Goal: Information Seeking & Learning: Learn about a topic

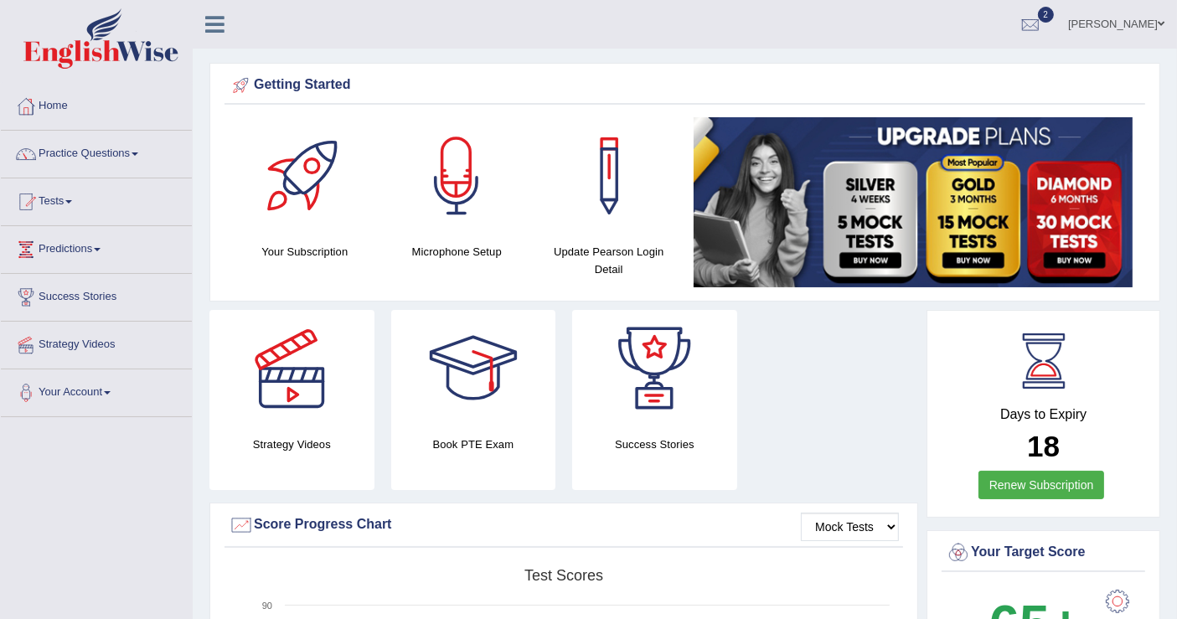
click at [135, 152] on link "Practice Questions" at bounding box center [96, 152] width 191 height 42
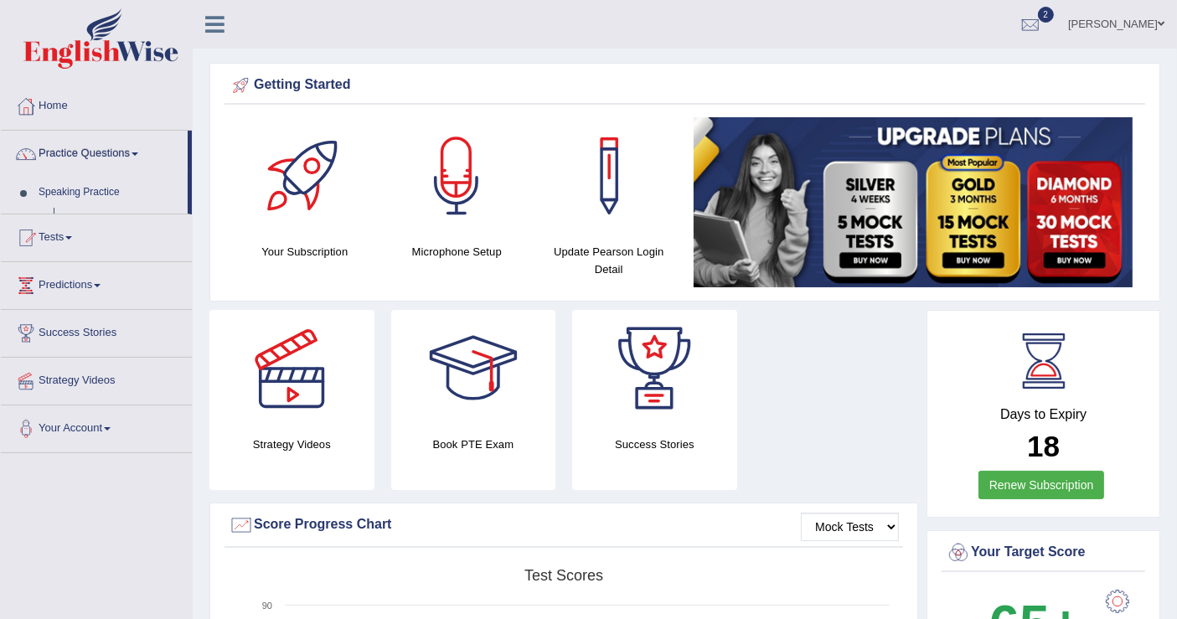
click at [135, 152] on link "Practice Questions" at bounding box center [94, 152] width 187 height 42
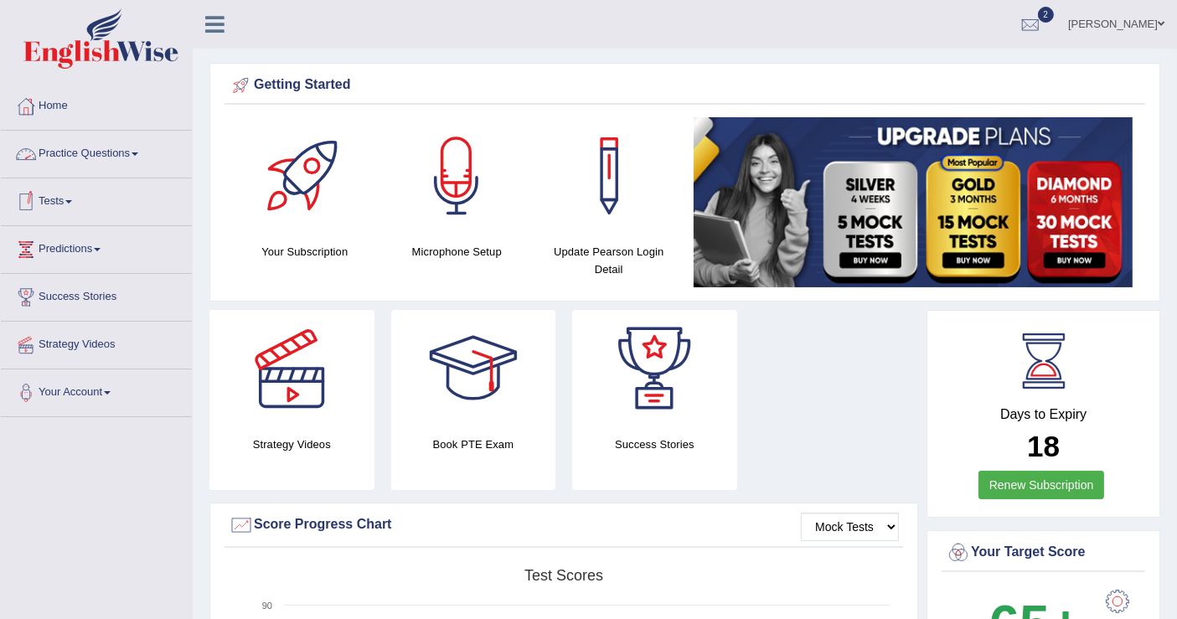
click at [132, 157] on link "Practice Questions" at bounding box center [96, 152] width 191 height 42
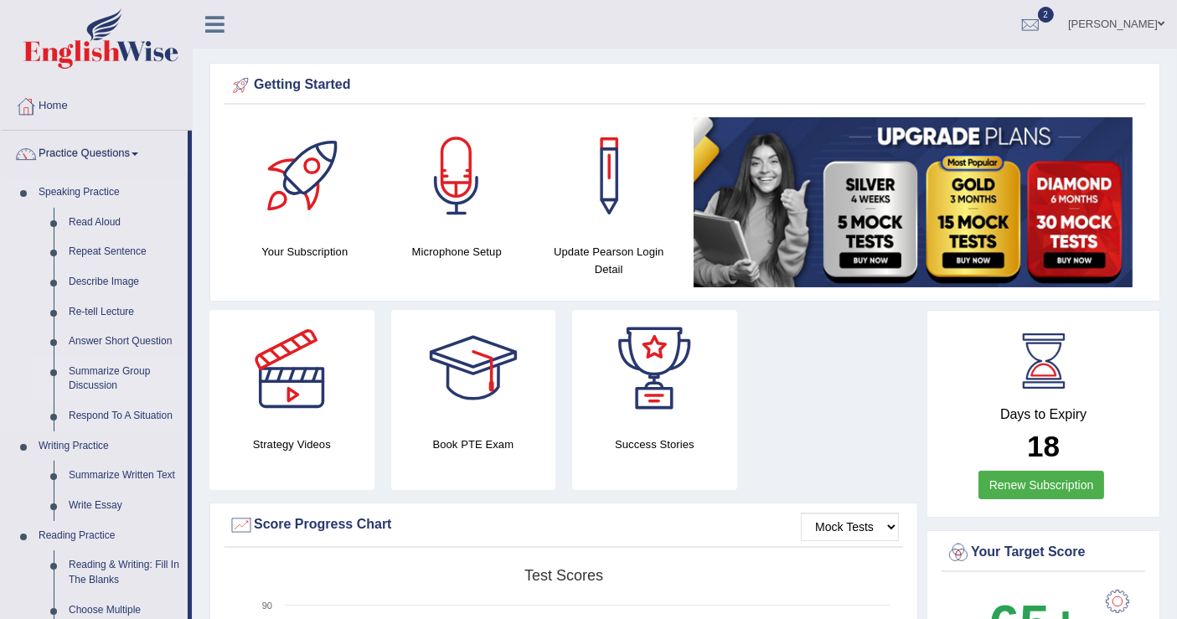
click at [97, 372] on link "Summarize Group Discussion" at bounding box center [124, 379] width 127 height 44
click at [97, 372] on ul "Speaking Practice Read Aloud Repeat Sentence Describe Image Re-tell Lecture Ans…" at bounding box center [94, 622] width 187 height 888
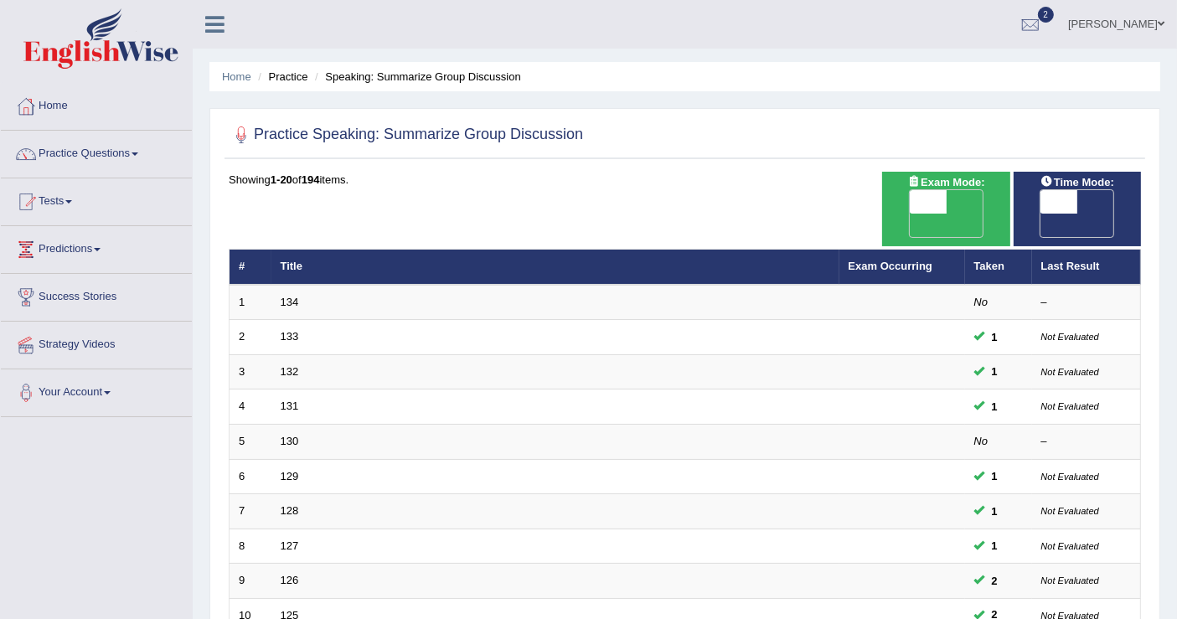
click at [127, 153] on link "Practice Questions" at bounding box center [96, 152] width 191 height 42
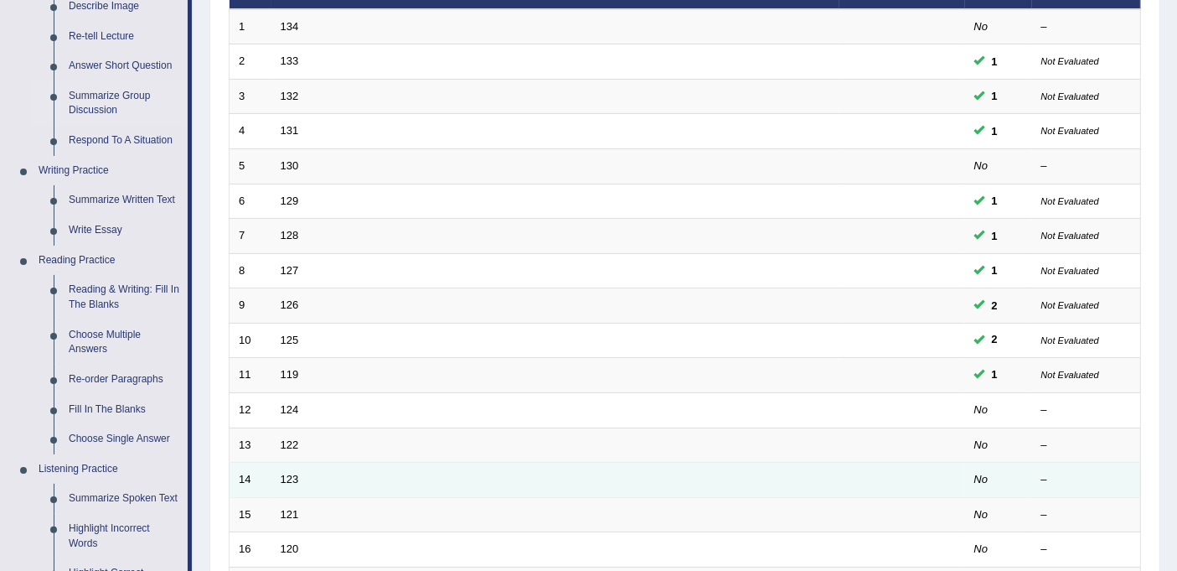
scroll to position [290, 0]
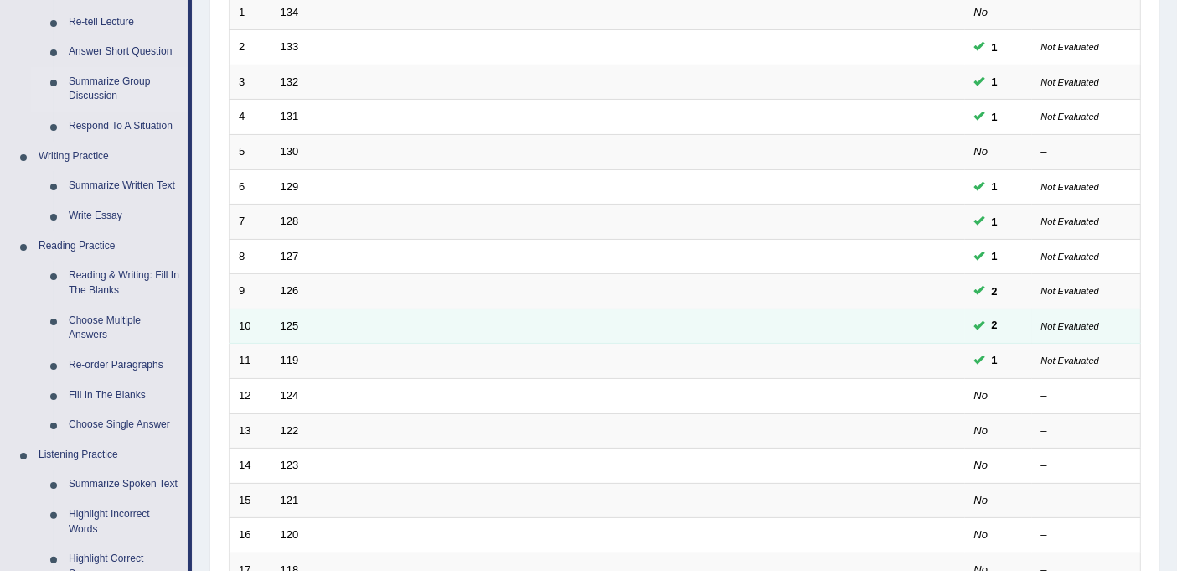
click at [284, 308] on td "125" at bounding box center [556, 325] width 568 height 35
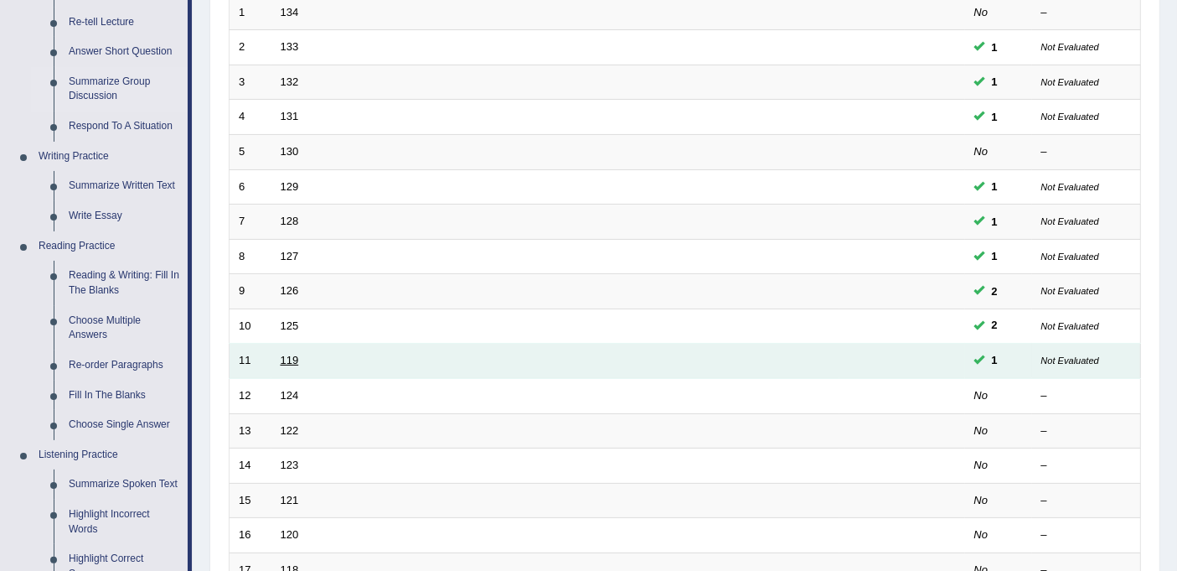
click at [288, 354] on link "119" at bounding box center [290, 360] width 18 height 13
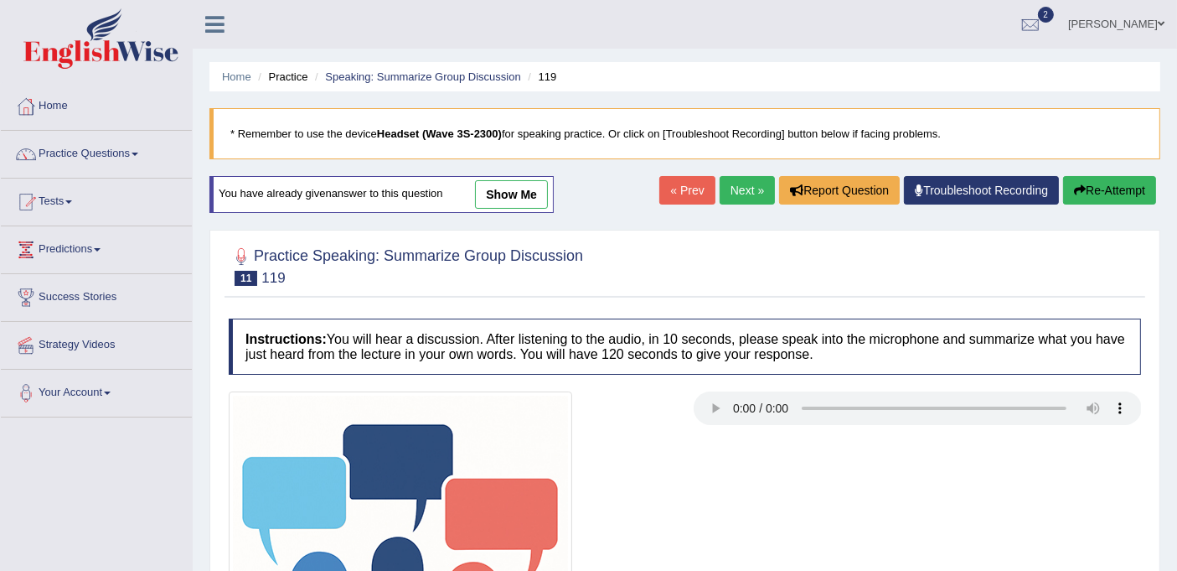
click at [517, 194] on link "show me" at bounding box center [511, 194] width 73 height 28
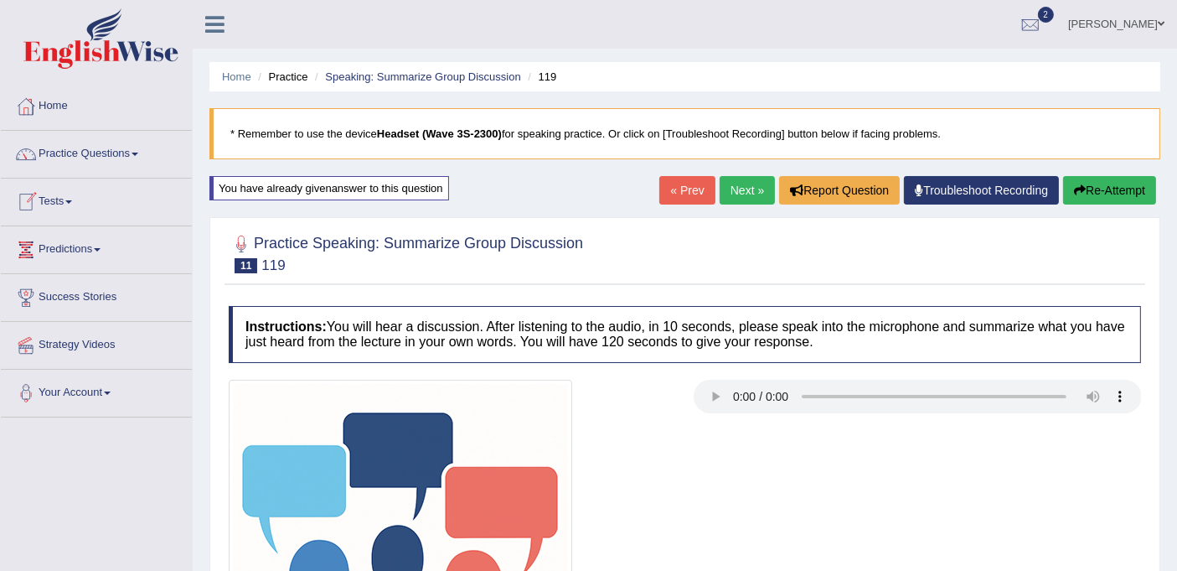
click at [73, 203] on link "Tests" at bounding box center [96, 199] width 191 height 42
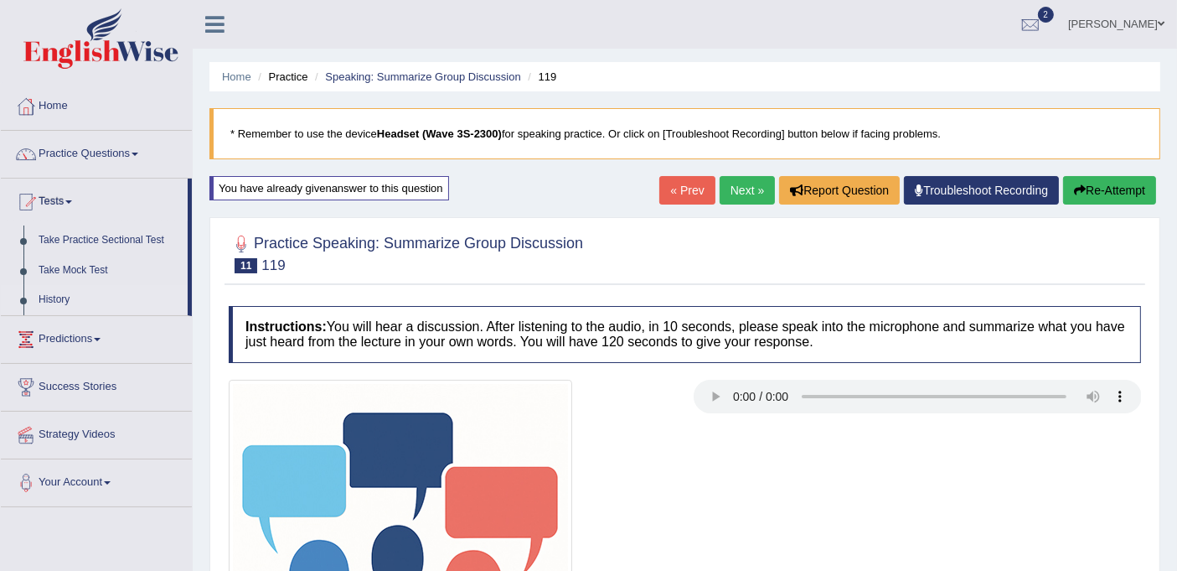
click at [57, 302] on link "History" at bounding box center [109, 300] width 157 height 30
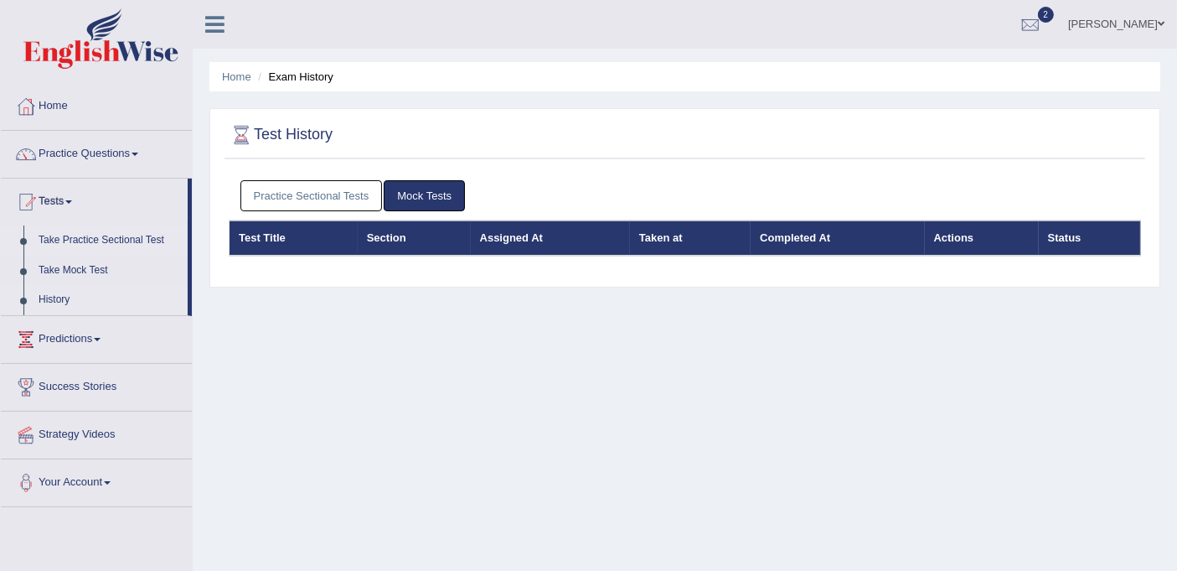
click at [90, 237] on link "Take Practice Sectional Test" at bounding box center [109, 240] width 157 height 30
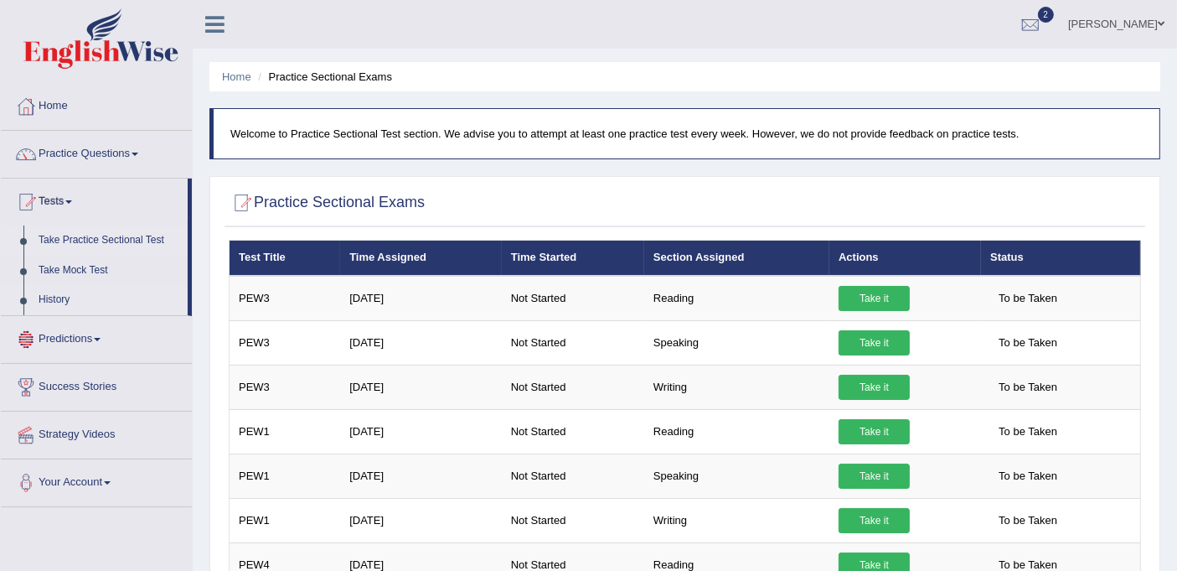
click at [54, 301] on link "History" at bounding box center [109, 300] width 157 height 30
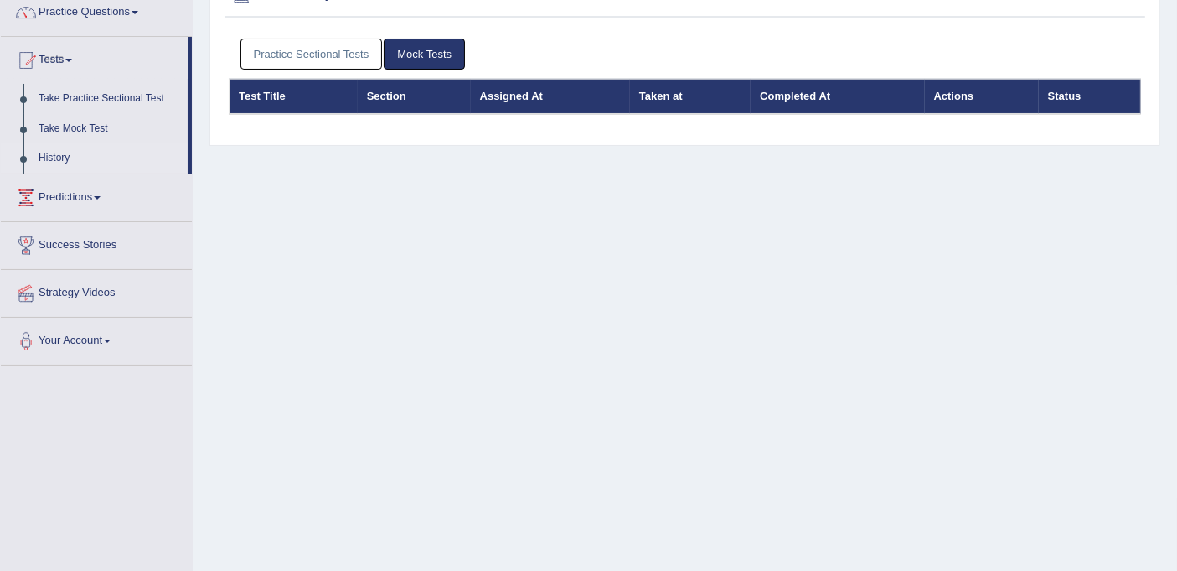
scroll to position [145, 0]
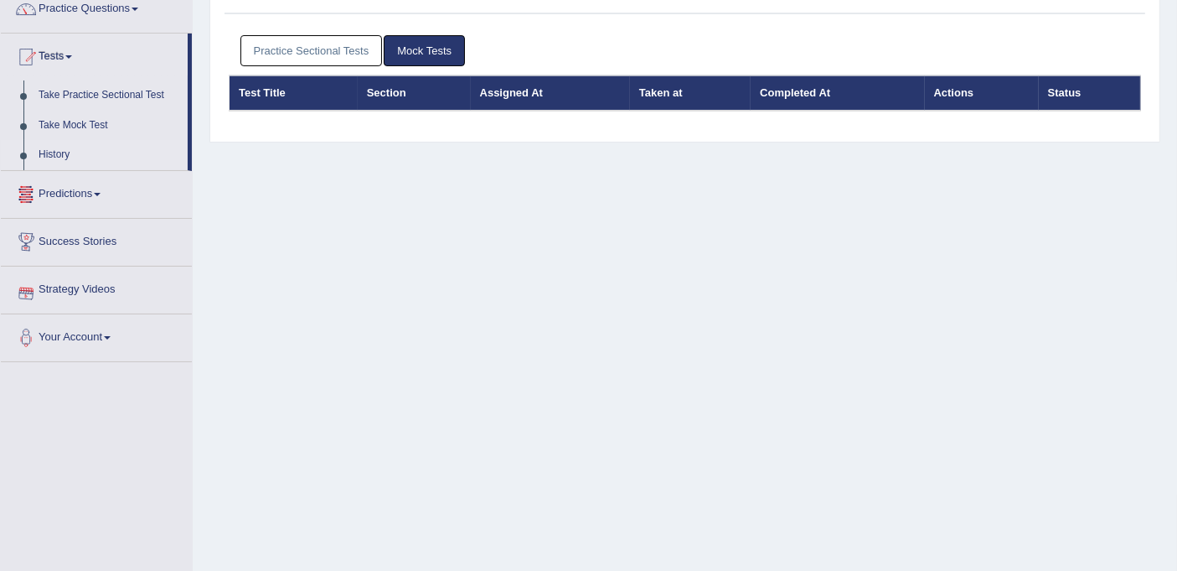
click at [327, 54] on link "Practice Sectional Tests" at bounding box center [312, 50] width 142 height 31
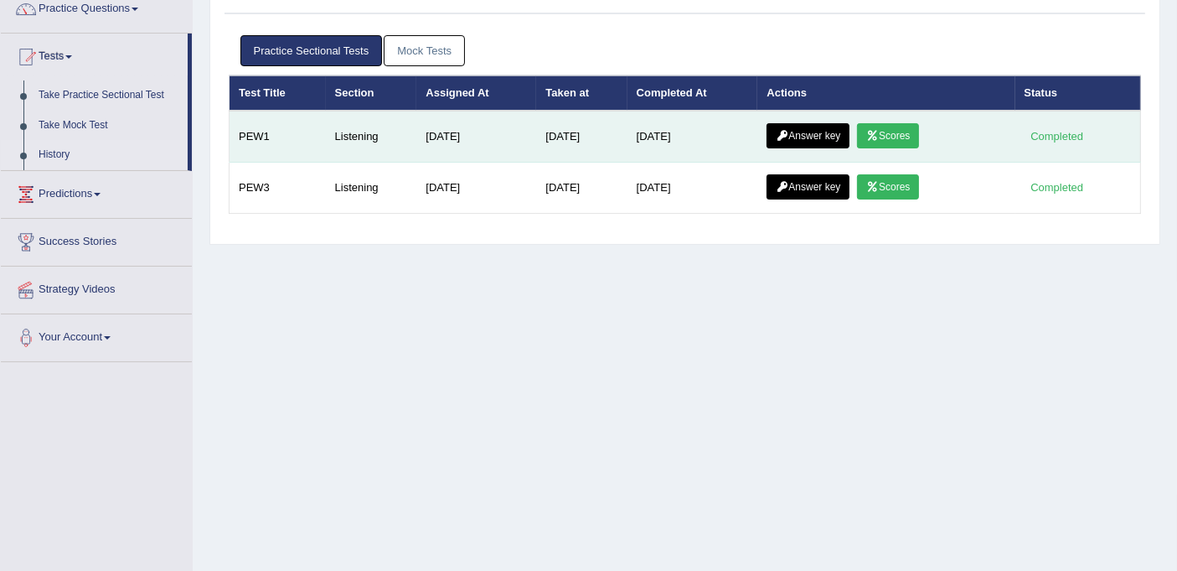
click at [879, 131] on icon at bounding box center [872, 136] width 13 height 10
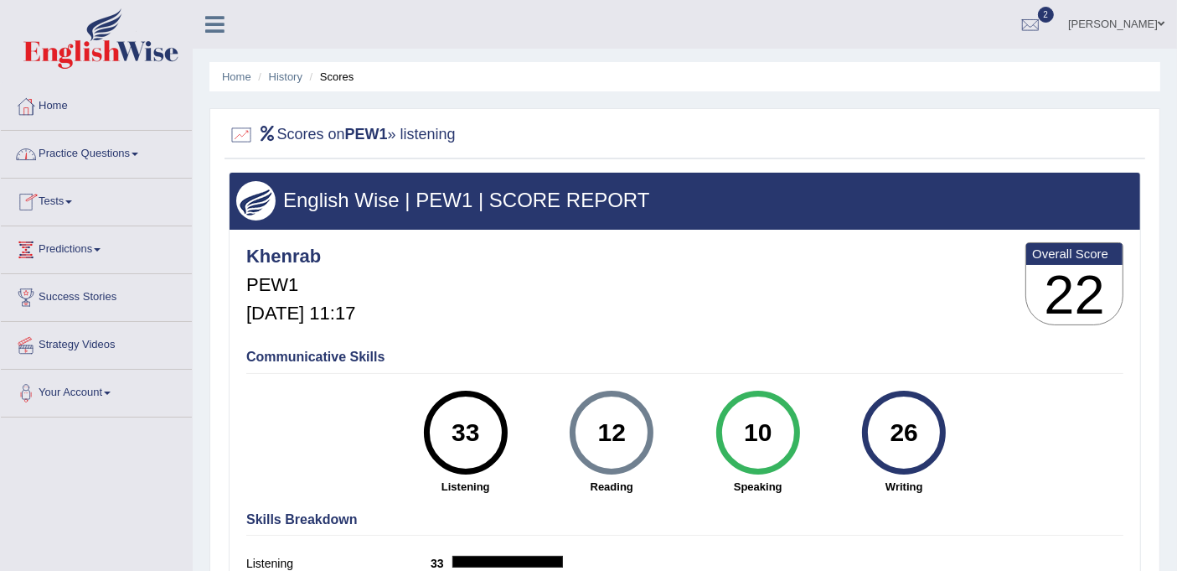
click at [134, 154] on link "Practice Questions" at bounding box center [96, 152] width 191 height 42
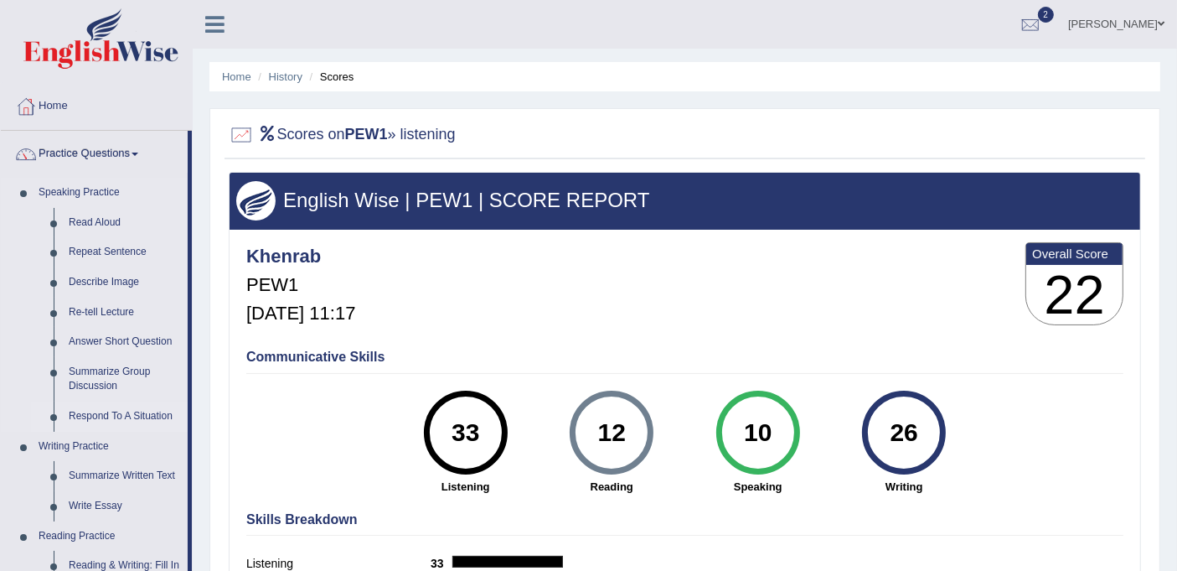
click at [127, 420] on link "Respond To A Situation" at bounding box center [124, 416] width 127 height 30
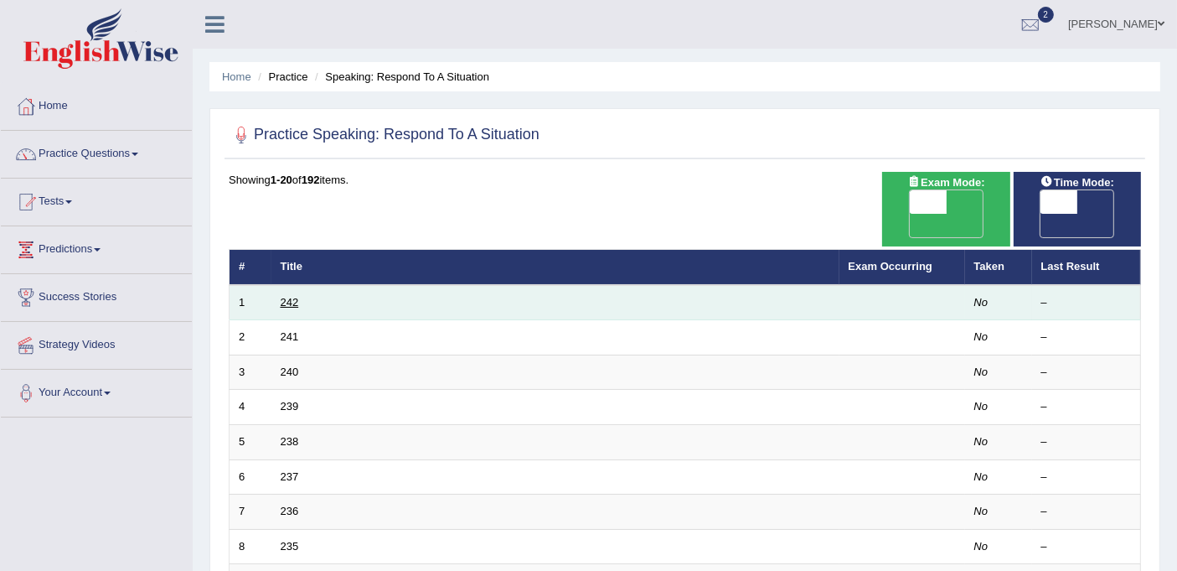
click at [287, 296] on link "242" at bounding box center [290, 302] width 18 height 13
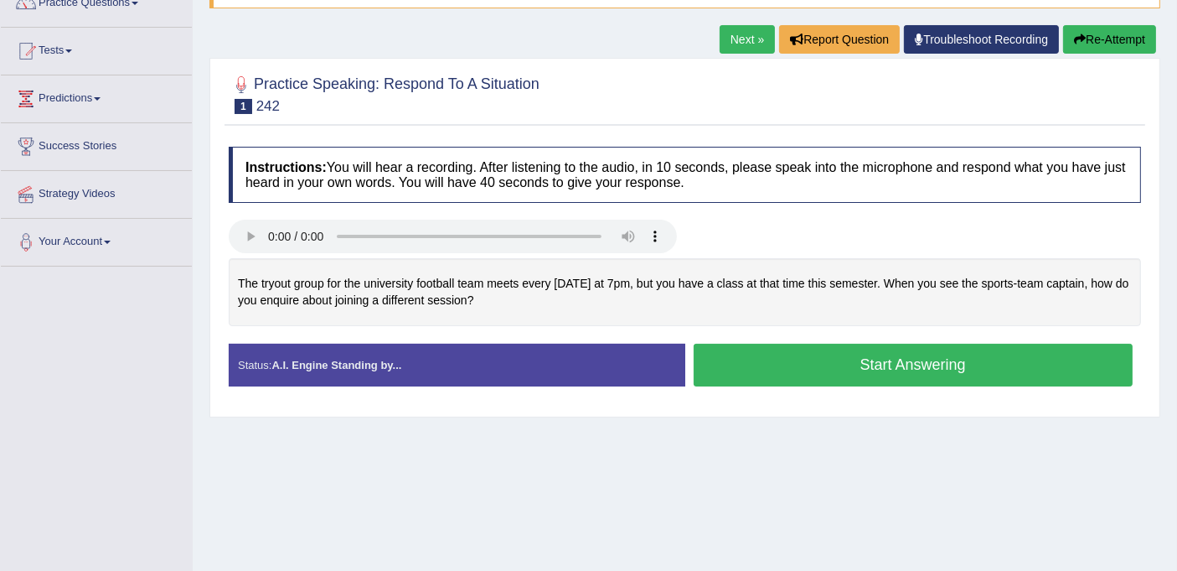
scroll to position [158, 0]
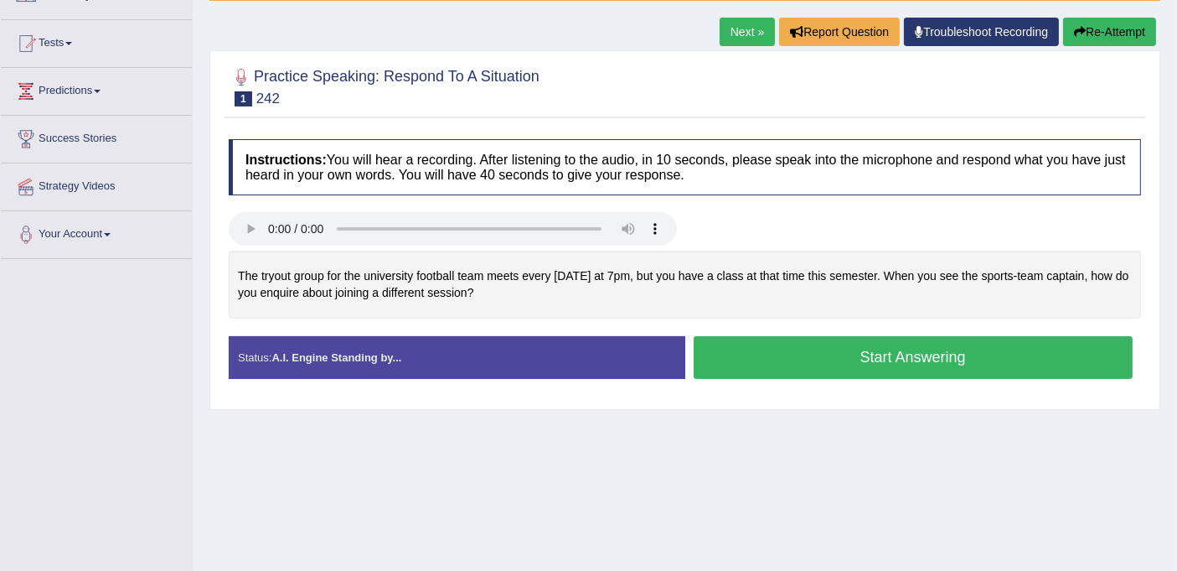
click at [864, 439] on div "Home Practice Speaking: Respond To A Situation 242 * Remember to use the device…" at bounding box center [685, 261] width 985 height 838
click at [894, 357] on button "Start Answering" at bounding box center [914, 357] width 440 height 43
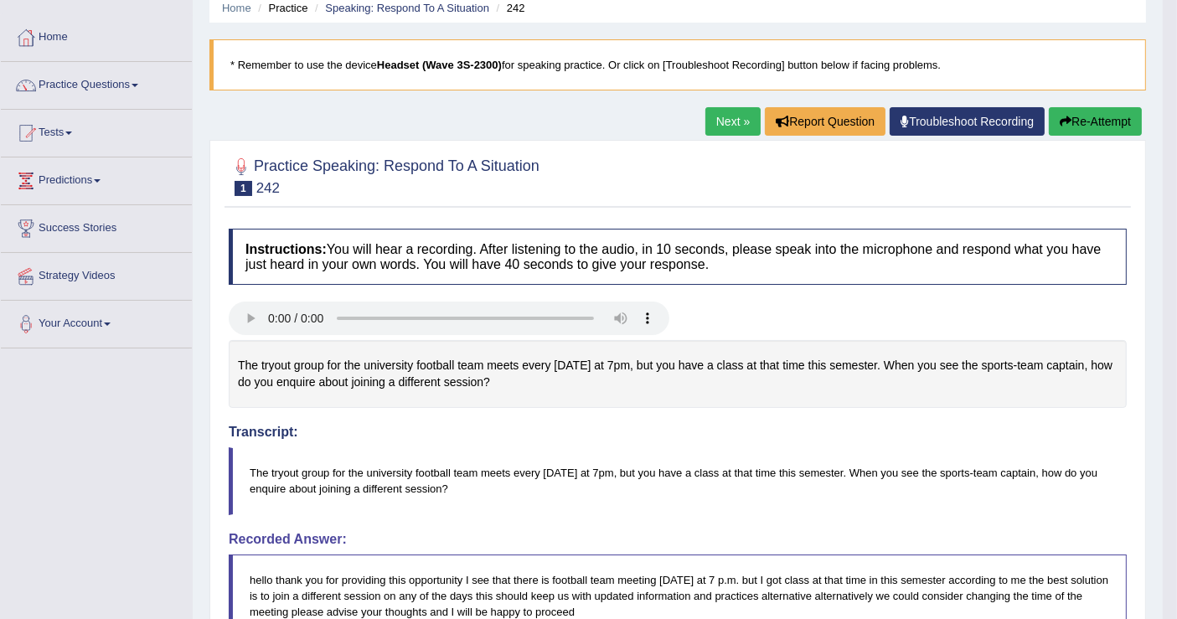
scroll to position [0, 0]
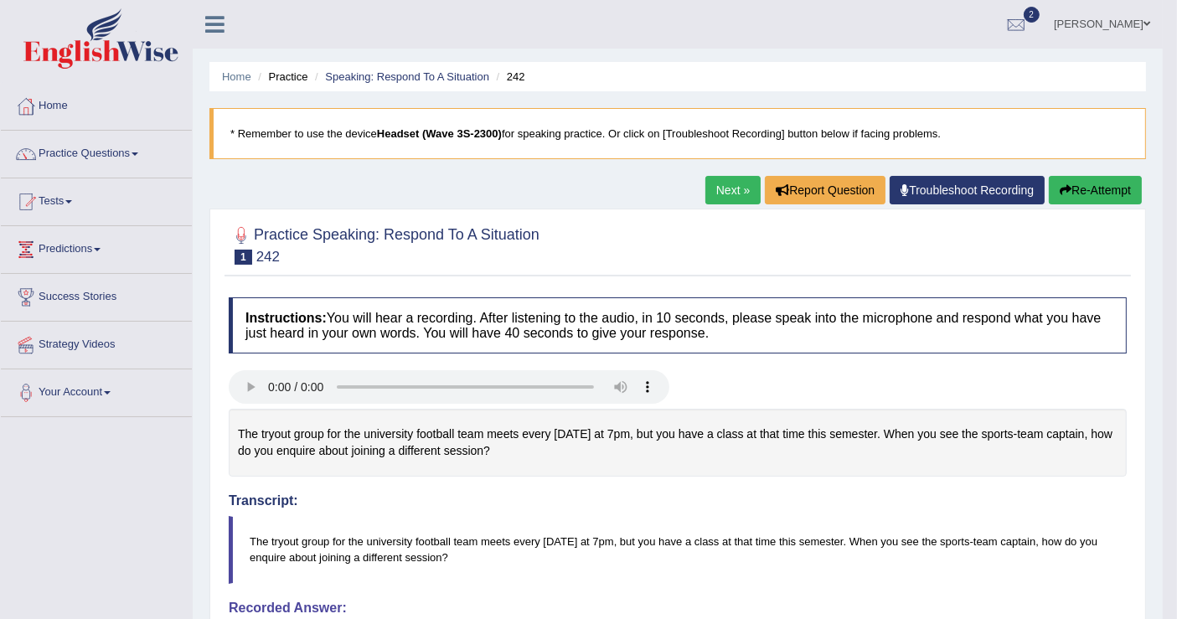
click at [43, 104] on link "Home" at bounding box center [96, 104] width 191 height 42
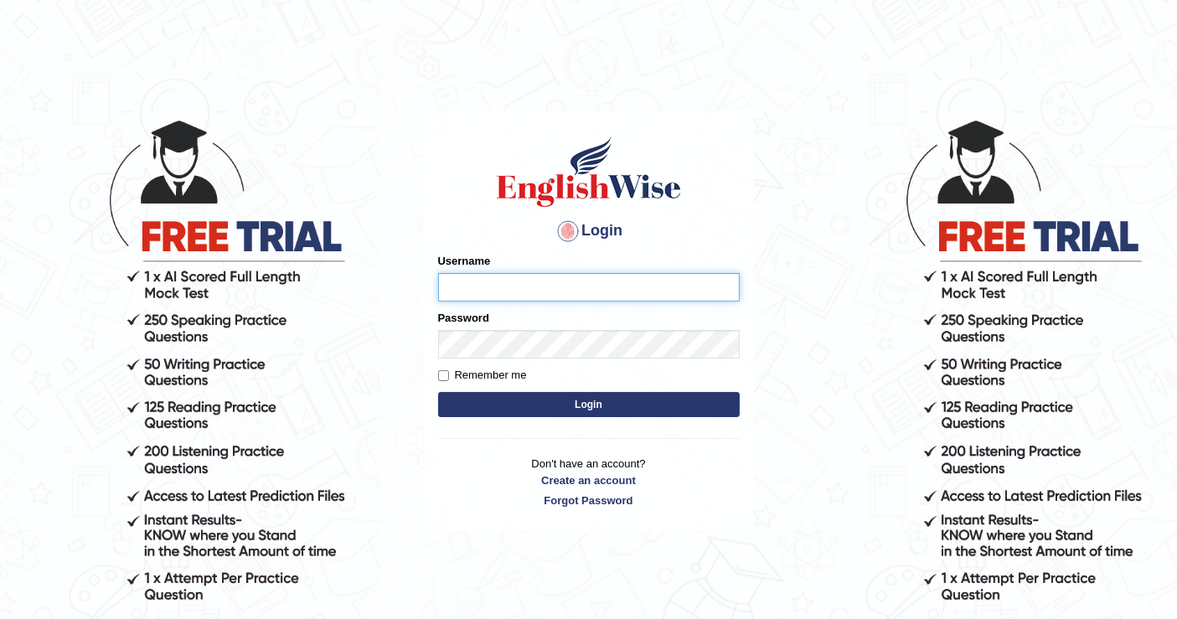
type input "khenrab"
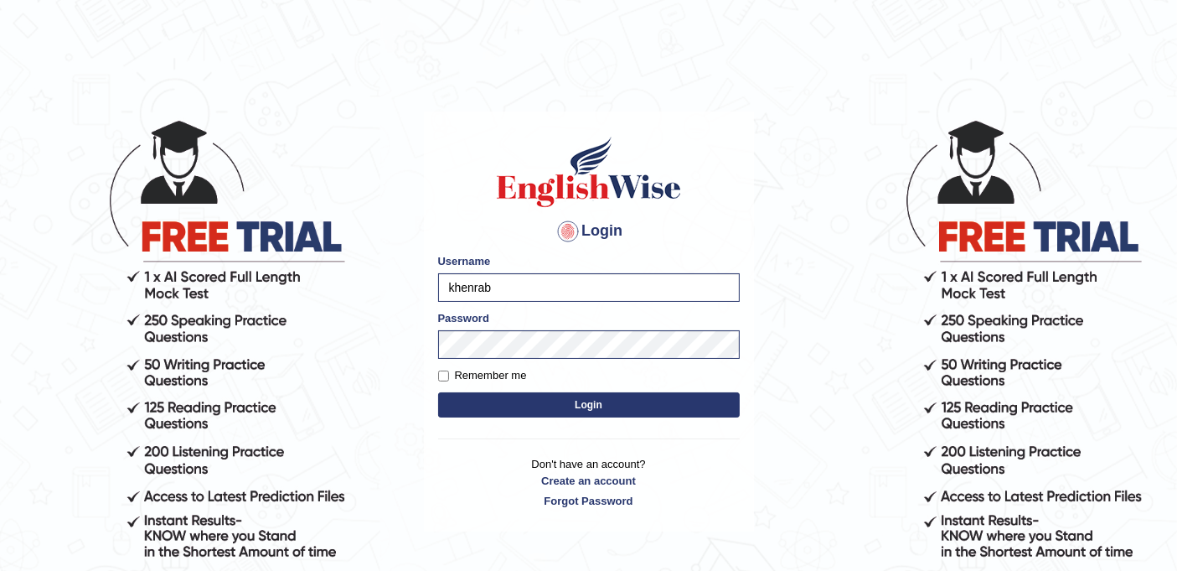
click at [594, 407] on button "Login" at bounding box center [589, 404] width 302 height 25
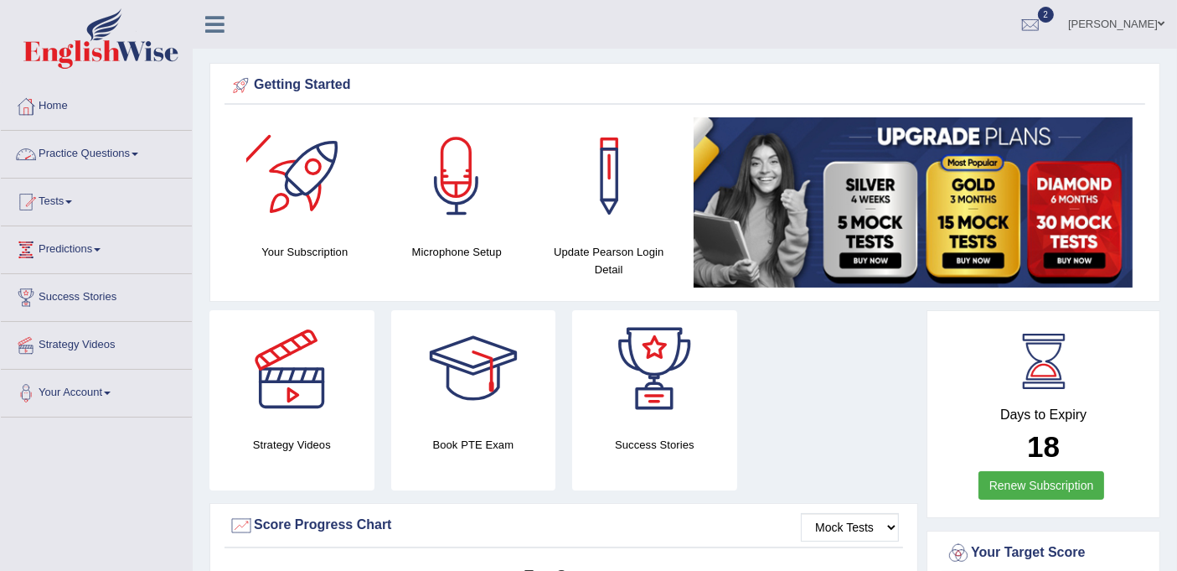
click at [143, 148] on link "Practice Questions" at bounding box center [96, 152] width 191 height 42
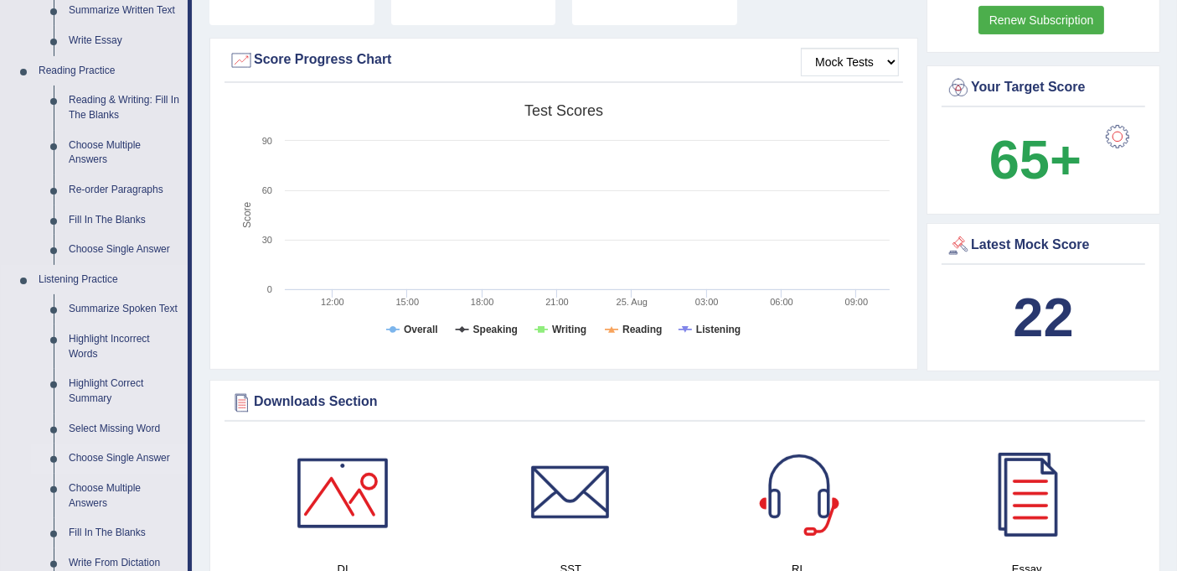
scroll to position [372, 0]
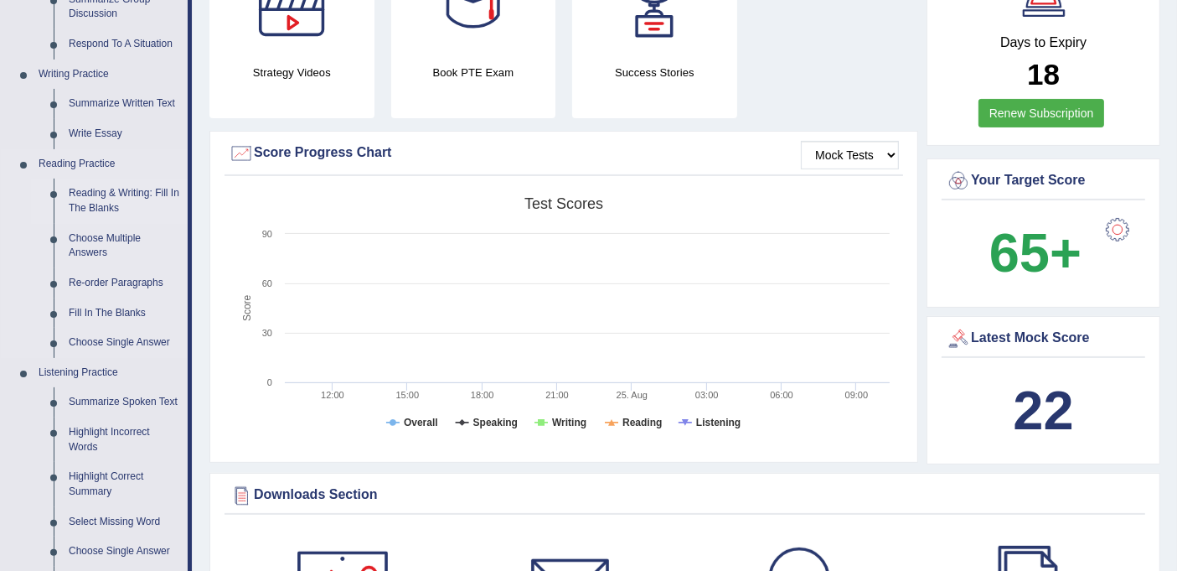
click at [159, 188] on link "Reading & Writing: Fill In The Blanks" at bounding box center [124, 200] width 127 height 44
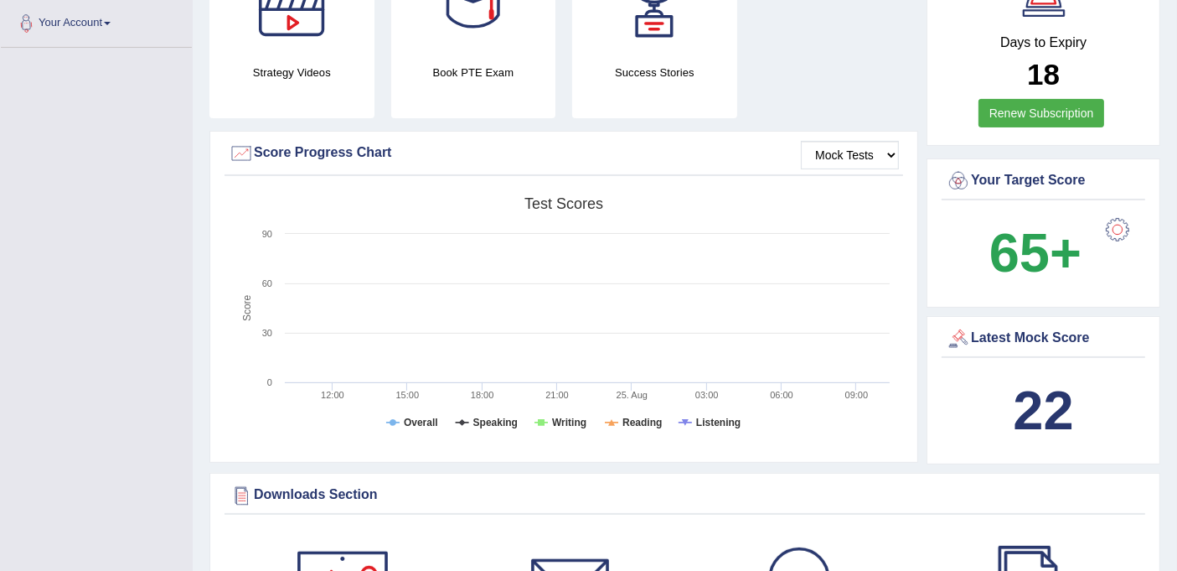
scroll to position [428, 0]
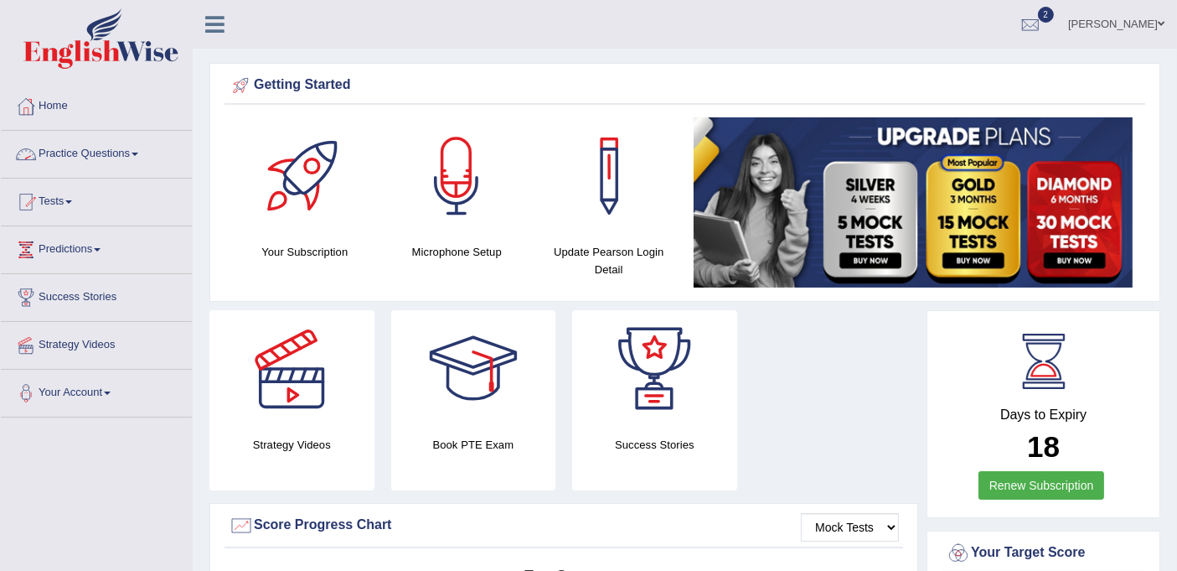
click at [133, 153] on link "Practice Questions" at bounding box center [96, 152] width 191 height 42
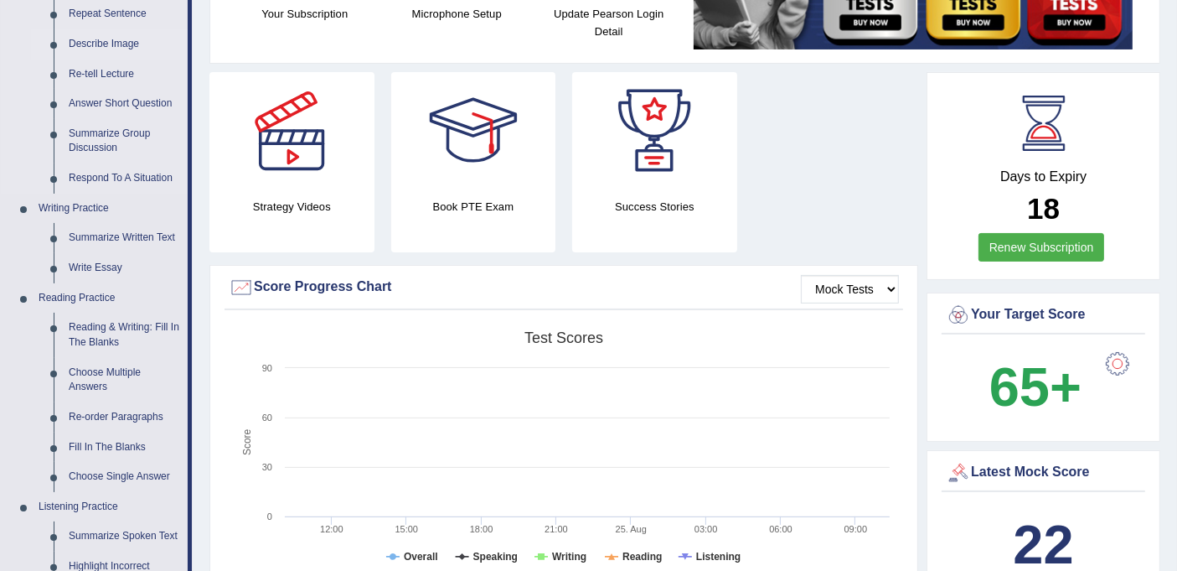
scroll to position [279, 0]
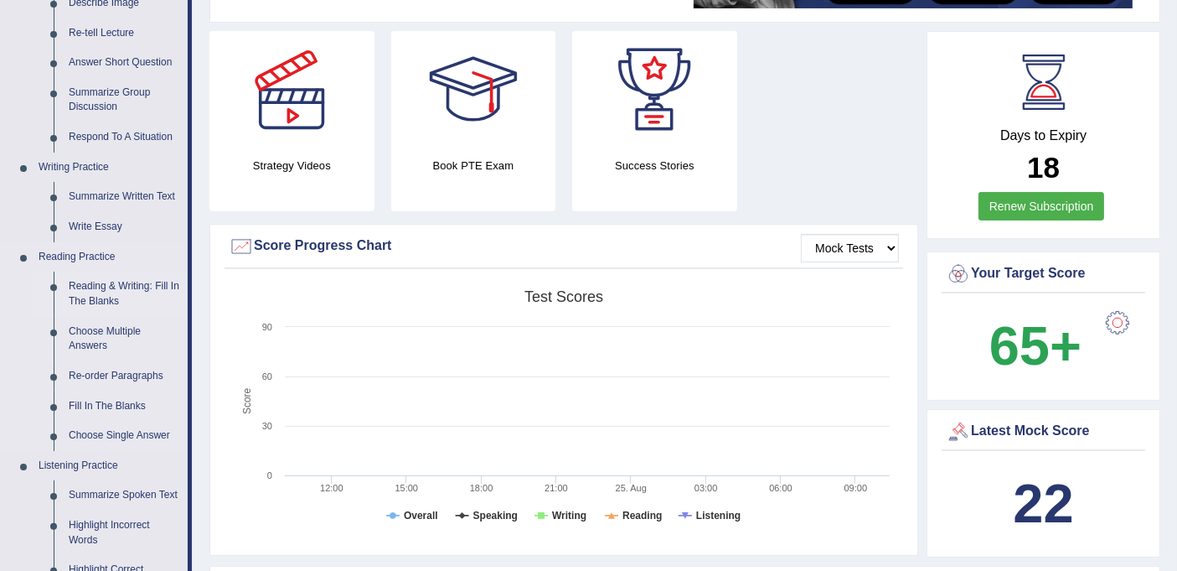
click at [129, 291] on link "Reading & Writing: Fill In The Blanks" at bounding box center [124, 294] width 127 height 44
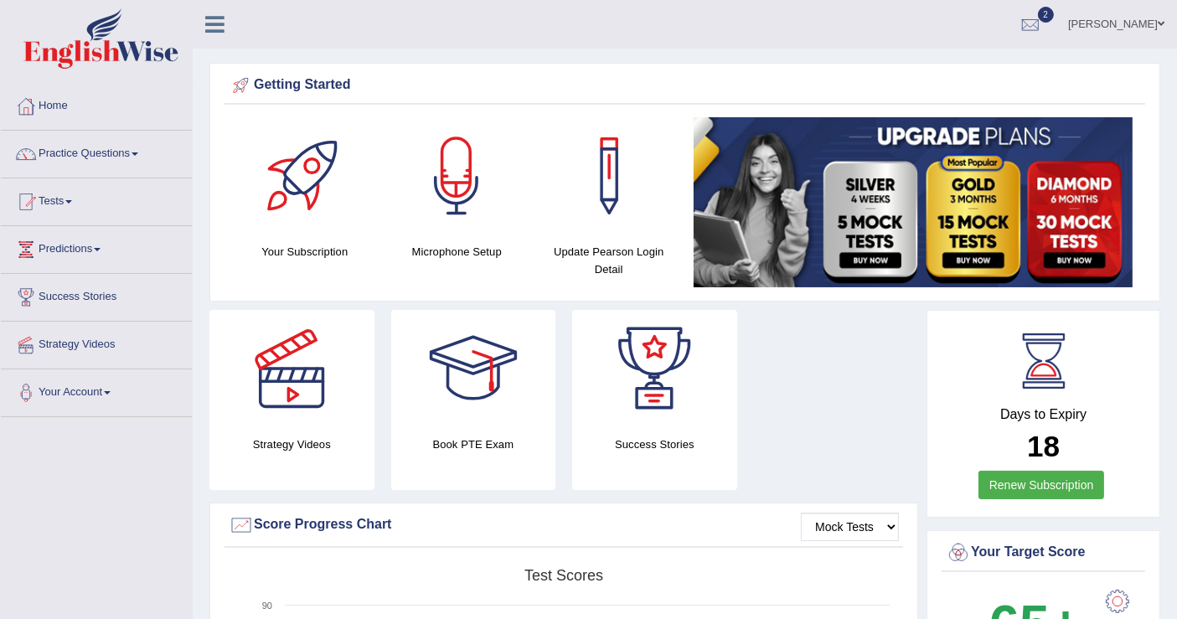
click at [785, 401] on div "Strategy Videos Book PTE Exam Success Stories" at bounding box center [564, 406] width 726 height 193
click at [131, 152] on link "Practice Questions" at bounding box center [96, 152] width 191 height 42
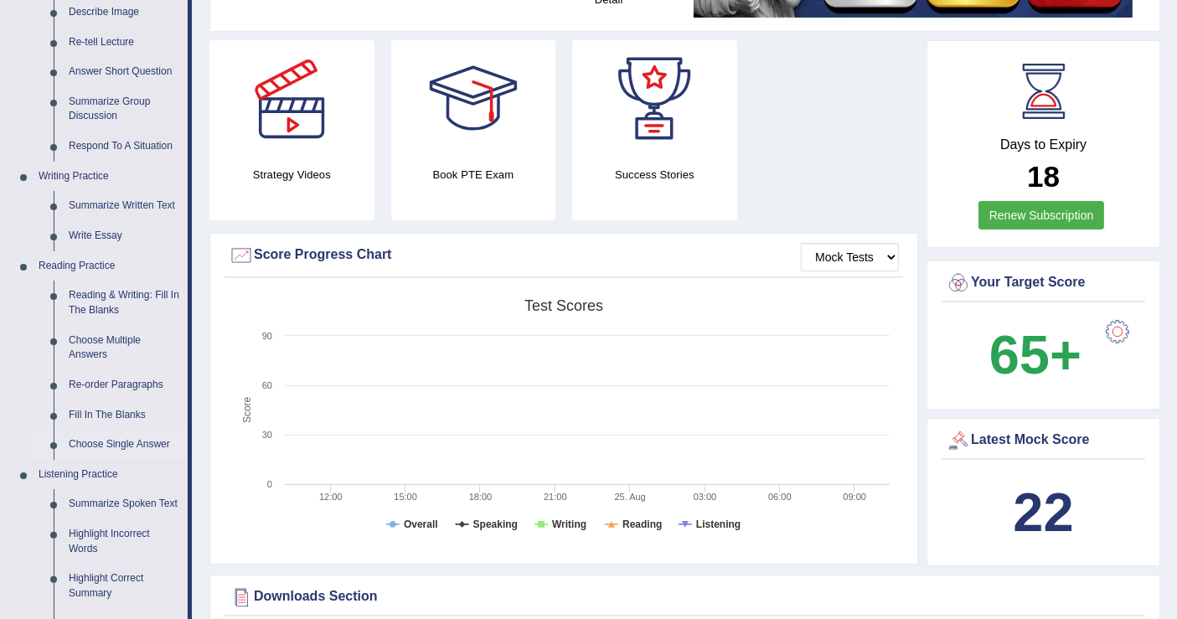
scroll to position [372, 0]
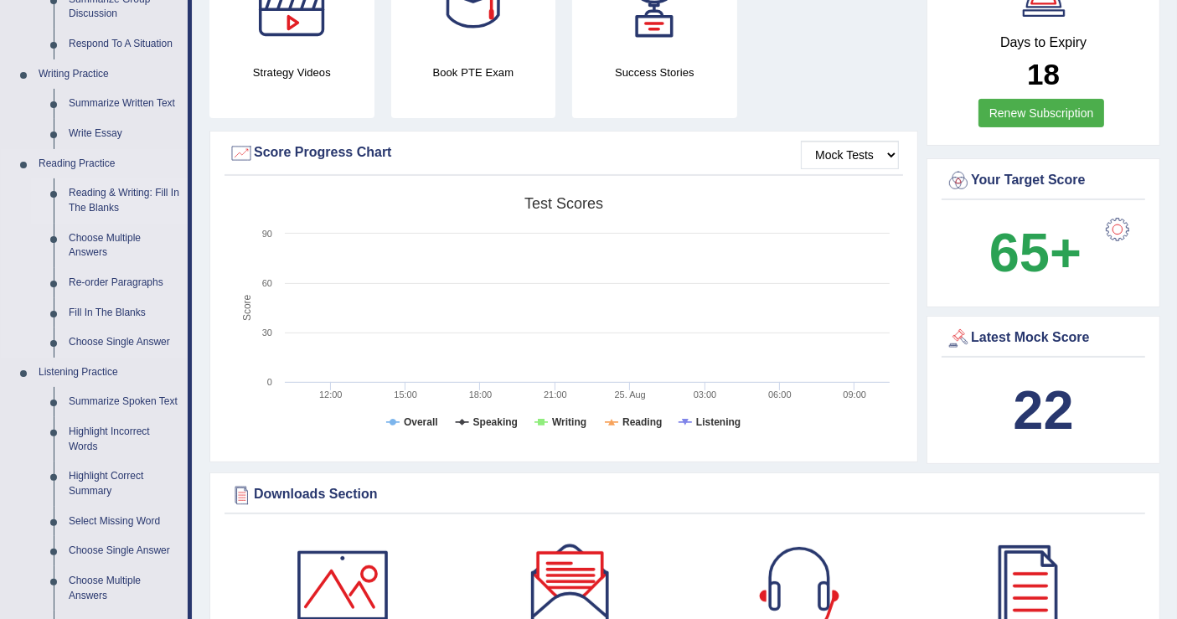
click at [129, 194] on link "Reading & Writing: Fill In The Blanks" at bounding box center [124, 200] width 127 height 44
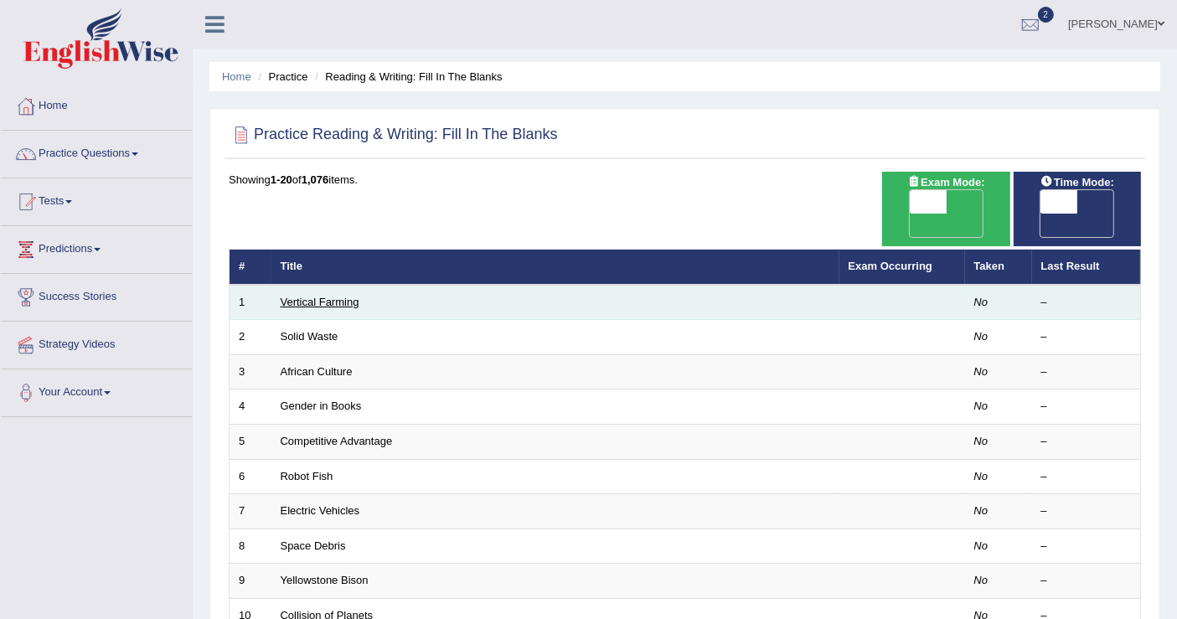
click at [314, 296] on link "Vertical Farming" at bounding box center [320, 302] width 79 height 13
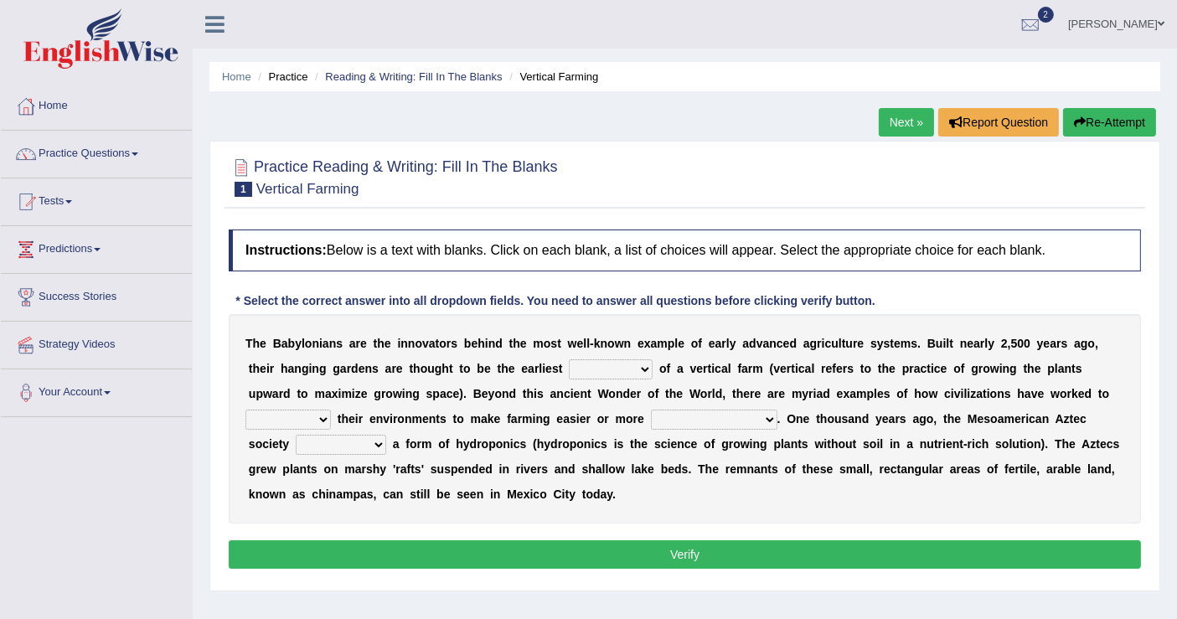
click at [646, 367] on select "prototype failure discredit protocol" at bounding box center [611, 370] width 84 height 20
click at [794, 508] on div "T h e B a b y l o n i a n s a r e t h e i n n o v a t o r s b e h i n d t h e m…" at bounding box center [685, 419] width 913 height 210
click at [322, 418] on select "manipulate escape respect disarrange" at bounding box center [288, 420] width 85 height 20
select select "respect"
click at [246, 410] on select "manipulate escape respect disarrange" at bounding box center [288, 420] width 85 height 20
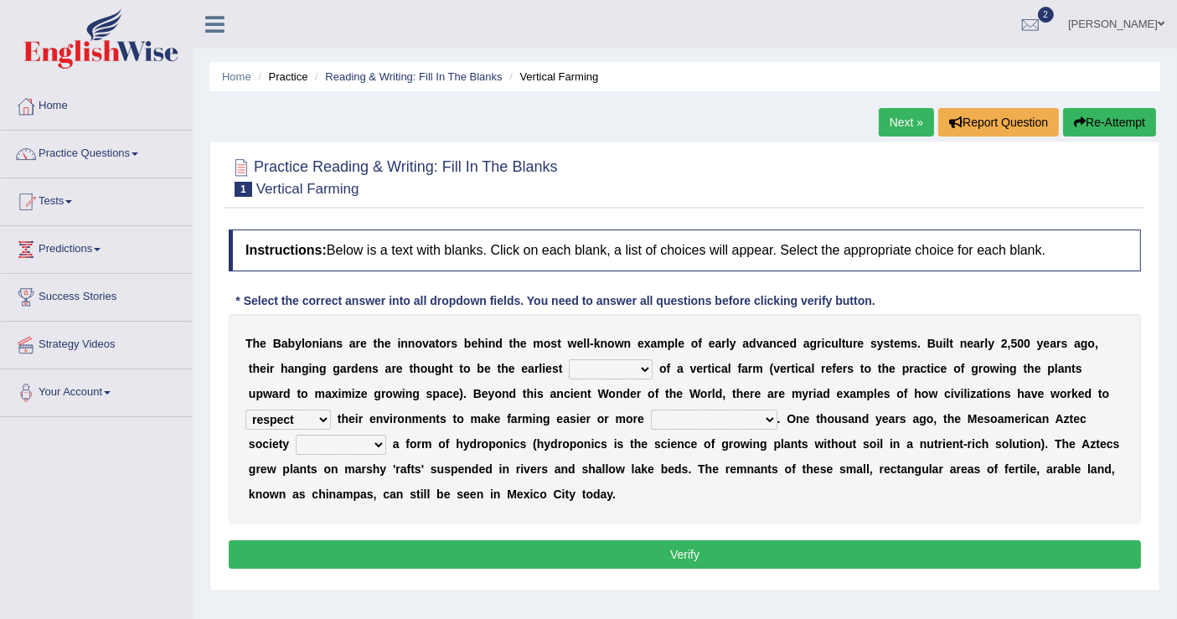
click at [768, 415] on select "productive constructive connective counterproductive" at bounding box center [714, 420] width 127 height 20
select select "productive"
click at [651, 410] on select "productive constructive connective counterproductive" at bounding box center [714, 420] width 127 height 20
click at [383, 446] on select "domineered volunteered pioneered engineered" at bounding box center [341, 445] width 91 height 20
select select "pioneered"
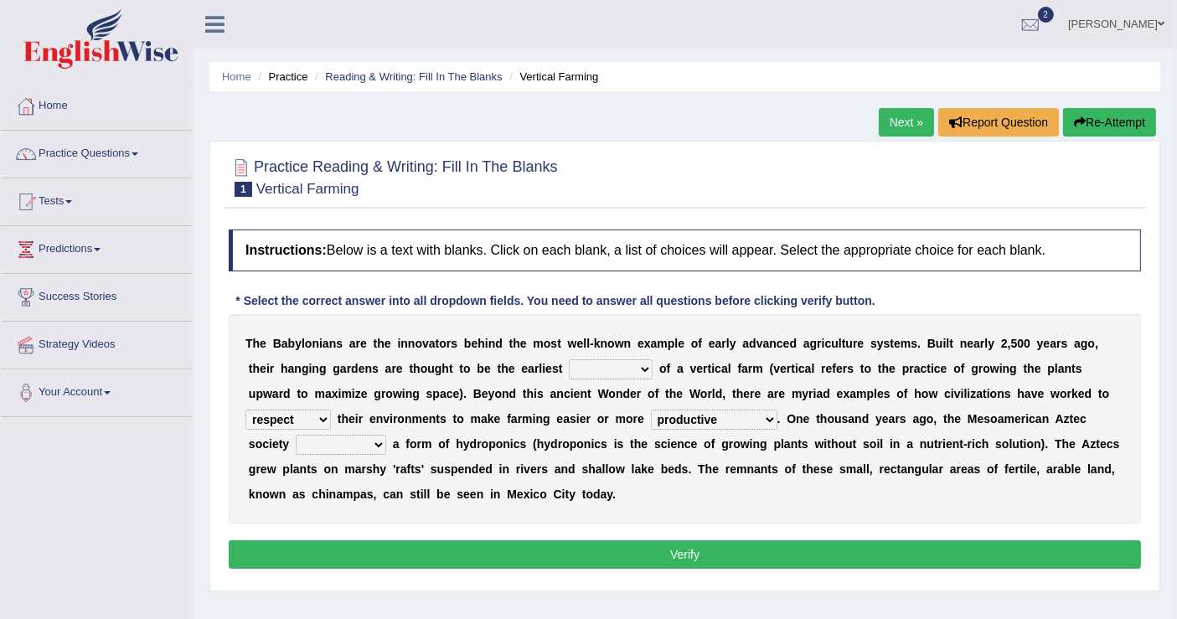
click at [296, 435] on select "domineered volunteered pioneered engineered" at bounding box center [341, 445] width 91 height 20
click at [637, 366] on select "prototype failure discredit protocol" at bounding box center [611, 370] width 84 height 20
select select "prototype"
click at [569, 360] on select "prototype failure discredit protocol" at bounding box center [611, 370] width 84 height 20
click at [696, 551] on button "Verify" at bounding box center [685, 555] width 913 height 28
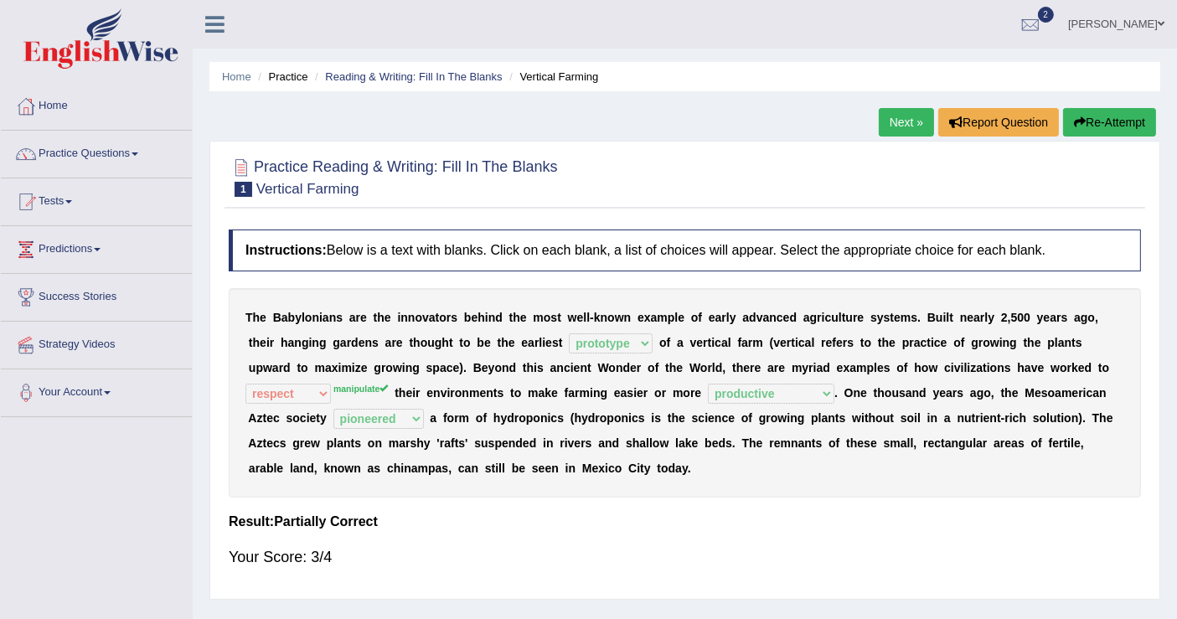
click at [907, 116] on link "Next »" at bounding box center [906, 122] width 55 height 28
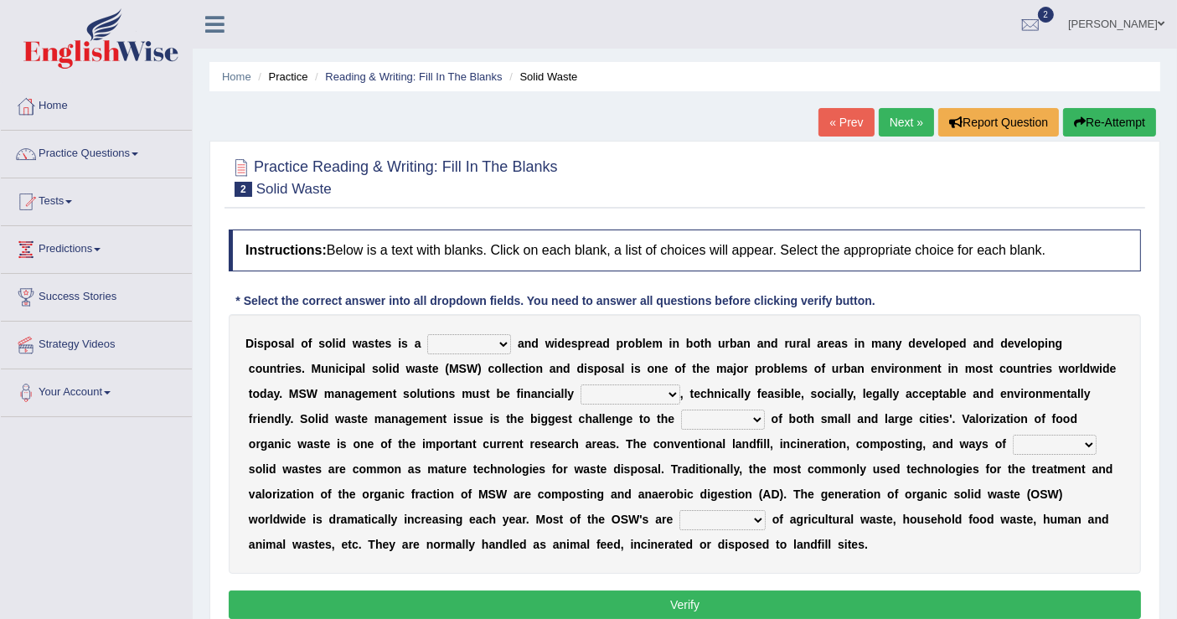
click at [500, 340] on select "slanting stinging stalling shafting" at bounding box center [469, 344] width 84 height 20
click at [572, 337] on b "s" at bounding box center [575, 343] width 7 height 13
click at [506, 338] on select "slanting stinging stalling shafting" at bounding box center [469, 344] width 84 height 20
select select "stalling"
click at [427, 334] on select "slanting stinging stalling shafting" at bounding box center [469, 344] width 84 height 20
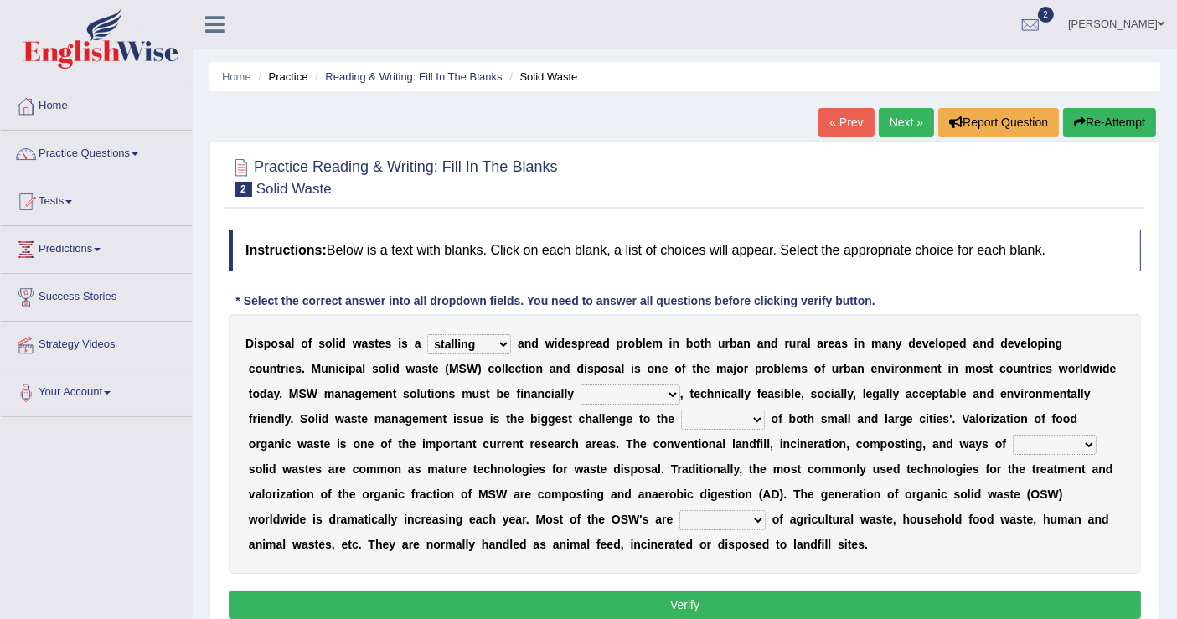
click at [629, 391] on select "unattainable sustainable objectionable treasonable" at bounding box center [631, 395] width 100 height 20
select select "sustainable"
click at [581, 385] on select "unattainable sustainable objectionable treasonable" at bounding box center [631, 395] width 100 height 20
click at [708, 418] on select "plants culture authorities history" at bounding box center [723, 420] width 84 height 20
select select "authorities"
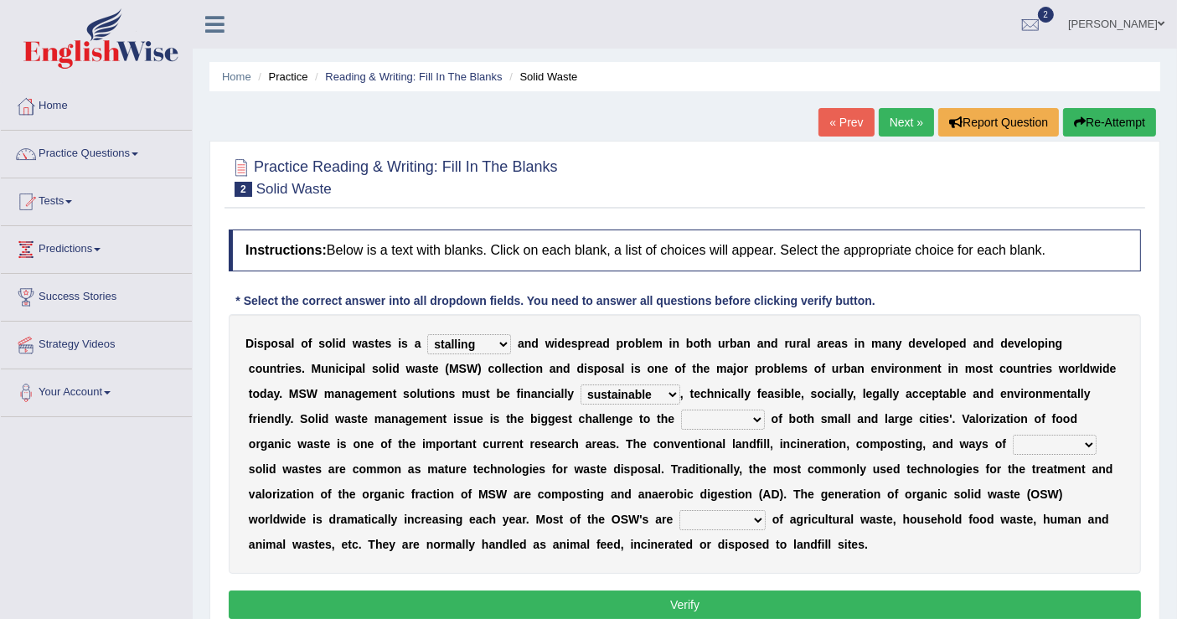
click at [681, 410] on select "plants culture authorities history" at bounding box center [723, 420] width 84 height 20
click at [1013, 441] on select "reserving preserving deserving handling" at bounding box center [1055, 445] width 84 height 20
select select "handling"
click at [1013, 435] on select "reserving preserving deserving handling" at bounding box center [1055, 445] width 84 height 20
click at [680, 521] on select "composed disposed composing disposing" at bounding box center [723, 520] width 86 height 20
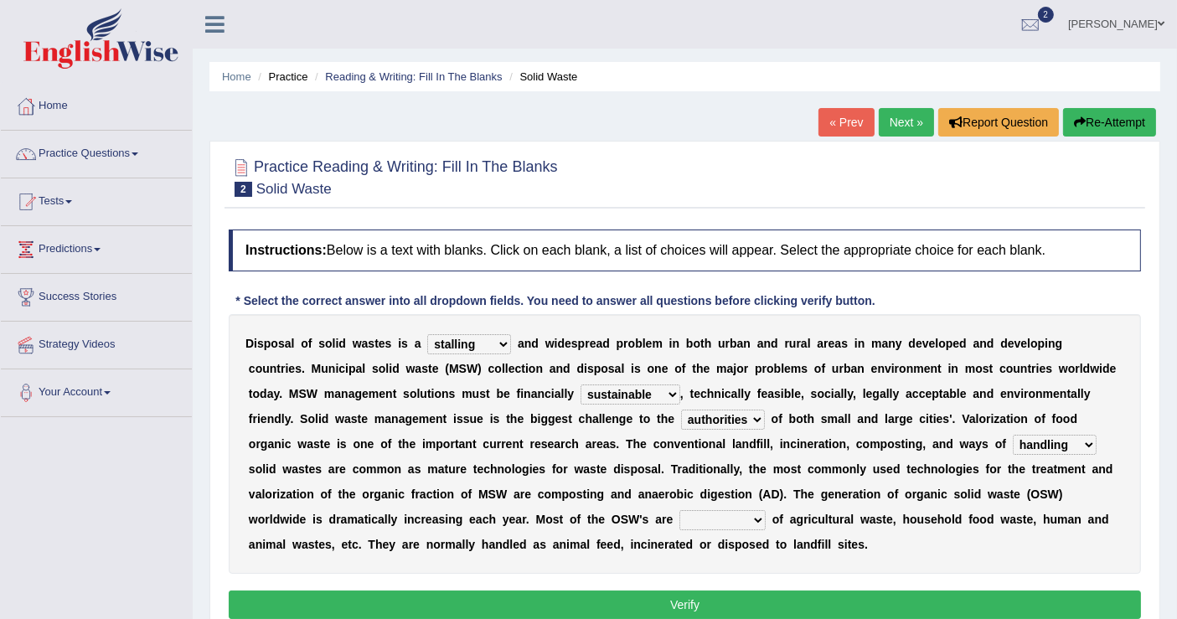
select select "composed"
click at [680, 510] on select "composed disposed composing disposing" at bounding box center [723, 520] width 86 height 20
click at [685, 597] on button "Verify" at bounding box center [685, 605] width 913 height 28
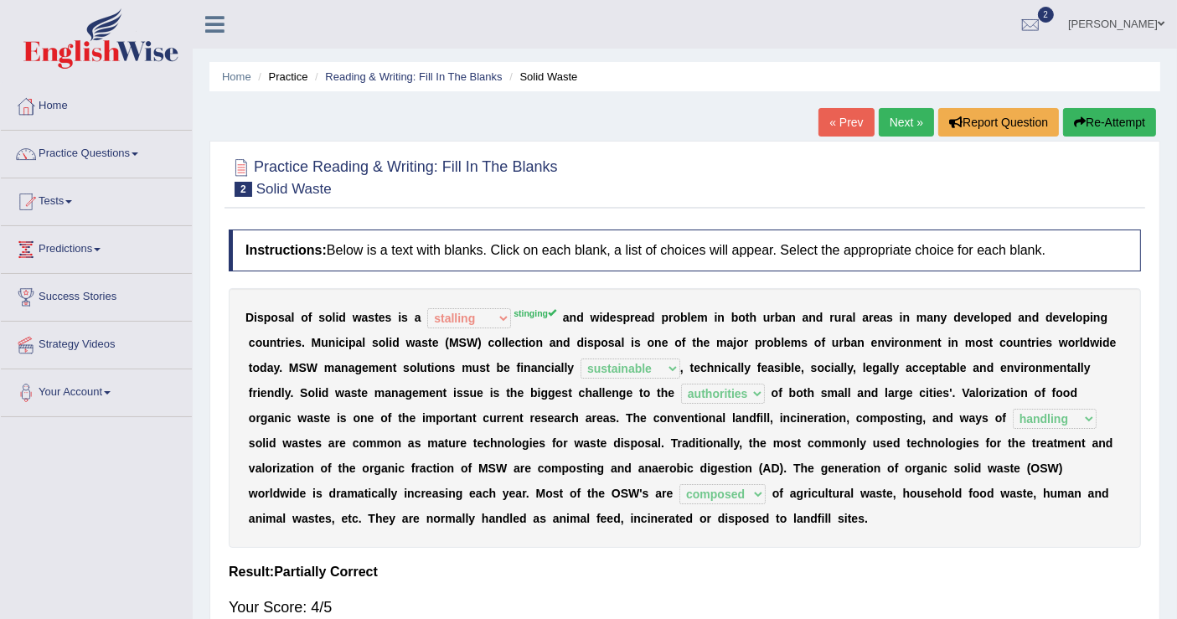
click at [531, 312] on sup "stinging" at bounding box center [535, 313] width 43 height 10
click at [905, 111] on link "Next »" at bounding box center [906, 122] width 55 height 28
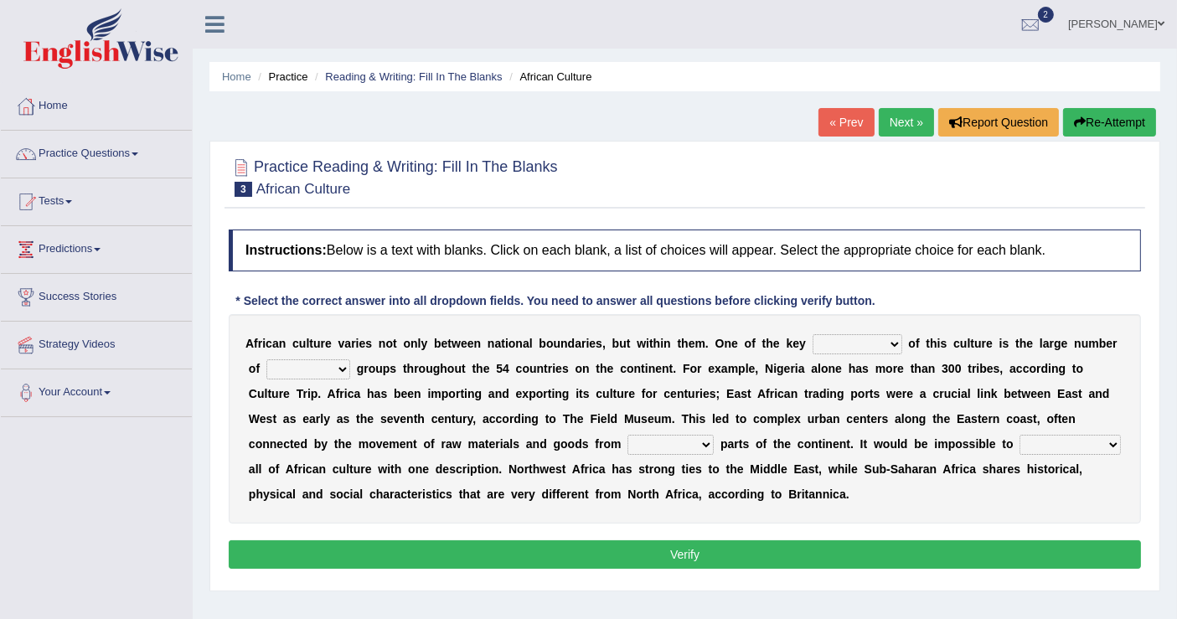
click at [896, 346] on select "conjectures features issues doubts" at bounding box center [858, 344] width 90 height 20
select select "features"
click at [813, 334] on select "conjectures features issues doubts" at bounding box center [858, 344] width 90 height 20
click at [336, 363] on select "ethic ethnic eugenic epic" at bounding box center [308, 370] width 84 height 20
select select "ethnic"
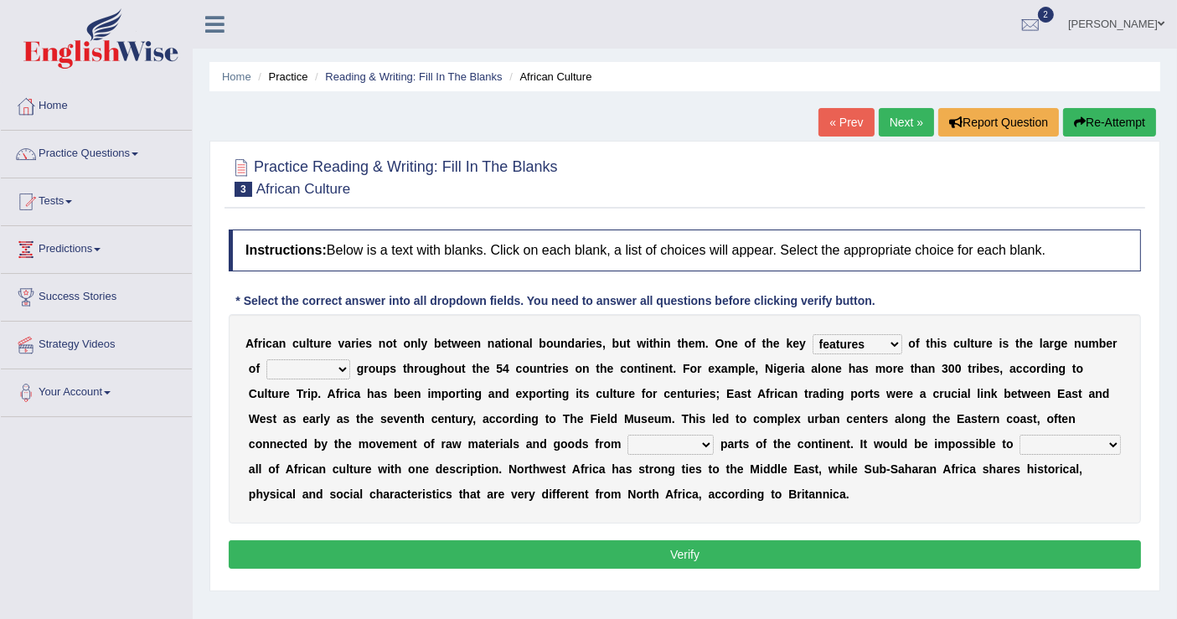
click at [266, 360] on select "ethic ethnic eugenic epic" at bounding box center [308, 370] width 84 height 20
click at [704, 443] on select "forelocked interlocked unlocked landlocked" at bounding box center [671, 445] width 86 height 20
select select "interlocked"
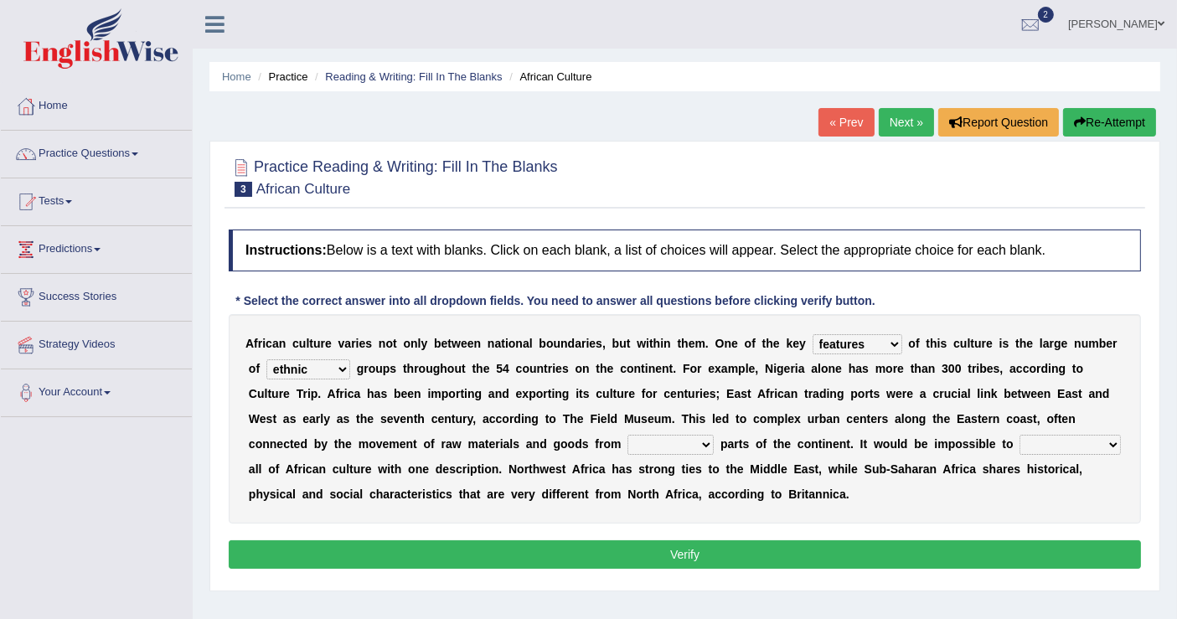
click at [628, 435] on select "forelocked interlocked unlocked landlocked" at bounding box center [671, 445] width 86 height 20
click at [1105, 442] on select "characterize conceptualize symbolize synthesize" at bounding box center [1070, 445] width 101 height 20
select select "conceptualize"
click at [1020, 435] on select "characterize conceptualize symbolize synthesize" at bounding box center [1070, 445] width 101 height 20
click at [711, 545] on button "Verify" at bounding box center [685, 555] width 913 height 28
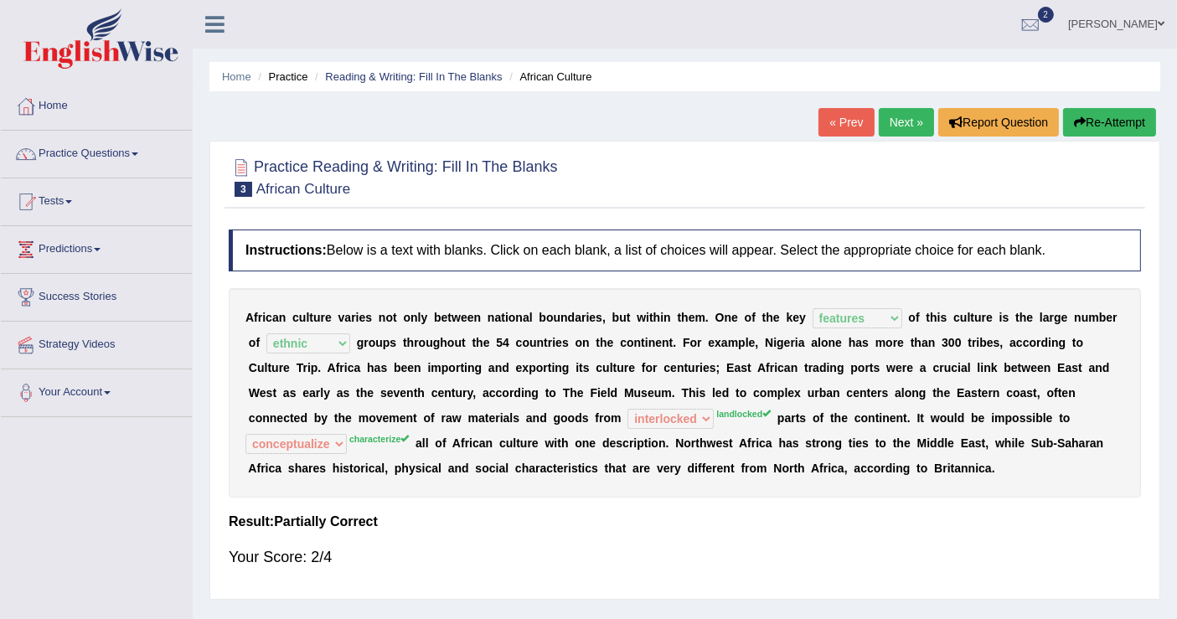
click at [903, 114] on link "Next »" at bounding box center [906, 122] width 55 height 28
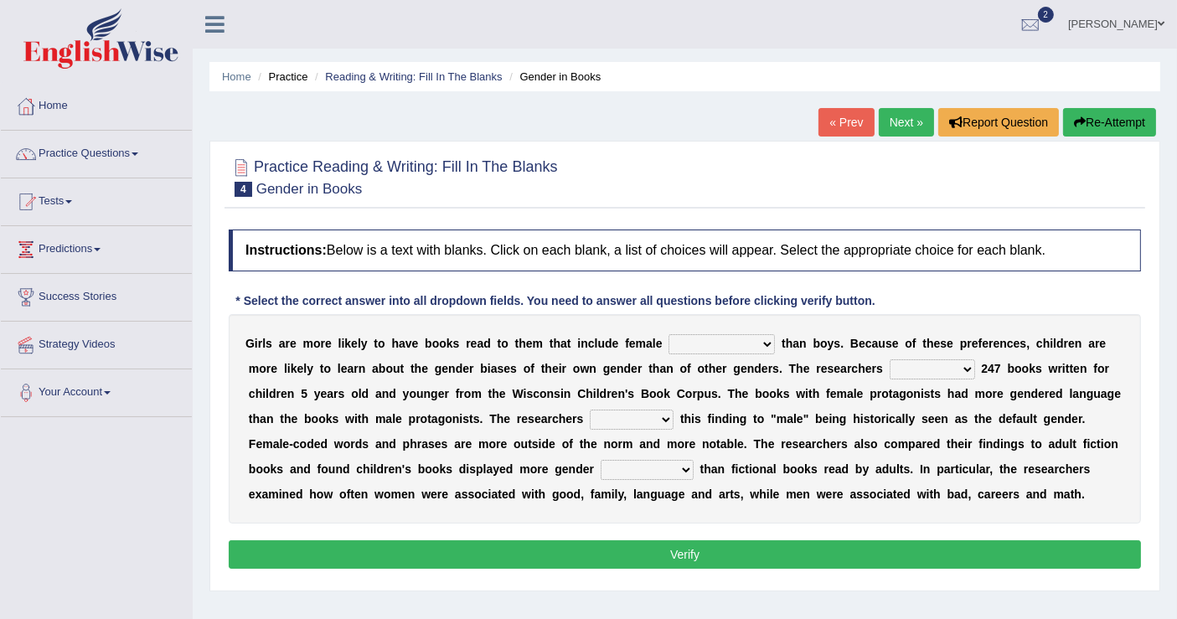
click at [766, 341] on select "protagonists cosmogonists agonists expressionists" at bounding box center [722, 344] width 106 height 20
select select "protagonists"
click at [669, 334] on select "protagonists cosmogonists agonists expressionists" at bounding box center [722, 344] width 106 height 20
click at [964, 369] on select "hydrolyzed paralyzed catalyzed analyzed" at bounding box center [932, 370] width 85 height 20
select select "analyzed"
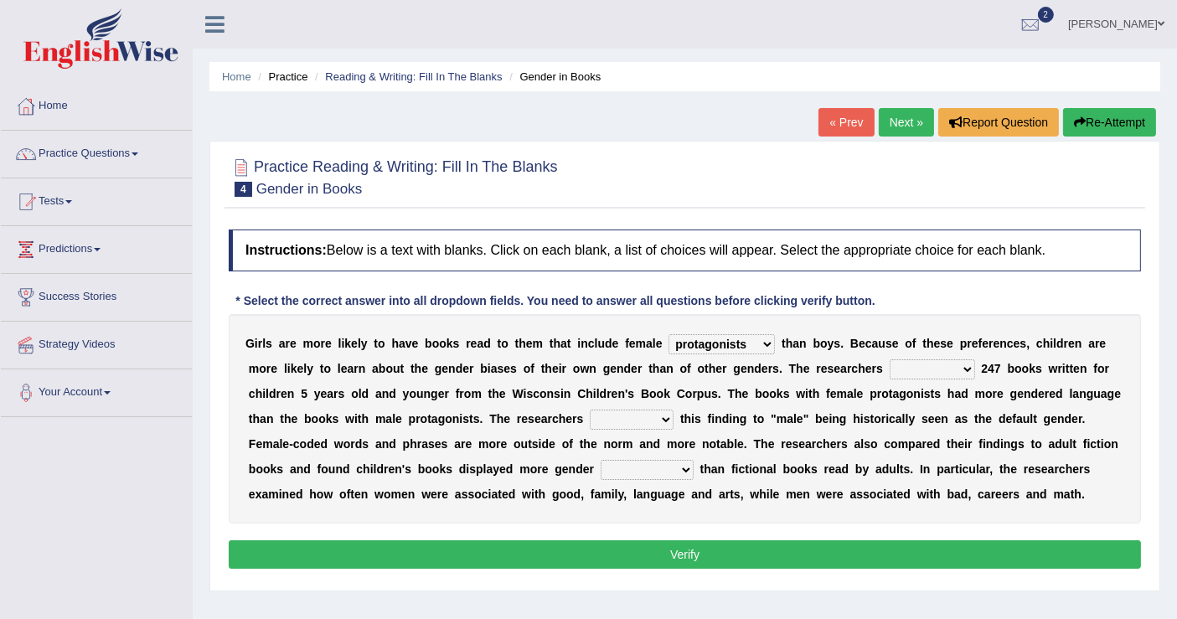
click at [890, 360] on select "hydrolyzed paralyzed catalyzed analyzed" at bounding box center [932, 370] width 85 height 20
click at [662, 419] on select "contribute tribute distribute attribute" at bounding box center [632, 420] width 84 height 20
select select "contribute"
click at [590, 410] on select "contribute tribute distribute attribute" at bounding box center [632, 420] width 84 height 20
click at [674, 468] on select "stereotypes teletypes prototypes electrotypes" at bounding box center [647, 470] width 93 height 20
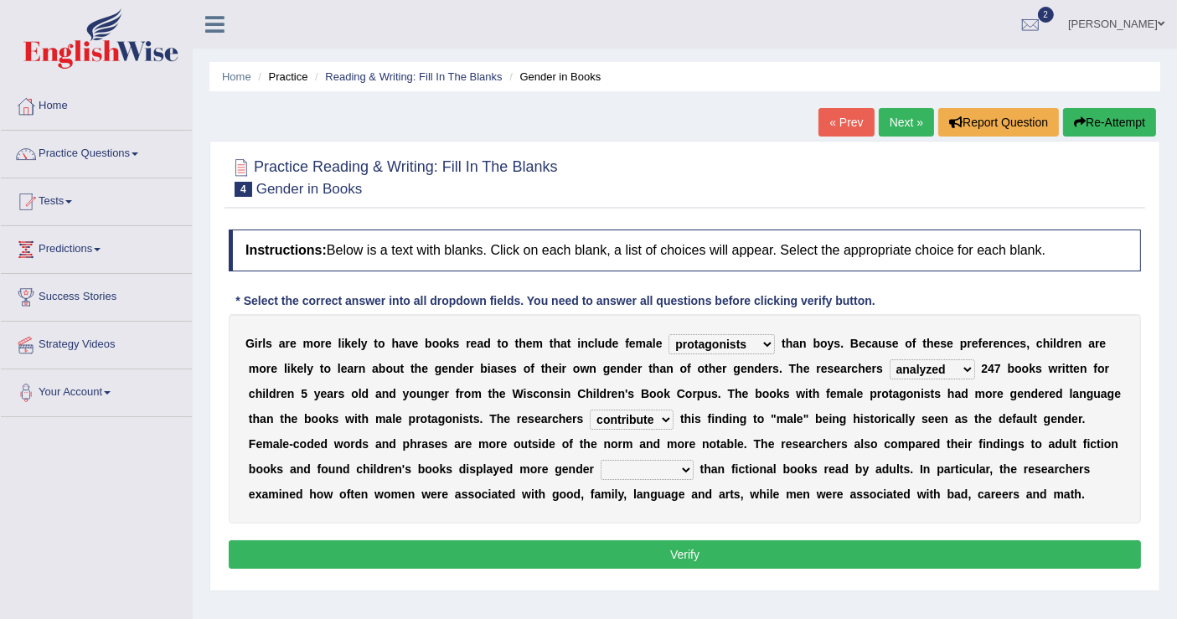
select select "stereotypes"
click at [601, 460] on select "stereotypes teletypes prototypes electrotypes" at bounding box center [647, 470] width 93 height 20
click at [681, 545] on button "Verify" at bounding box center [685, 555] width 913 height 28
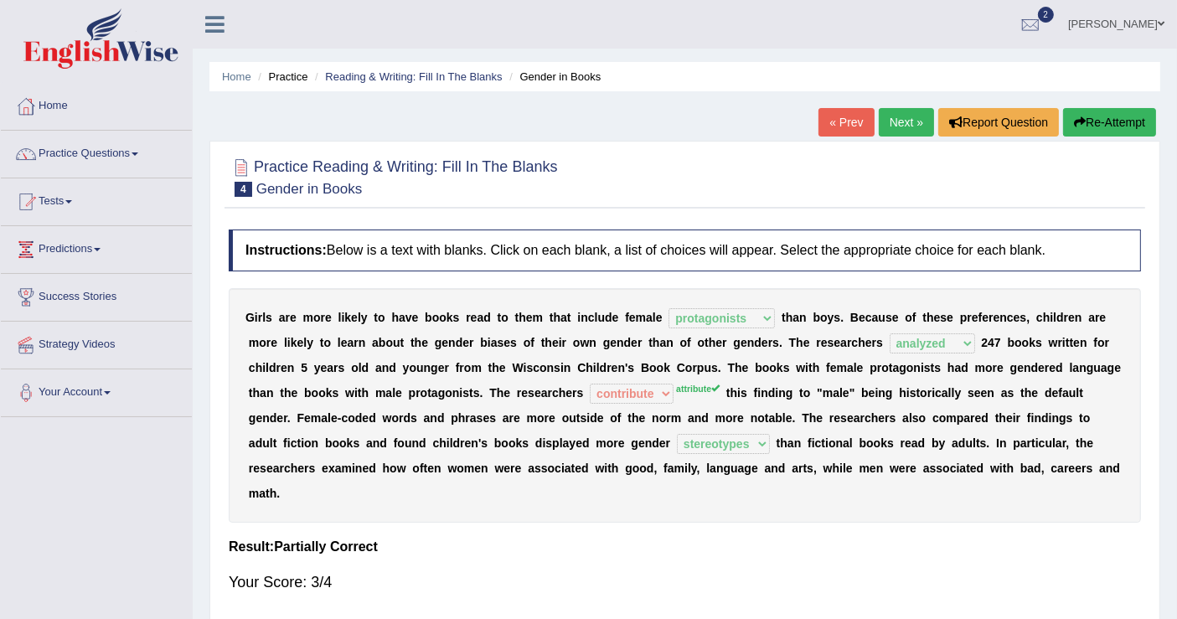
click at [852, 123] on link "« Prev" at bounding box center [846, 122] width 55 height 28
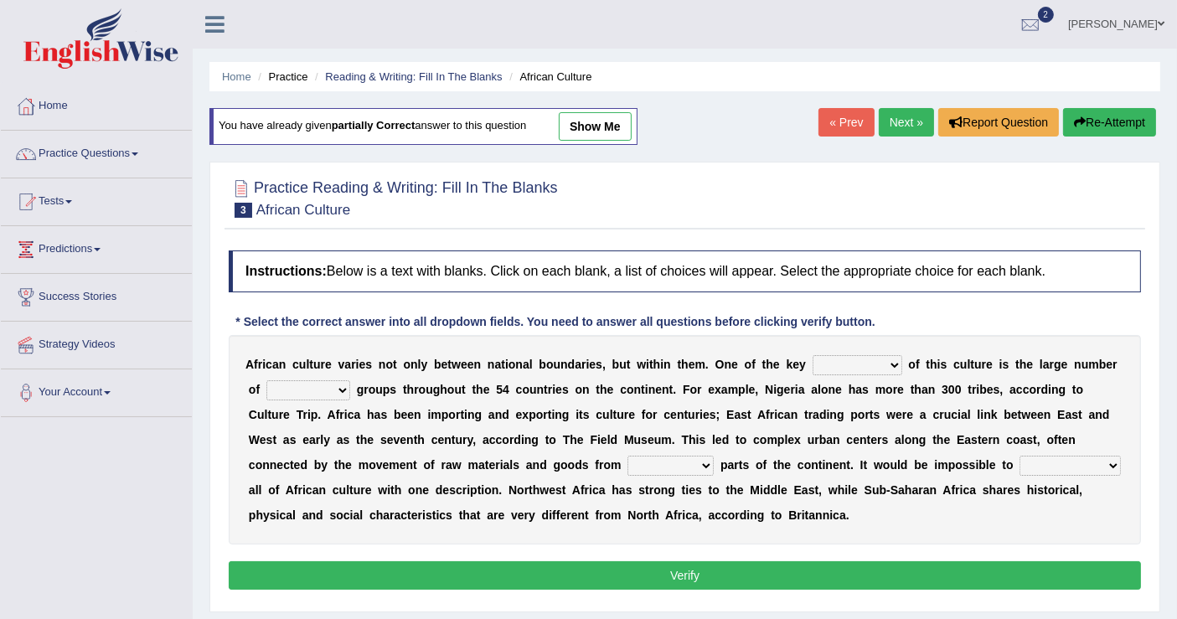
click at [892, 365] on select "conjectures features issues doubts" at bounding box center [858, 365] width 90 height 20
select select "features"
click at [813, 355] on select "conjectures features issues doubts" at bounding box center [858, 365] width 90 height 20
click at [341, 380] on select "ethic ethnic eugenic epic" at bounding box center [308, 390] width 84 height 20
select select "ethnic"
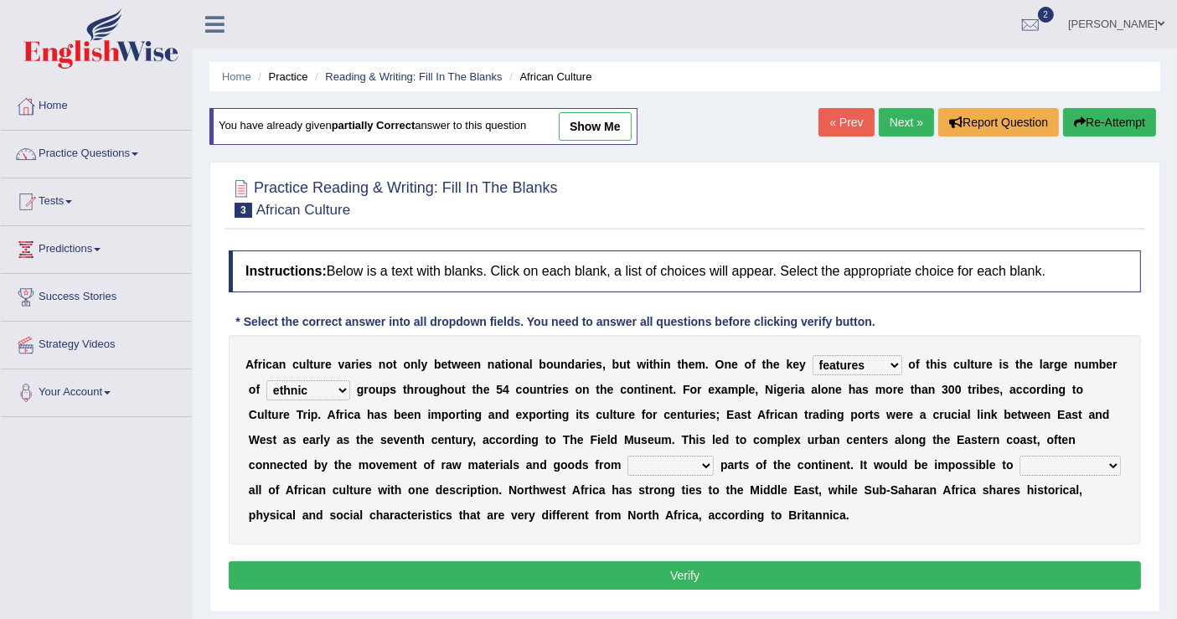
click at [266, 380] on select "ethic ethnic eugenic epic" at bounding box center [308, 390] width 84 height 20
click at [708, 461] on select "forelocked interlocked unlocked landlocked" at bounding box center [671, 466] width 86 height 20
select select "landlocked"
click at [628, 456] on select "forelocked interlocked unlocked landlocked" at bounding box center [671, 466] width 86 height 20
click at [1099, 465] on select "characterize conceptualize symbolize synthesize" at bounding box center [1070, 466] width 101 height 20
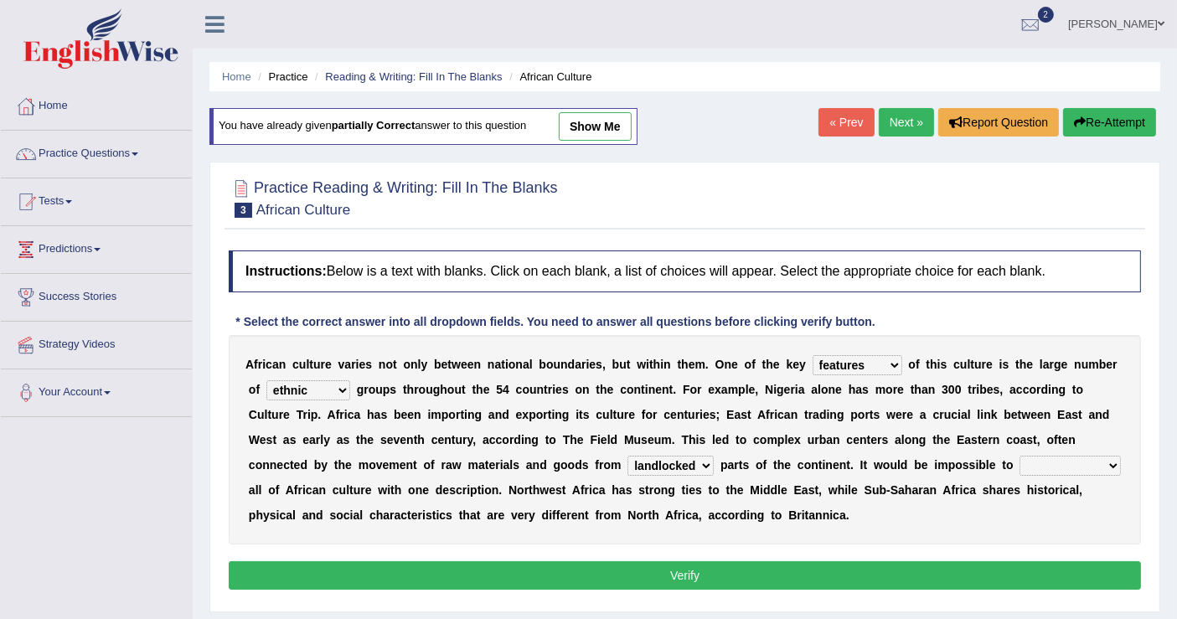
select select "characterize"
click at [1020, 456] on select "characterize conceptualize symbolize synthesize" at bounding box center [1070, 466] width 101 height 20
click at [683, 577] on button "Verify" at bounding box center [685, 575] width 913 height 28
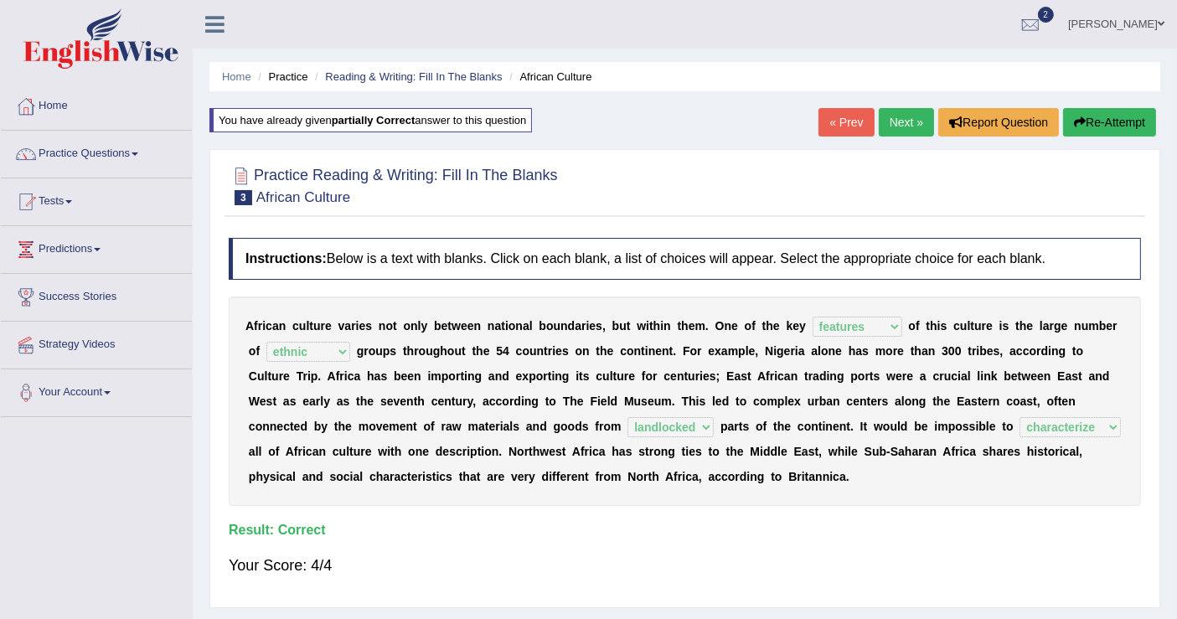
click at [900, 121] on link "Next »" at bounding box center [906, 122] width 55 height 28
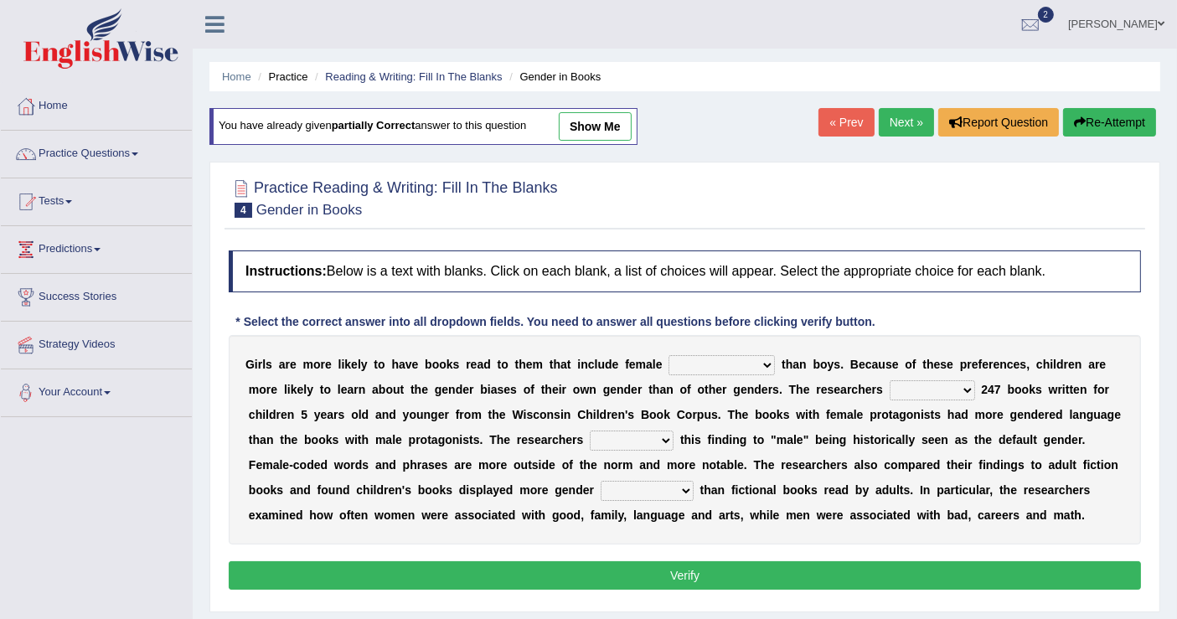
click at [764, 365] on select "protagonists cosmogonists agonists expressionists" at bounding box center [722, 365] width 106 height 20
select select "protagonists"
click at [669, 355] on select "protagonists cosmogonists agonists expressionists" at bounding box center [722, 365] width 106 height 20
click at [965, 385] on select "hydrolyzed paralyzed catalyzed analyzed" at bounding box center [932, 390] width 85 height 20
select select "analyzed"
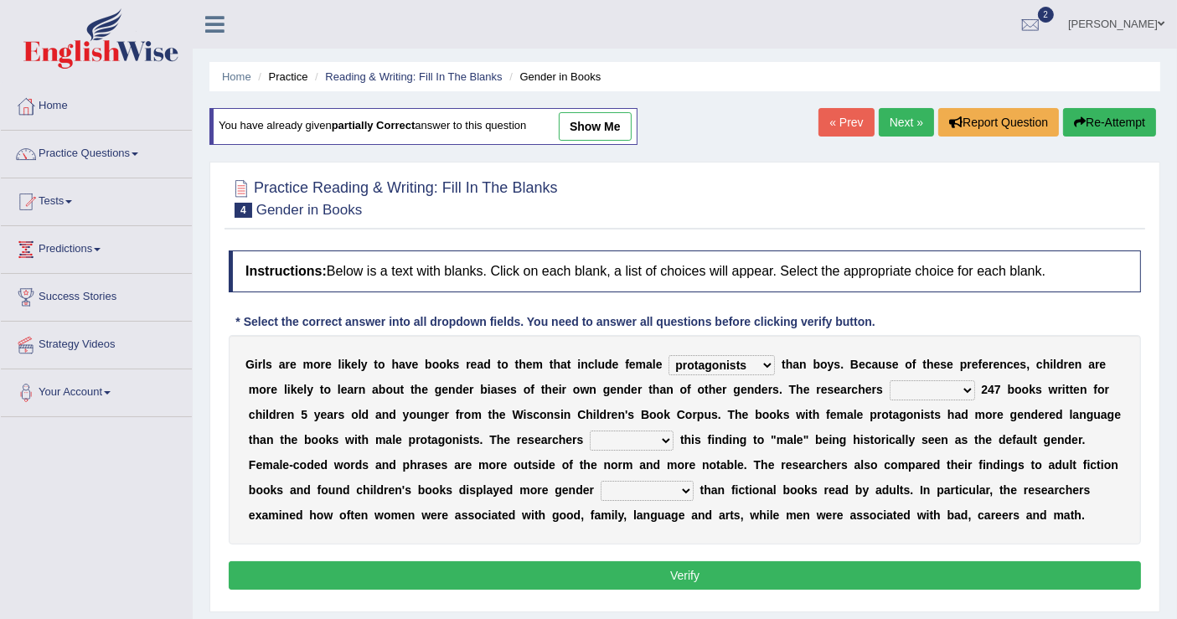
click at [890, 380] on select "hydrolyzed paralyzed catalyzed analyzed" at bounding box center [932, 390] width 85 height 20
click at [658, 442] on select "contribute tribute distribute attribute" at bounding box center [632, 441] width 84 height 20
select select "attribute"
click at [590, 431] on select "contribute tribute distribute attribute" at bounding box center [632, 441] width 84 height 20
click at [672, 492] on select "stereotypes teletypes prototypes electrotypes" at bounding box center [647, 491] width 93 height 20
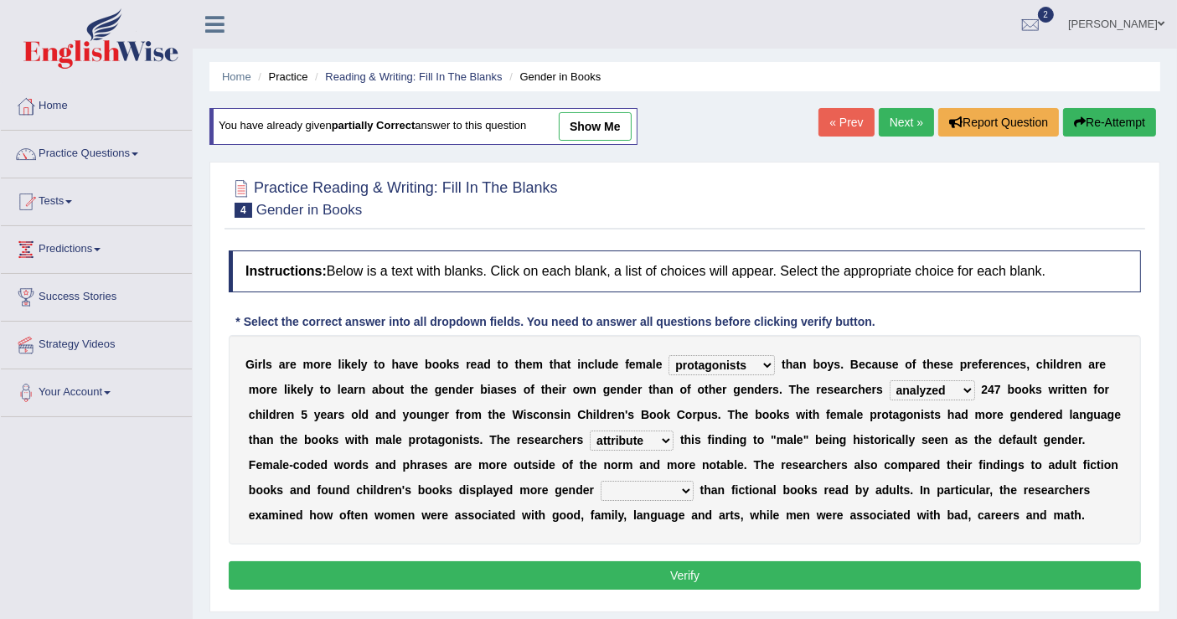
select select "stereotypes"
click at [601, 481] on select "stereotypes teletypes prototypes electrotypes" at bounding box center [647, 491] width 93 height 20
click at [682, 568] on button "Verify" at bounding box center [685, 575] width 913 height 28
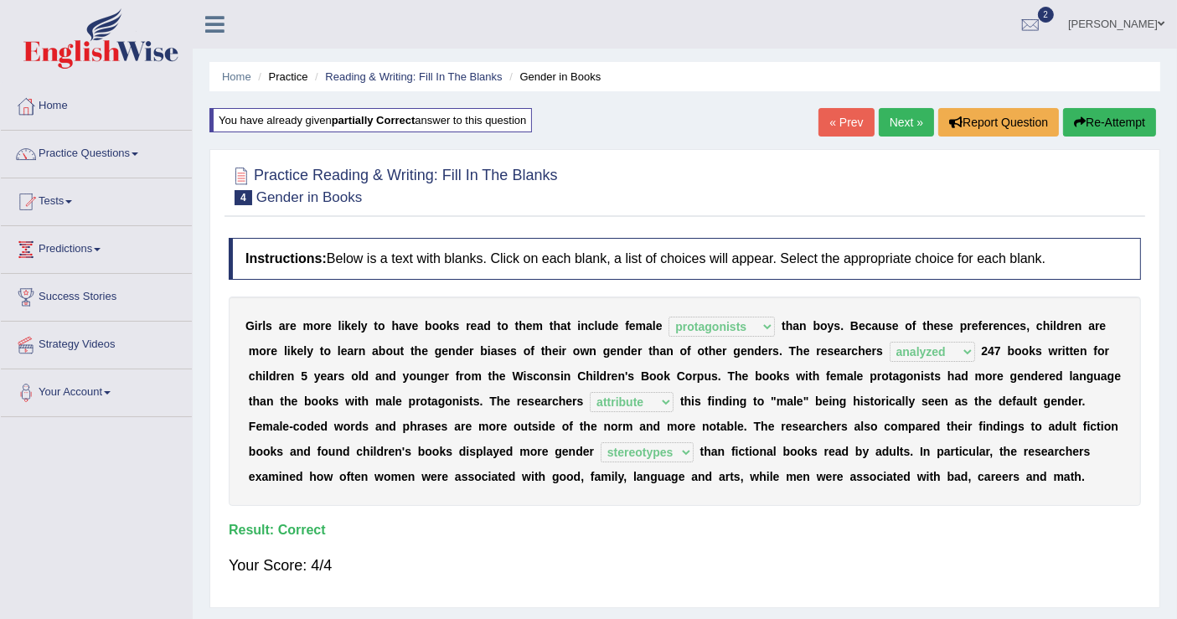
click at [903, 106] on div "Home Practice Reading & Writing: Fill In The Blanks Gender in Books You have al…" at bounding box center [685, 419] width 985 height 838
click at [900, 122] on link "Next »" at bounding box center [906, 122] width 55 height 28
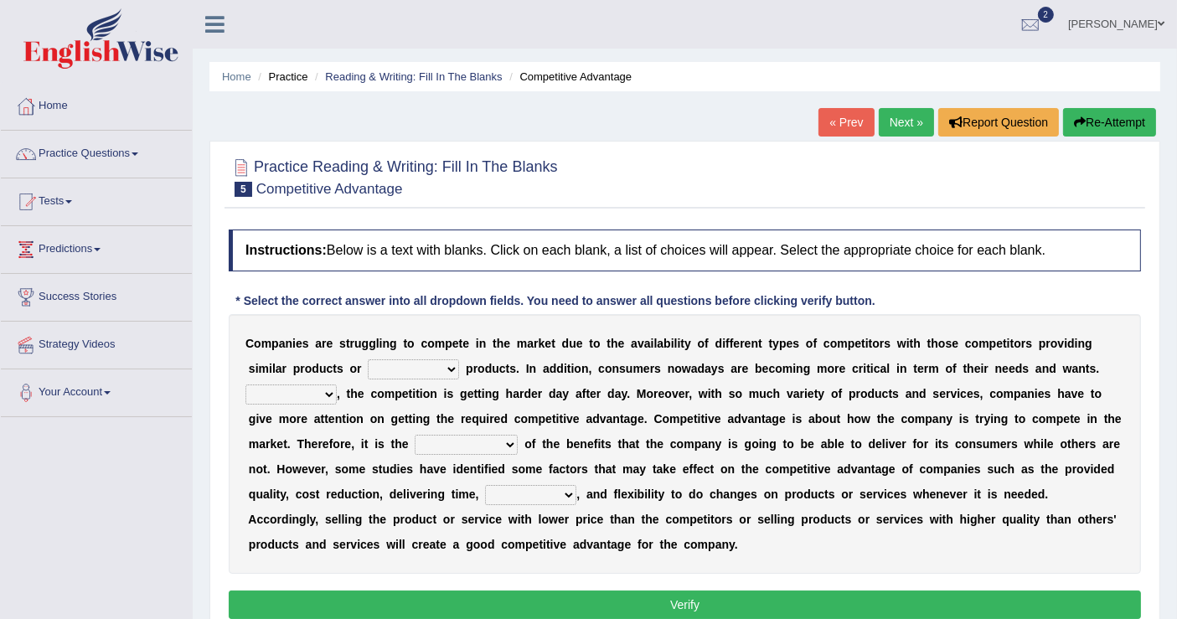
click at [447, 367] on select "constitution restitution substitution institution" at bounding box center [413, 370] width 91 height 20
select select "substitution"
click at [368, 360] on select "constitution restitution substitution institution" at bounding box center [413, 370] width 91 height 20
click at [322, 394] on select "However Instead Additionally Therefore" at bounding box center [291, 395] width 91 height 20
click at [418, 405] on div "C o m p a n i e s a r e s t r u g g l i n g t o c o m p e t e i n t h e m a r k…" at bounding box center [685, 444] width 913 height 260
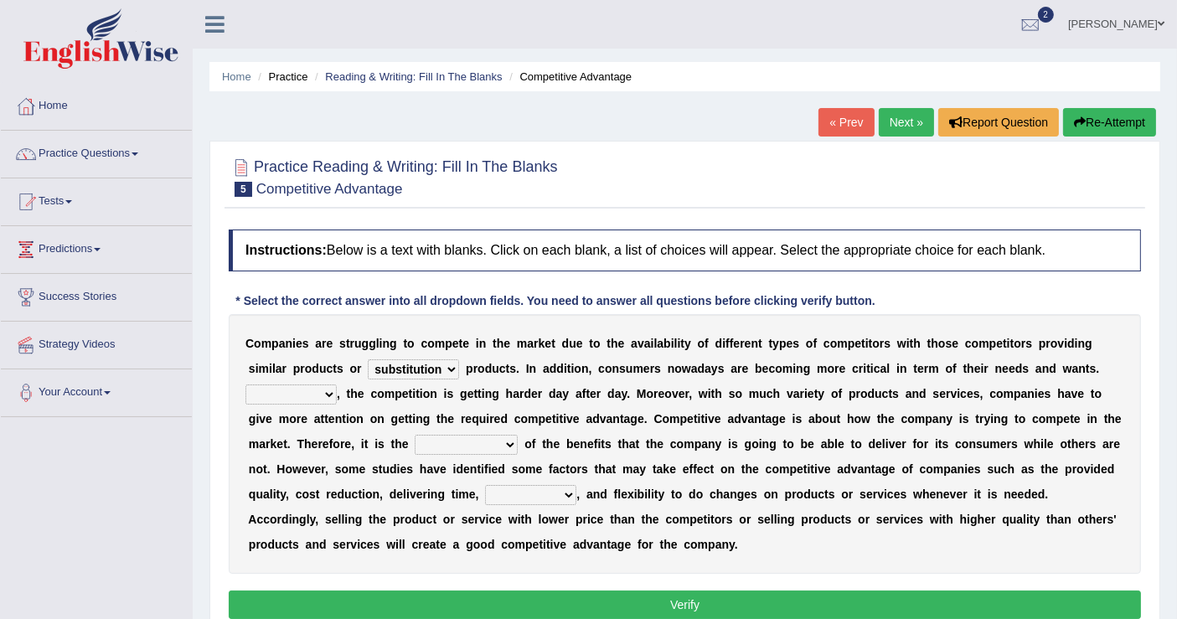
click at [328, 389] on select "However Instead Additionally Therefore" at bounding box center [291, 395] width 91 height 20
click at [246, 385] on select "However Instead Additionally Therefore" at bounding box center [291, 395] width 91 height 20
click at [337, 391] on b "," at bounding box center [338, 393] width 3 height 13
click at [322, 385] on select "However Instead Additionally Therefore" at bounding box center [291, 395] width 91 height 20
select select "However"
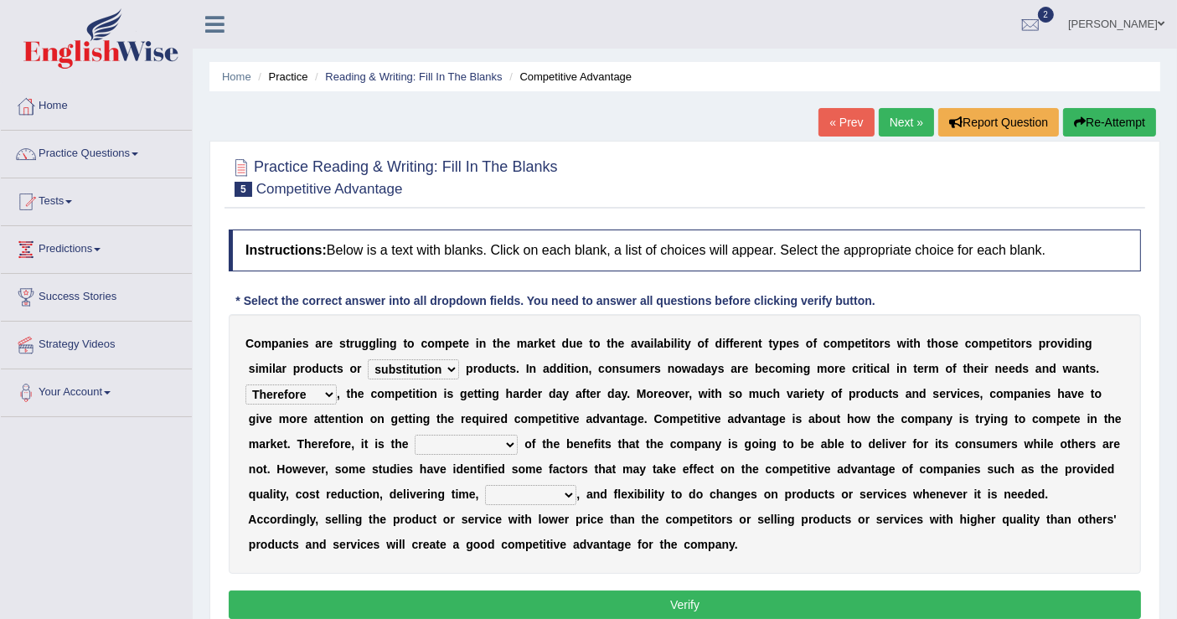
click at [246, 385] on select "However Instead Additionally Therefore" at bounding box center [291, 395] width 91 height 20
click at [511, 442] on select "dissemination ordination determination incarnation" at bounding box center [466, 445] width 103 height 20
click at [415, 435] on select "dissemination ordination determination incarnation" at bounding box center [466, 445] width 103 height 20
click at [511, 444] on select "dissemination ordination determination incarnation" at bounding box center [466, 445] width 103 height 20
select select "dissemination"
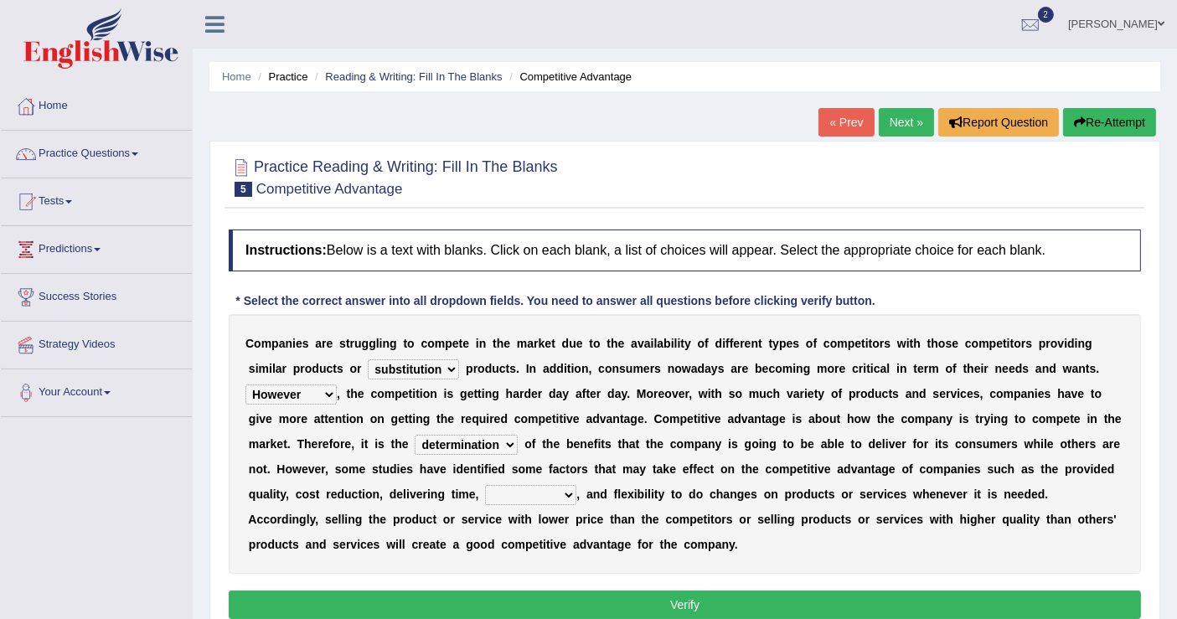
click at [415, 435] on select "dissemination ordination determination incarnation" at bounding box center [466, 445] width 103 height 20
click at [570, 489] on select "captivation aggregation deprivation innovation" at bounding box center [530, 495] width 91 height 20
select select "innovation"
click at [485, 485] on select "captivation aggregation deprivation innovation" at bounding box center [530, 495] width 91 height 20
click at [565, 489] on select "captivation aggregation deprivation innovation" at bounding box center [530, 495] width 91 height 20
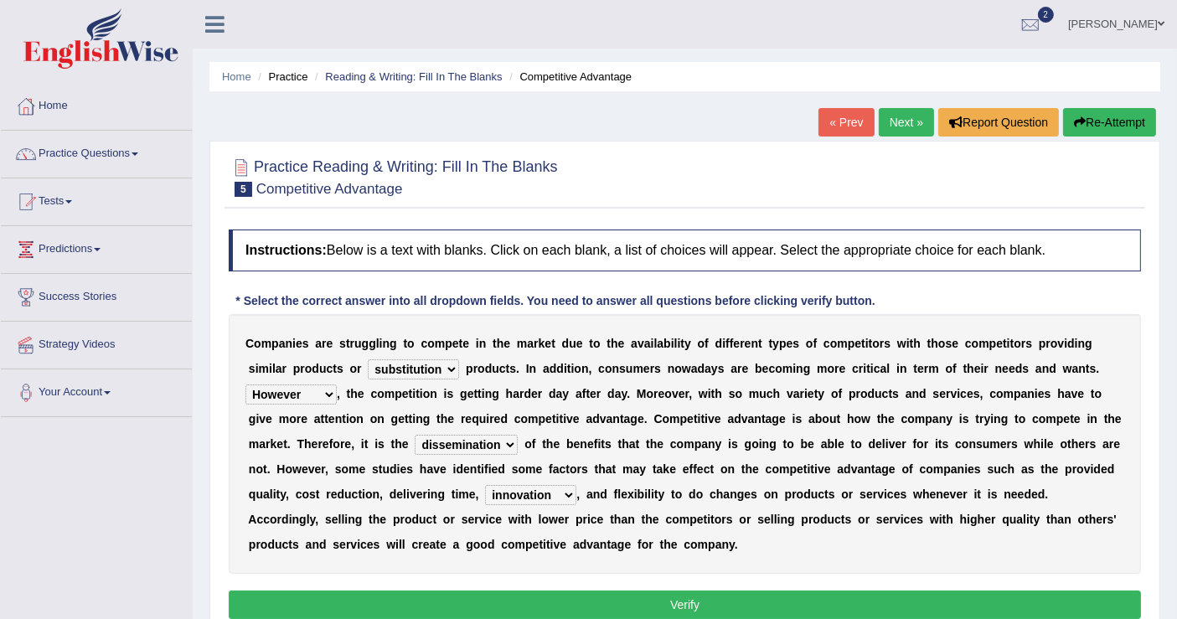
click at [701, 564] on div "C o m p a n i e s a r e s t r u g g l i n g t o c o m p e t e i n t h e m a r k…" at bounding box center [685, 444] width 913 height 260
click at [699, 611] on button "Verify" at bounding box center [685, 605] width 913 height 28
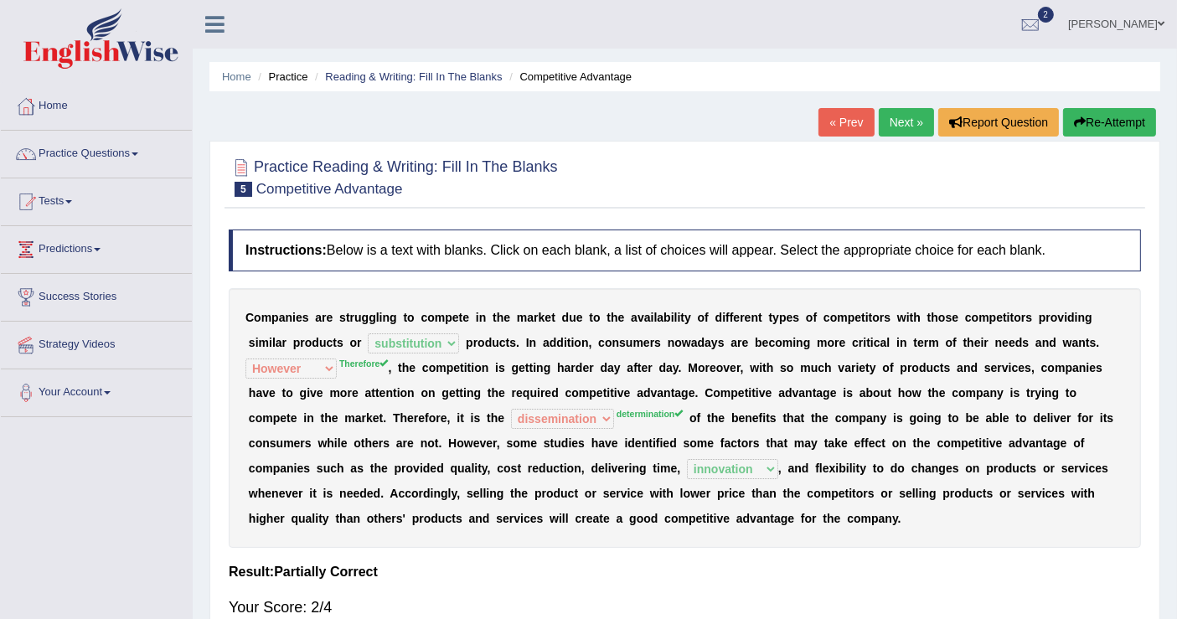
click at [896, 121] on link "Next »" at bounding box center [906, 122] width 55 height 28
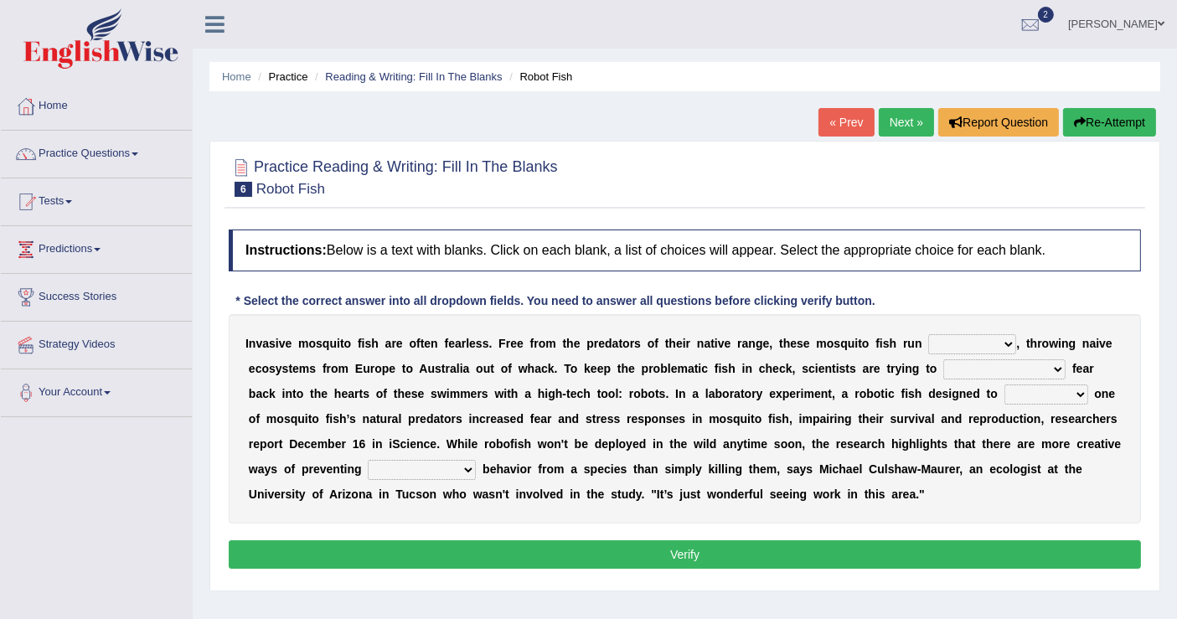
click at [835, 116] on link "« Prev" at bounding box center [846, 122] width 55 height 28
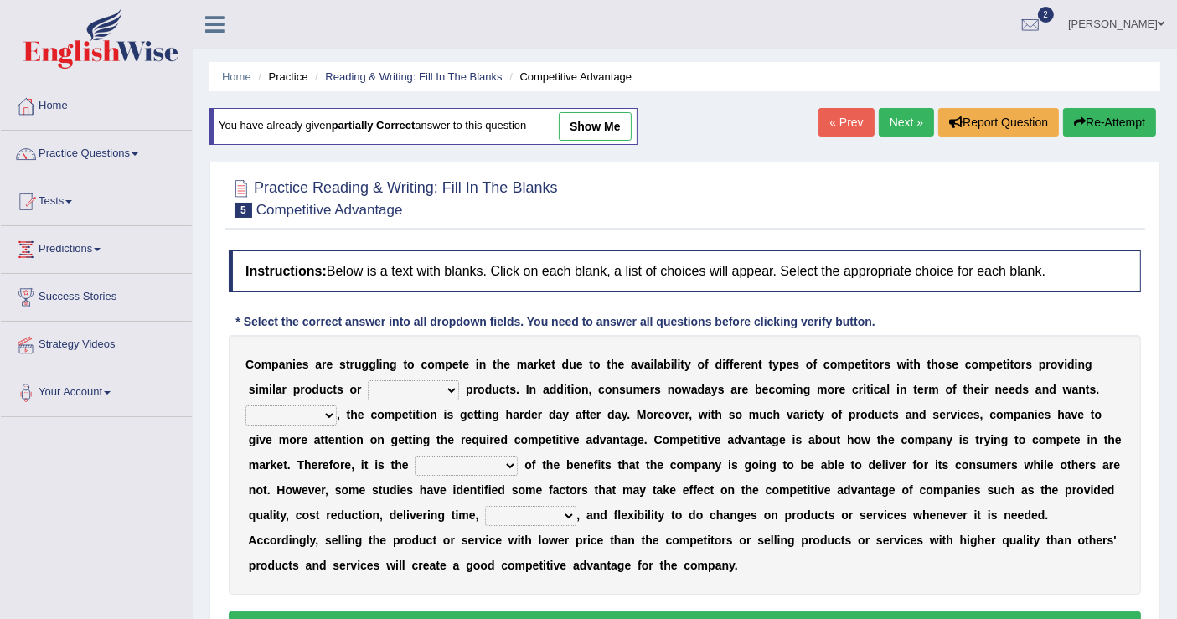
click at [1099, 122] on button "Re-Attempt" at bounding box center [1109, 122] width 93 height 28
click at [450, 384] on select "constitution restitution substitution institution" at bounding box center [413, 390] width 91 height 20
select select "substitution"
click at [368, 380] on select "constitution restitution substitution institution" at bounding box center [413, 390] width 91 height 20
click at [325, 410] on select "However Instead Additionally Therefore" at bounding box center [291, 416] width 91 height 20
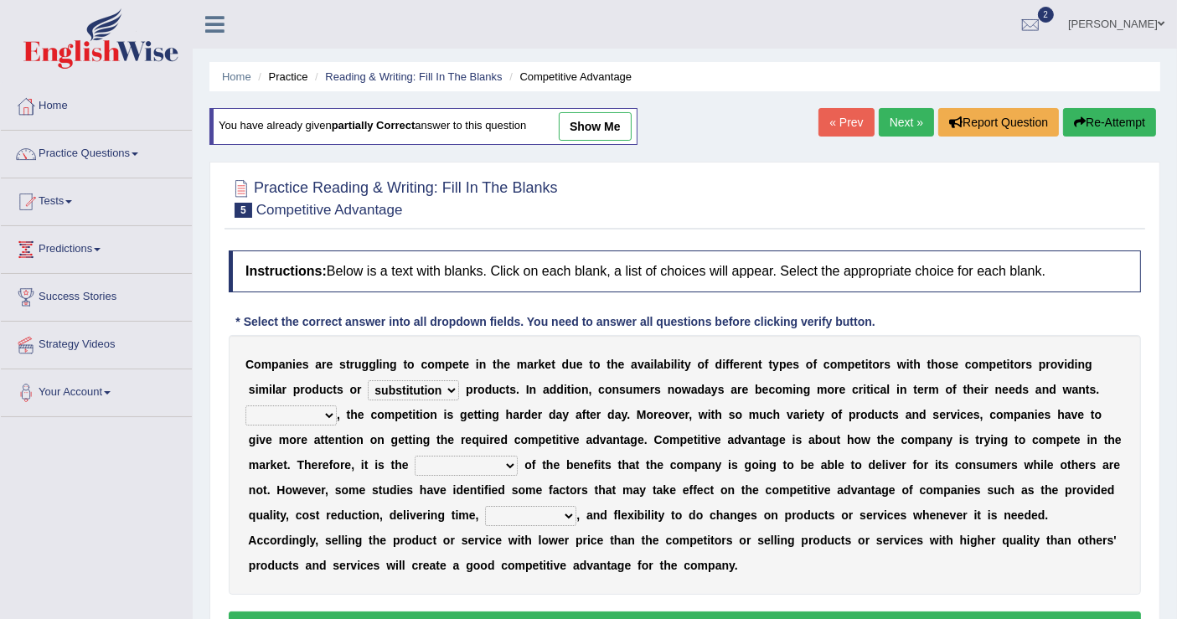
select select "Therefore"
click at [246, 406] on select "However Instead Additionally Therefore" at bounding box center [291, 416] width 91 height 20
click at [506, 460] on select "dissemination ordination determination incarnation" at bounding box center [466, 466] width 103 height 20
select select "determination"
click at [415, 456] on select "dissemination ordination determination incarnation" at bounding box center [466, 466] width 103 height 20
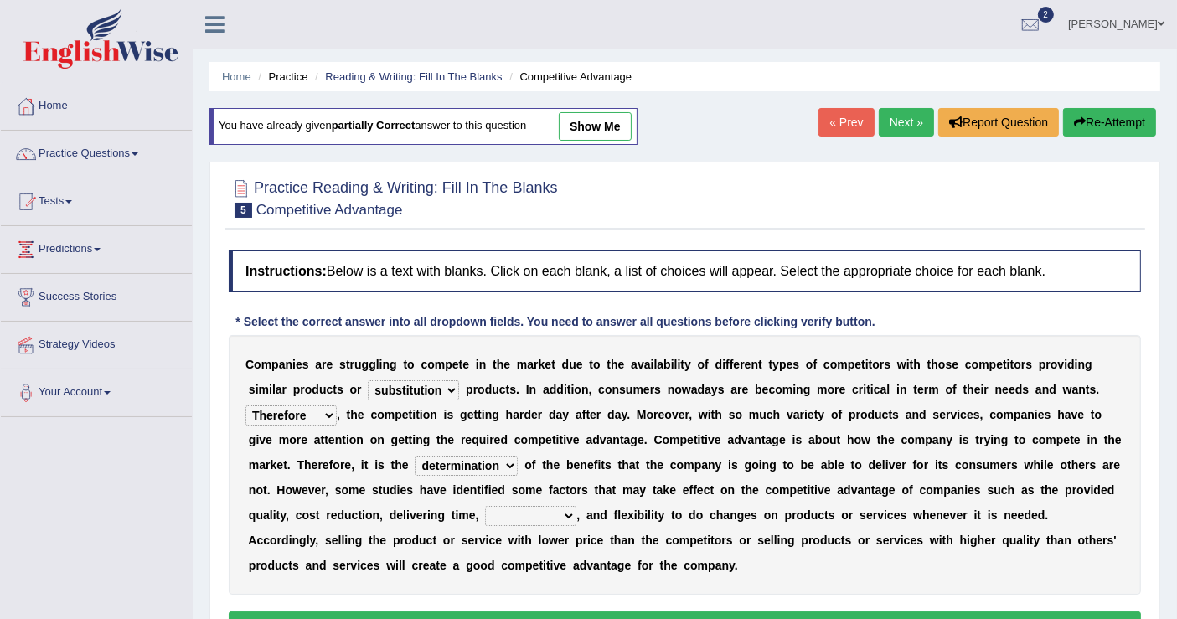
click at [558, 510] on select "captivation aggregation deprivation innovation" at bounding box center [530, 516] width 91 height 20
select select "innovation"
click at [485, 506] on select "captivation aggregation deprivation innovation" at bounding box center [530, 516] width 91 height 20
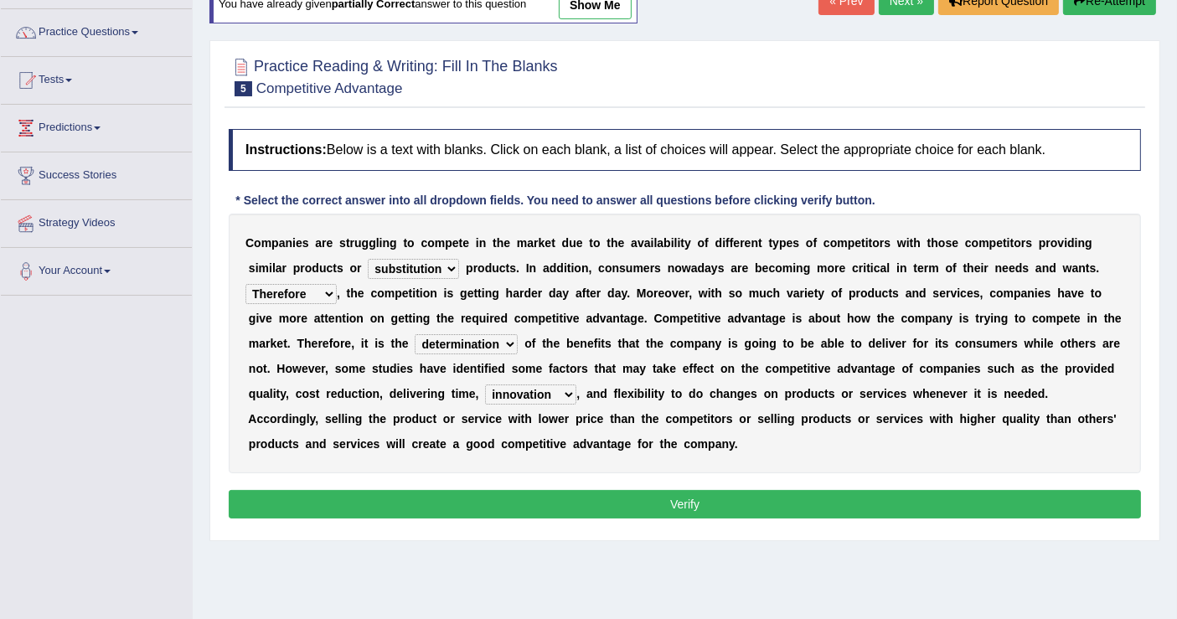
scroll to position [260, 0]
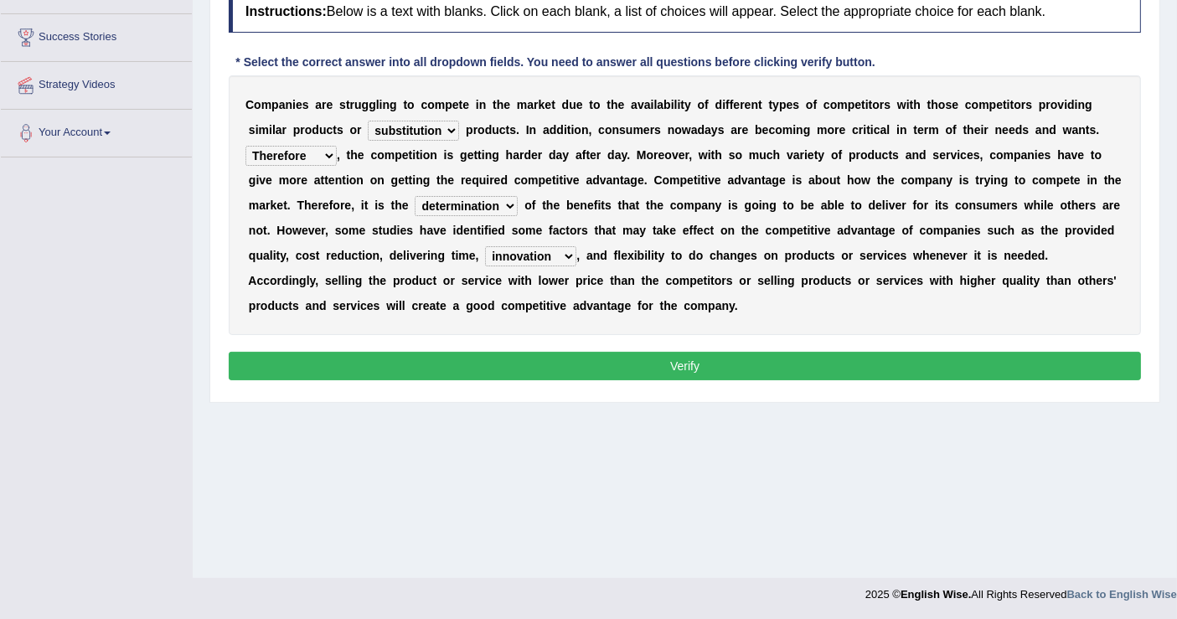
click at [722, 368] on button "Verify" at bounding box center [685, 366] width 913 height 28
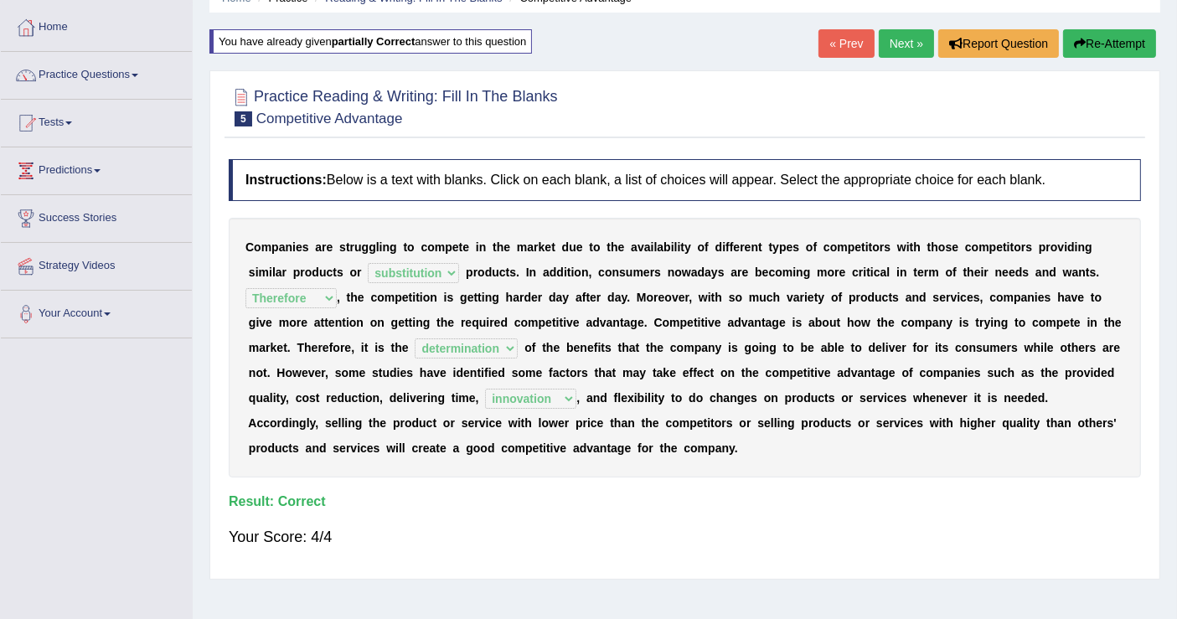
scroll to position [0, 0]
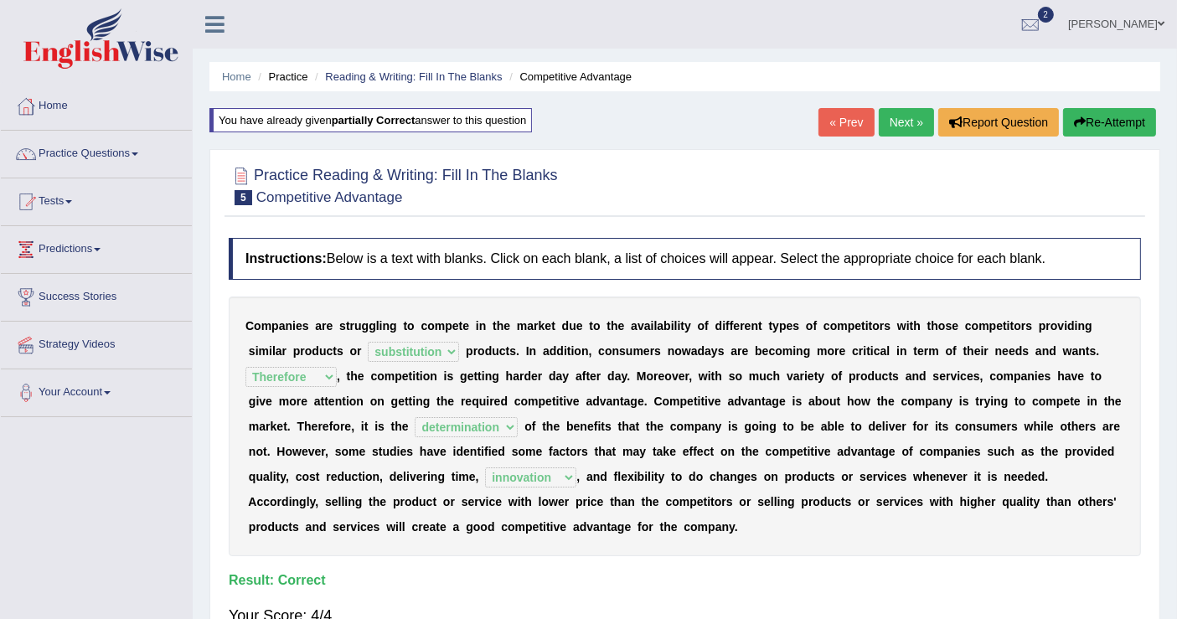
click at [903, 116] on link "Next »" at bounding box center [906, 122] width 55 height 28
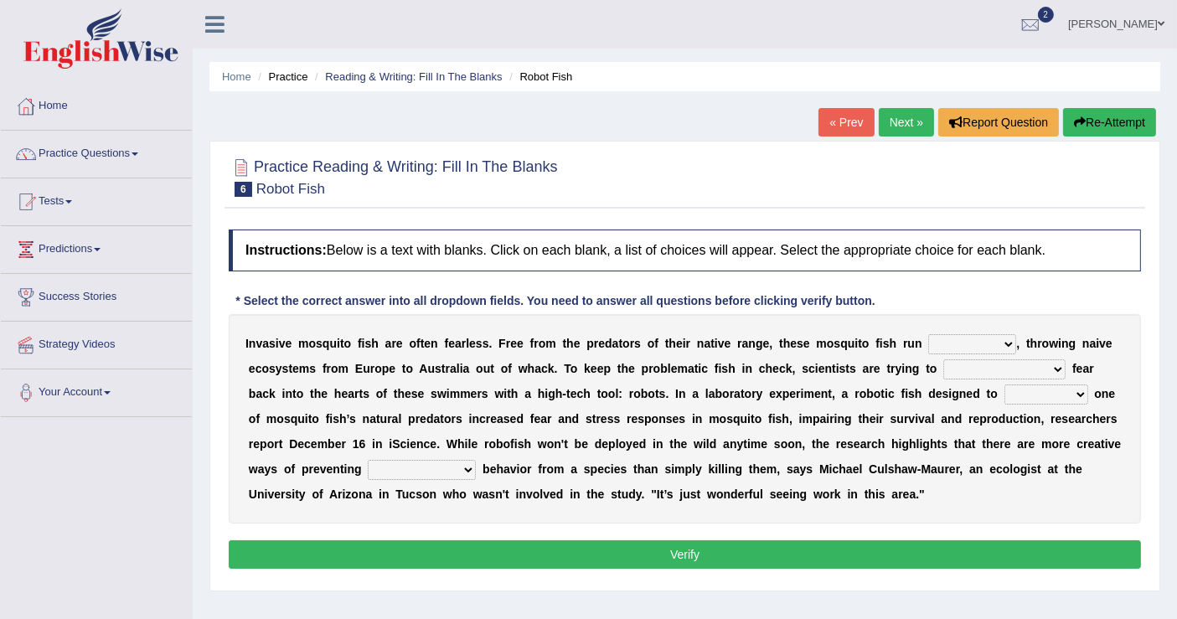
click at [997, 342] on select "occupant flippant rampant concordant" at bounding box center [973, 344] width 88 height 20
select select "rampant"
click at [929, 334] on select "occupant flippant rampant concordant" at bounding box center [973, 344] width 88 height 20
click at [1016, 365] on select "accept spike strike [PERSON_NAME]" at bounding box center [1005, 370] width 122 height 20
select select "strike"
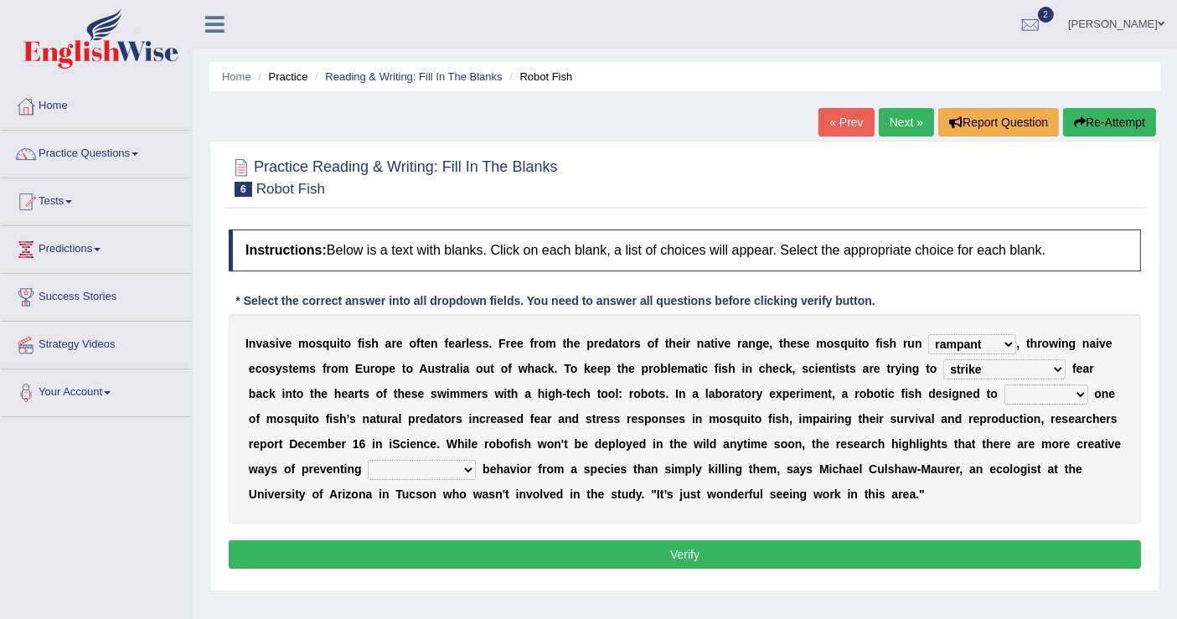
click at [944, 360] on select "accept spike strike [PERSON_NAME]" at bounding box center [1005, 370] width 122 height 20
click at [1016, 365] on select "accept spike strike [PERSON_NAME]" at bounding box center [1005, 370] width 122 height 20
click at [471, 396] on b "e" at bounding box center [474, 393] width 7 height 13
click at [1015, 393] on select "bequest mimic battle conquest" at bounding box center [1047, 395] width 84 height 20
select select "mimic"
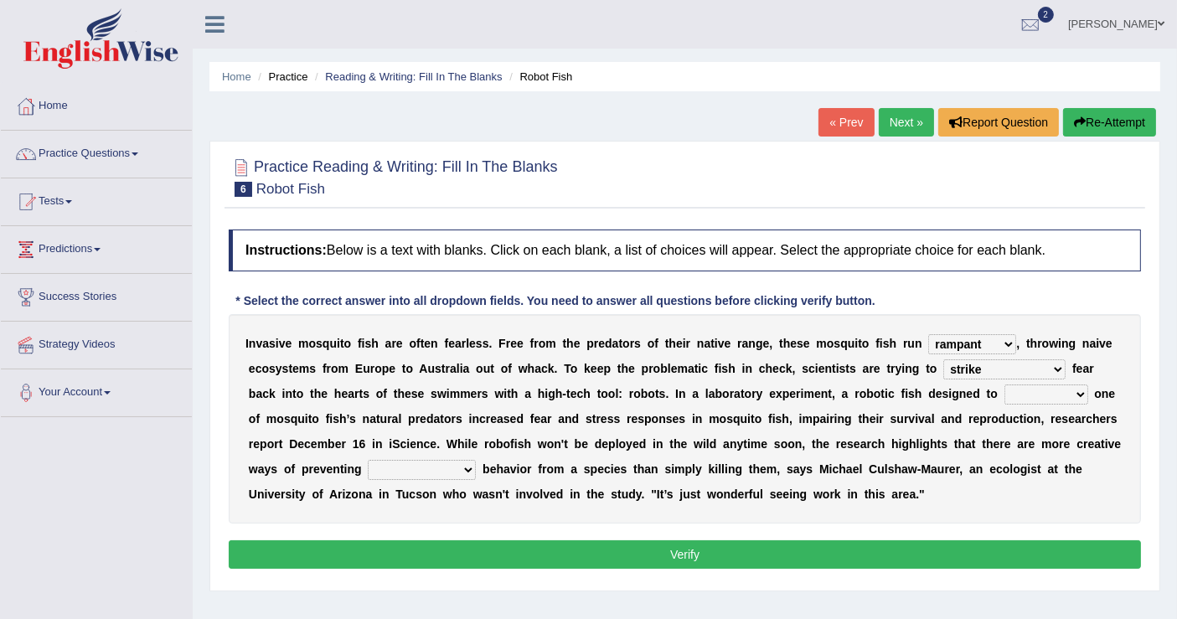
click at [1005, 385] on select "bequest mimic battle conquest" at bounding box center [1047, 395] width 84 height 20
click at [982, 456] on div "I n v a s i v e m o s q u i t o f i s h a r e o f t e n f e a r l e s s . F r e…" at bounding box center [685, 419] width 913 height 210
click at [466, 468] on select "unprivileged unprecedented uncharted unwanted" at bounding box center [422, 470] width 108 height 20
click at [368, 460] on select "unprivileged unprecedented uncharted unwanted" at bounding box center [422, 470] width 108 height 20
click at [468, 462] on select "unprivileged unprecedented uncharted unwanted" at bounding box center [422, 470] width 108 height 20
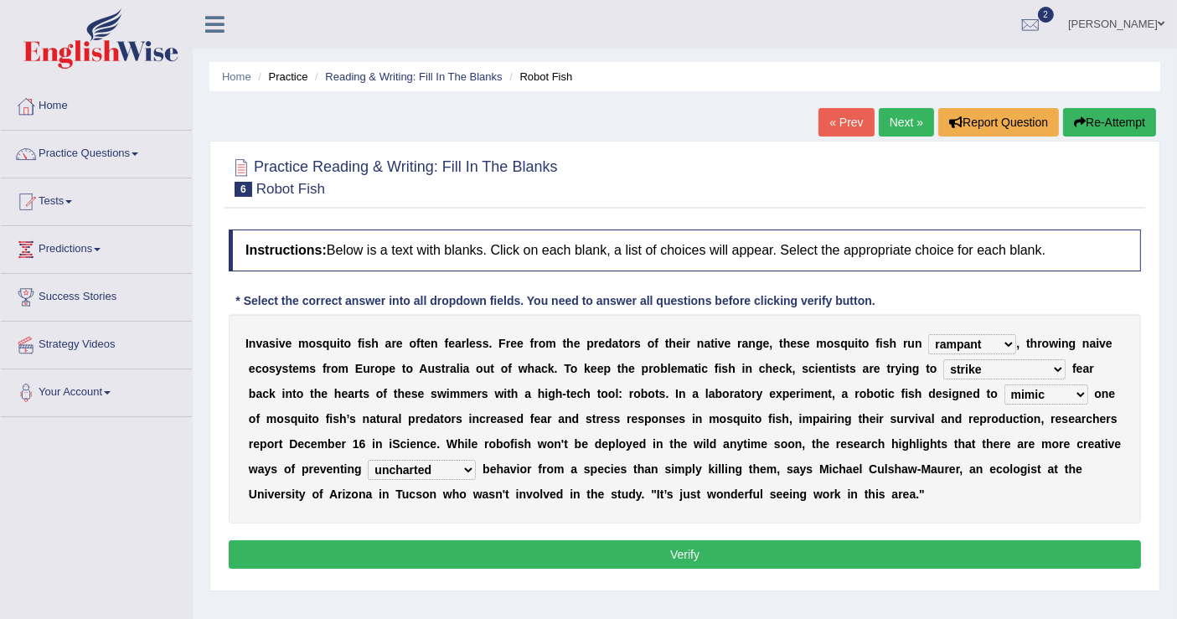
select select "unprecedented"
click at [368, 460] on select "unprivileged unprecedented uncharted unwanted" at bounding box center [422, 470] width 108 height 20
click at [695, 549] on button "Verify" at bounding box center [685, 555] width 913 height 28
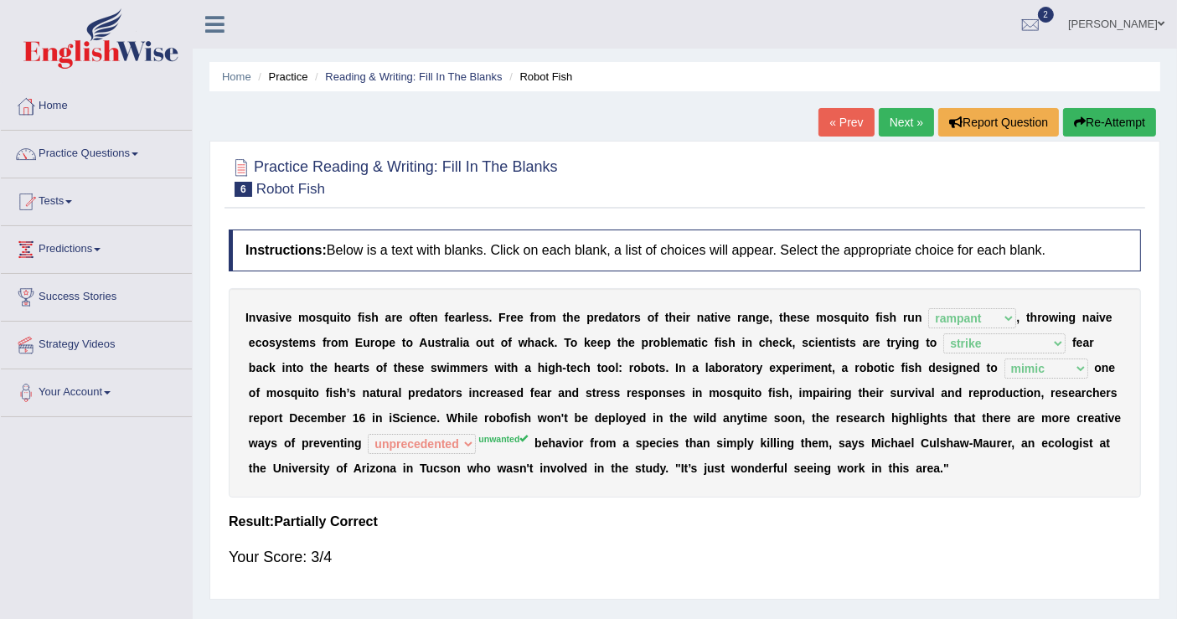
click at [1093, 119] on button "Re-Attempt" at bounding box center [1109, 122] width 93 height 28
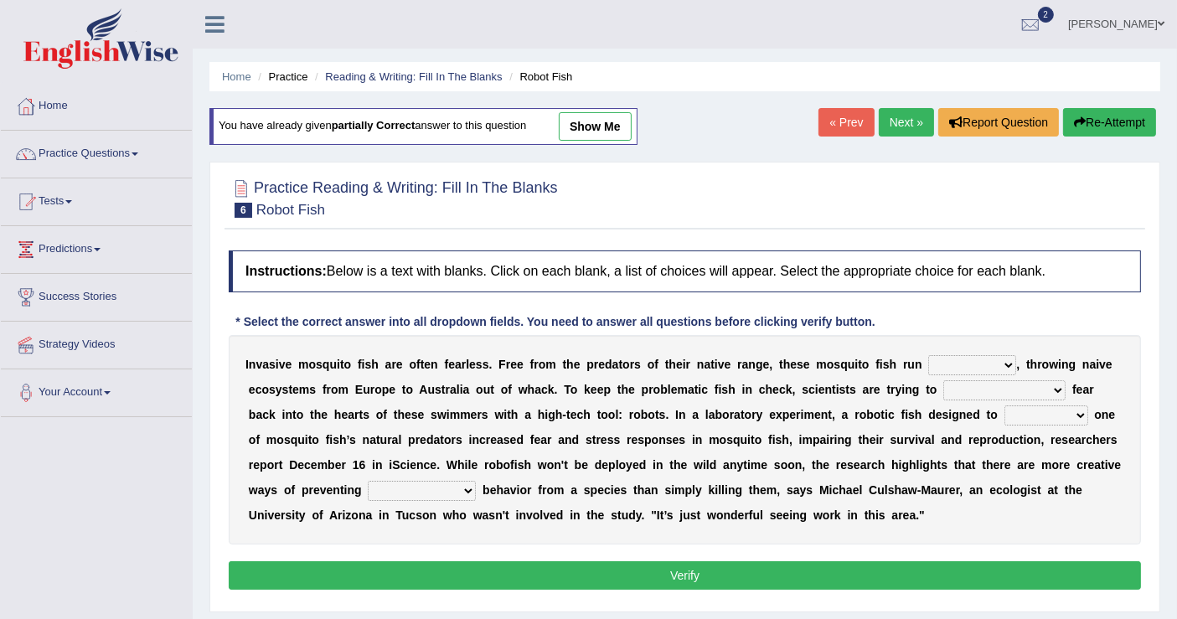
click at [1000, 355] on select "occupant flippant rampant concordant" at bounding box center [973, 365] width 88 height 20
select select "rampant"
click at [929, 355] on select "occupant flippant rampant concordant" at bounding box center [973, 365] width 88 height 20
click at [1020, 385] on select "accept spike strike [PERSON_NAME]" at bounding box center [1005, 390] width 122 height 20
select select "strike"
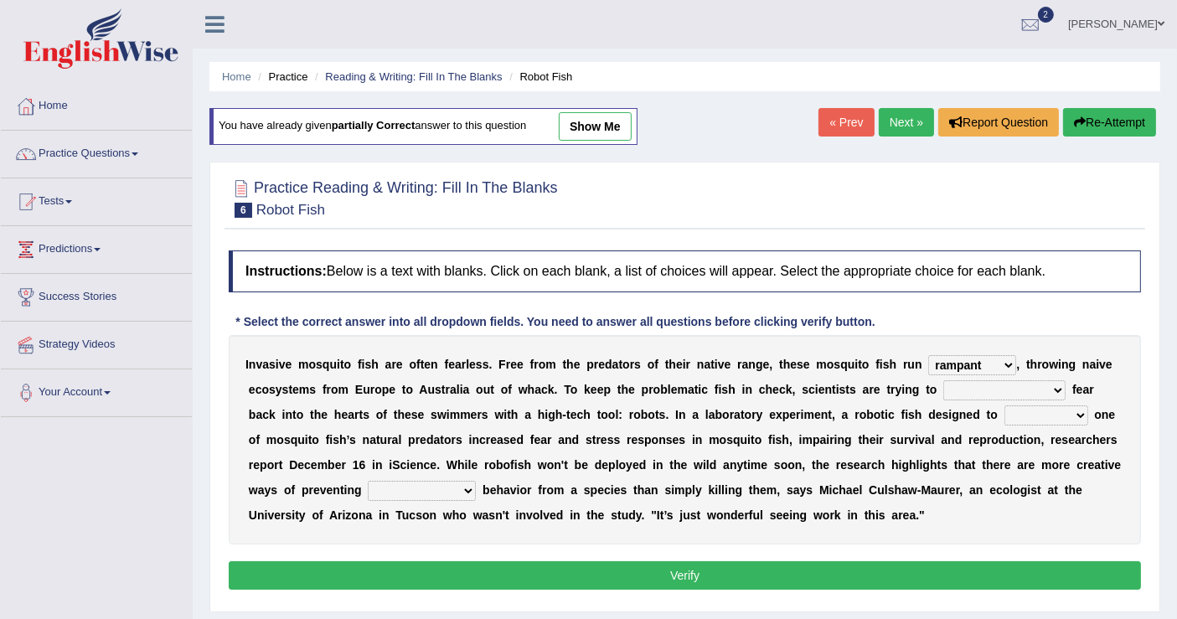
click at [944, 380] on select "accept spike strike drake" at bounding box center [1005, 390] width 122 height 20
click at [1016, 410] on select "bequest mimic battle conquest" at bounding box center [1047, 416] width 84 height 20
select select "mimic"
click at [1005, 406] on select "bequest mimic battle conquest" at bounding box center [1047, 416] width 84 height 20
drag, startPoint x: 456, startPoint y: 485, endPoint x: 442, endPoint y: 491, distance: 14.6
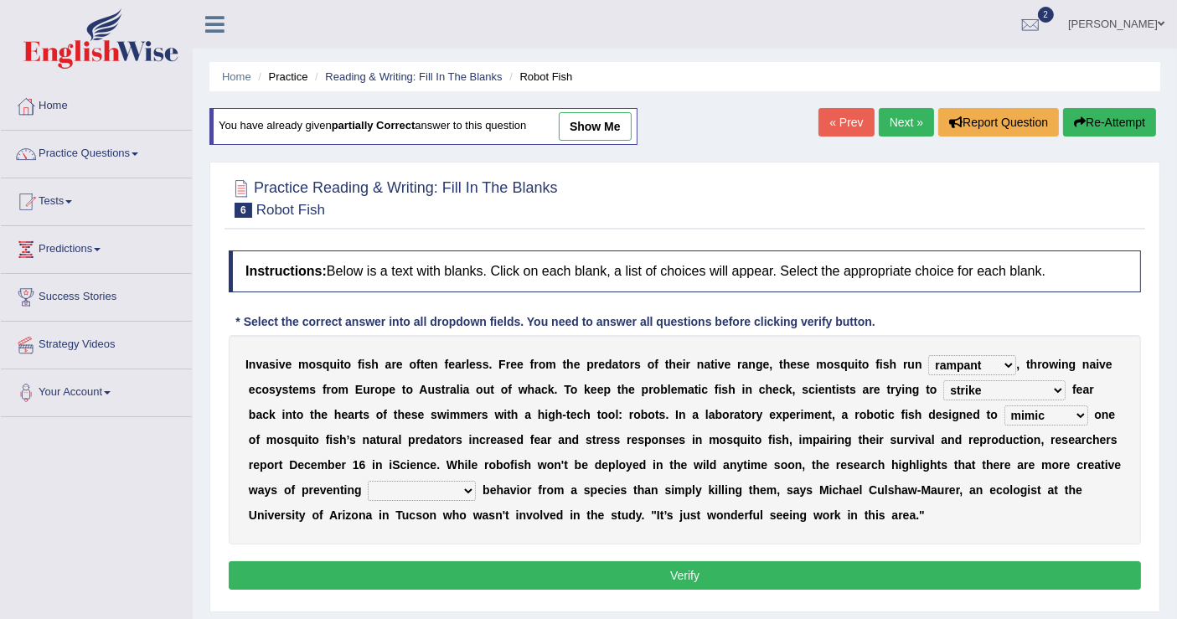
click at [455, 485] on select "unprivileged unprecedented uncharted unwanted" at bounding box center [422, 491] width 108 height 20
select select "unwanted"
click at [368, 481] on select "unprivileged unprecedented uncharted unwanted" at bounding box center [422, 491] width 108 height 20
click at [685, 567] on button "Verify" at bounding box center [685, 575] width 913 height 28
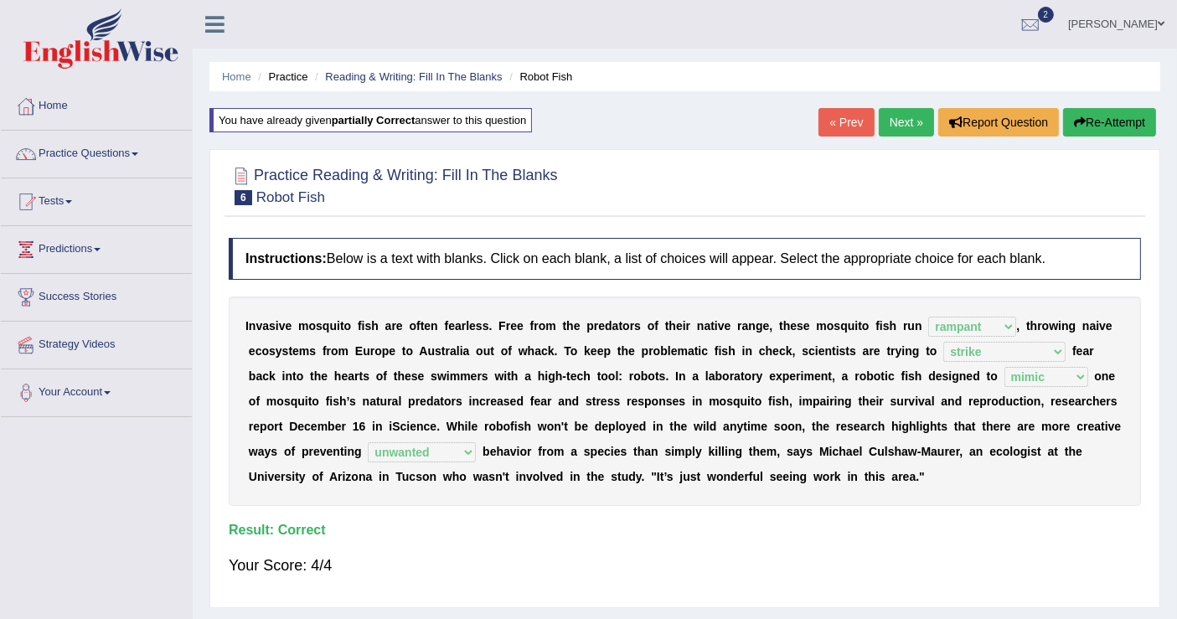
click at [904, 127] on link "Next »" at bounding box center [906, 122] width 55 height 28
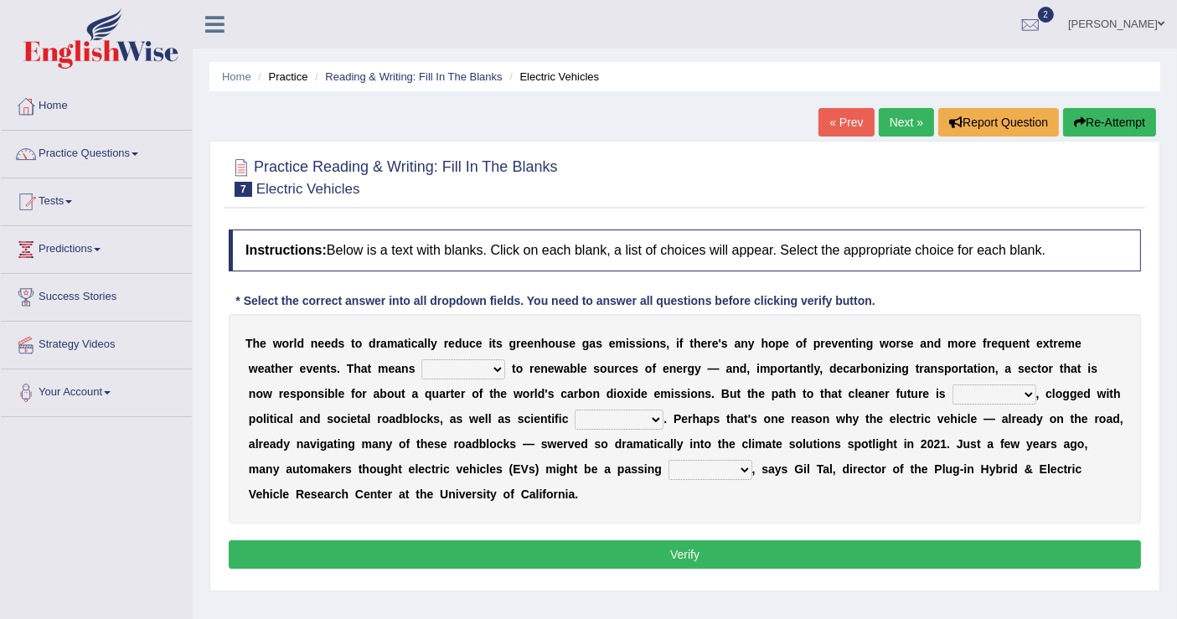
click at [494, 369] on select "grafting drafting crafting shifting" at bounding box center [464, 370] width 84 height 20
select select "shifting"
click at [422, 360] on select "grafting drafting crafting shifting" at bounding box center [464, 370] width 84 height 20
click at [1026, 395] on select "daunting daunted daunt dauntless" at bounding box center [995, 395] width 84 height 20
select select "daunting"
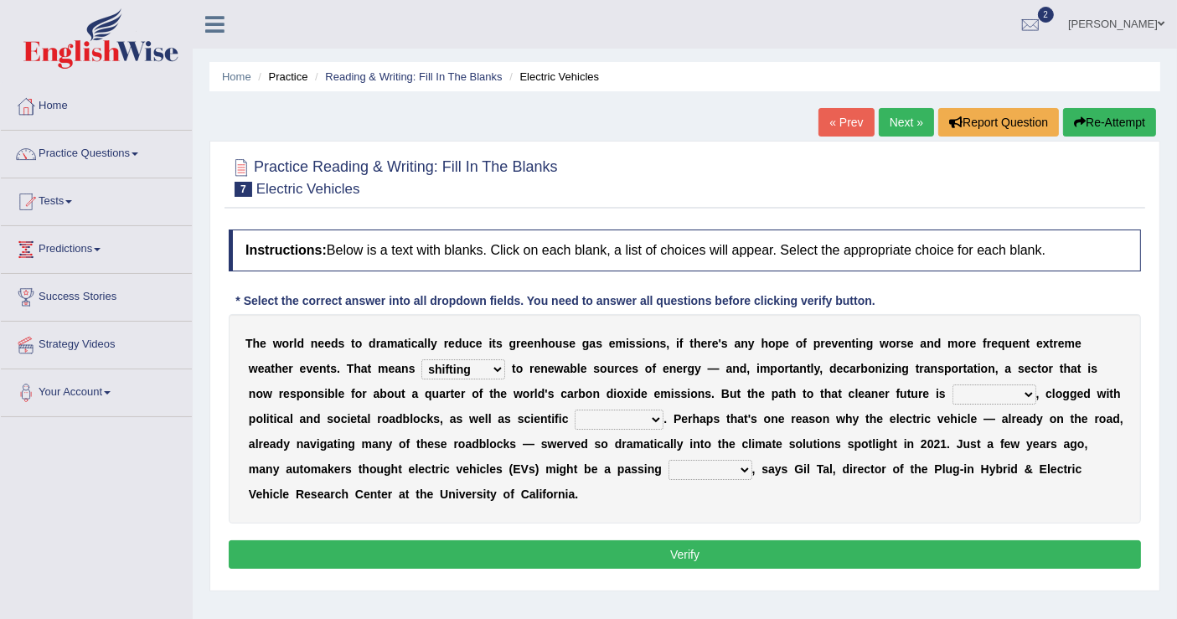
click at [953, 385] on select "daunting daunted daunt dauntless" at bounding box center [995, 395] width 84 height 20
click at [1022, 386] on select "daunting daunted daunt dauntless" at bounding box center [995, 395] width 84 height 20
click at [649, 419] on select "spectacles obstacles tentacles receptacles" at bounding box center [619, 420] width 89 height 20
select select "obstacles"
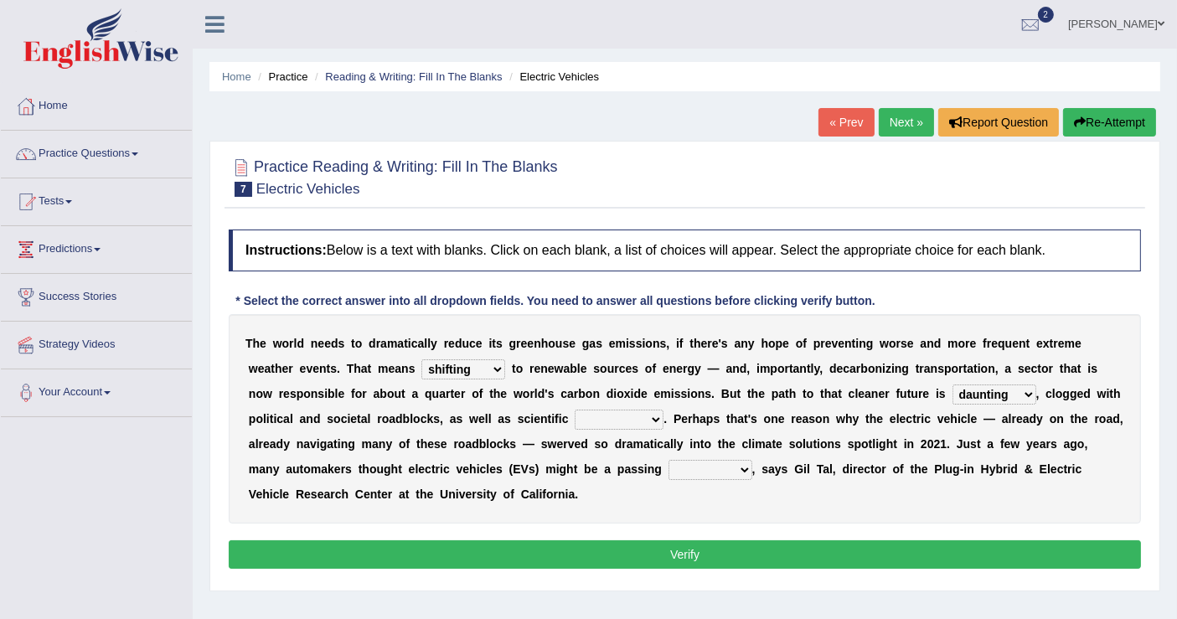
click at [575, 410] on select "spectacles obstacles tentacles receptacles" at bounding box center [619, 420] width 89 height 20
click at [686, 464] on select "fad gad tad lad" at bounding box center [711, 470] width 84 height 20
select select "fad"
click at [669, 460] on select "fad gad tad lad" at bounding box center [711, 470] width 84 height 20
click at [732, 546] on button "Verify" at bounding box center [685, 555] width 913 height 28
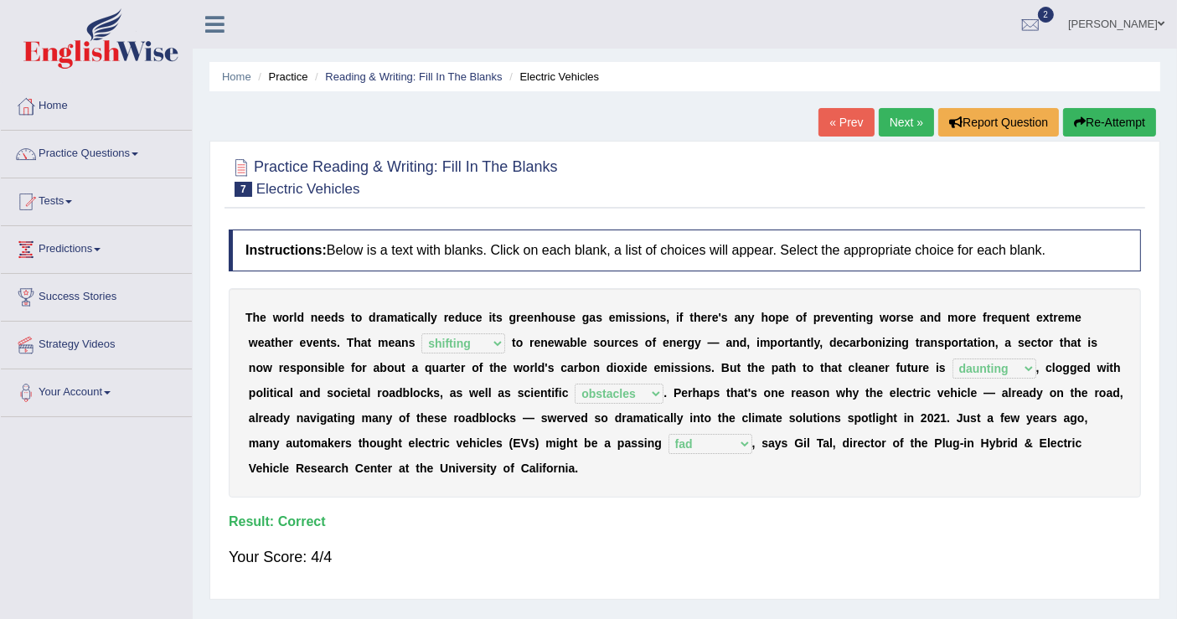
click at [907, 122] on link "Next »" at bounding box center [906, 122] width 55 height 28
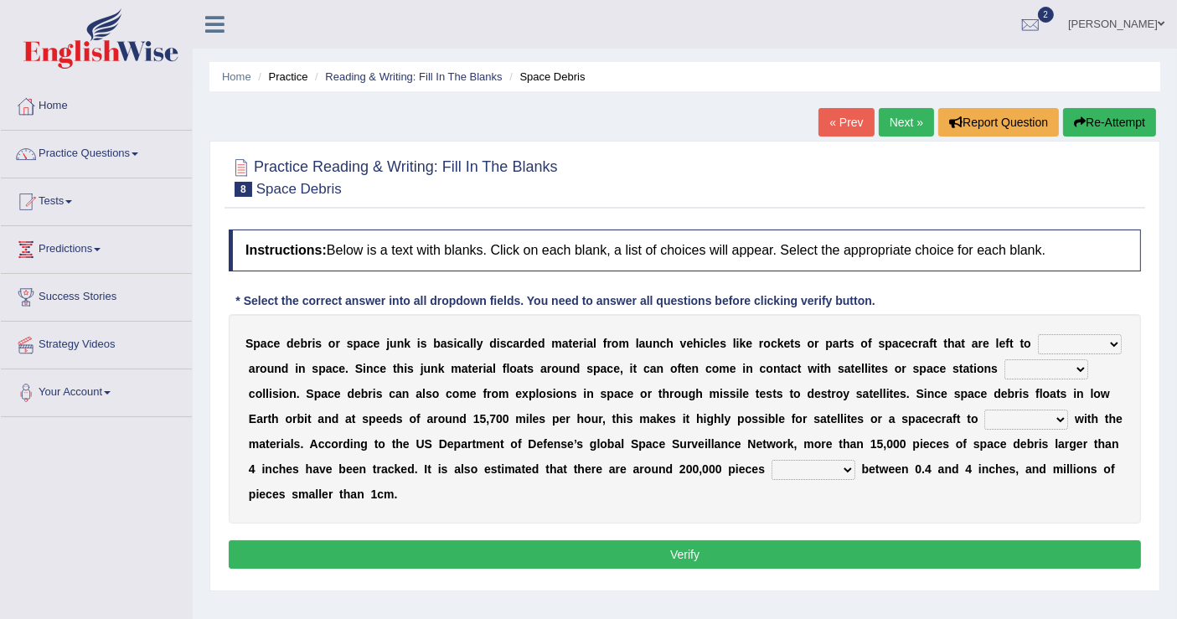
click at [1108, 341] on select "twist center roam loll" at bounding box center [1080, 344] width 84 height 20
select select "loll"
click at [1038, 334] on select "twist center roam loll" at bounding box center [1080, 344] width 84 height 20
click at [1078, 365] on select "risks risk risked risking" at bounding box center [1047, 370] width 84 height 20
click at [1005, 360] on select "risks risk risked risking" at bounding box center [1047, 370] width 84 height 20
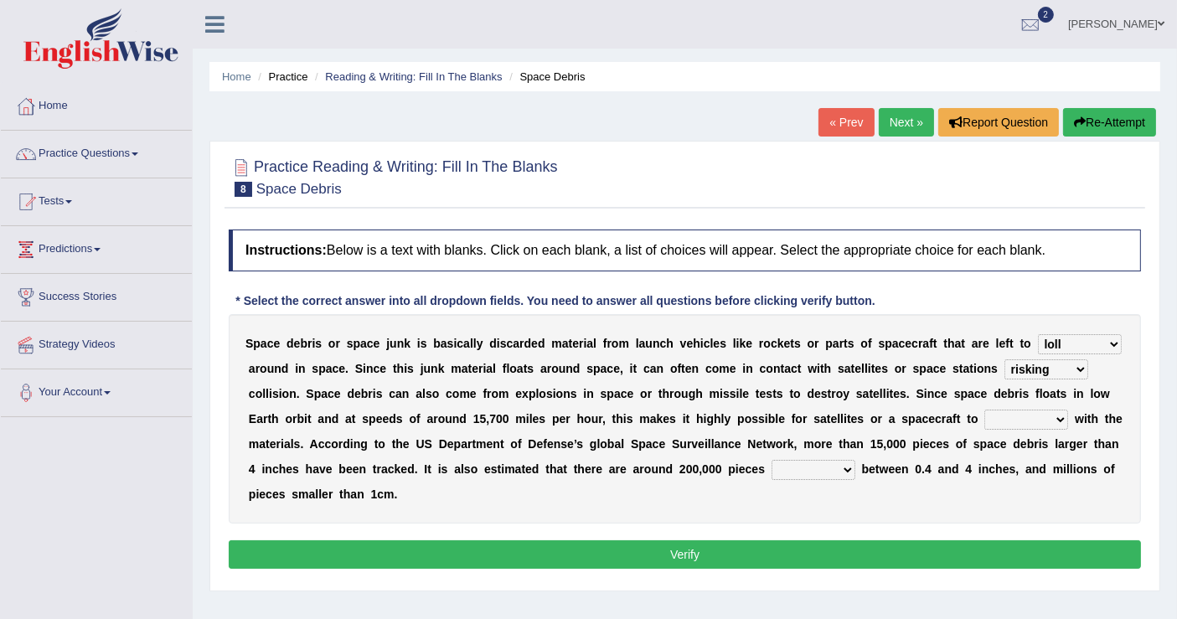
click at [1077, 365] on select "risks risk risked risking" at bounding box center [1047, 370] width 84 height 20
select select "risk"
click at [1005, 360] on select "risks risk risked risking" at bounding box center [1047, 370] width 84 height 20
click at [1074, 365] on select "risks risk risked risking" at bounding box center [1047, 370] width 84 height 20
drag, startPoint x: 478, startPoint y: 493, endPoint x: 330, endPoint y: 458, distance: 151.6
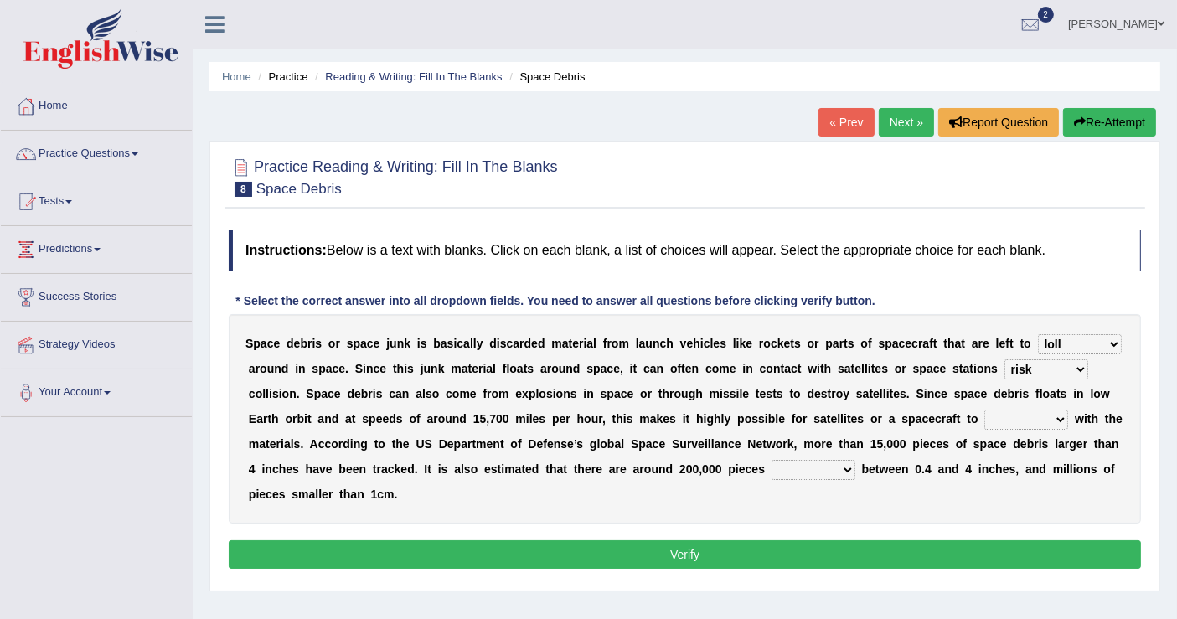
click at [469, 492] on div "S p a c e d e b r i s o r s p a c e j u n k i s b a s i c a l l y d i s c a r d…" at bounding box center [685, 419] width 913 height 210
click at [1063, 412] on select "collect collate collide collocate" at bounding box center [1027, 420] width 84 height 20
select select "collide"
click at [985, 410] on select "collect collate collide collocate" at bounding box center [1027, 420] width 84 height 20
click at [846, 468] on select "sized sizing size sizes" at bounding box center [814, 470] width 84 height 20
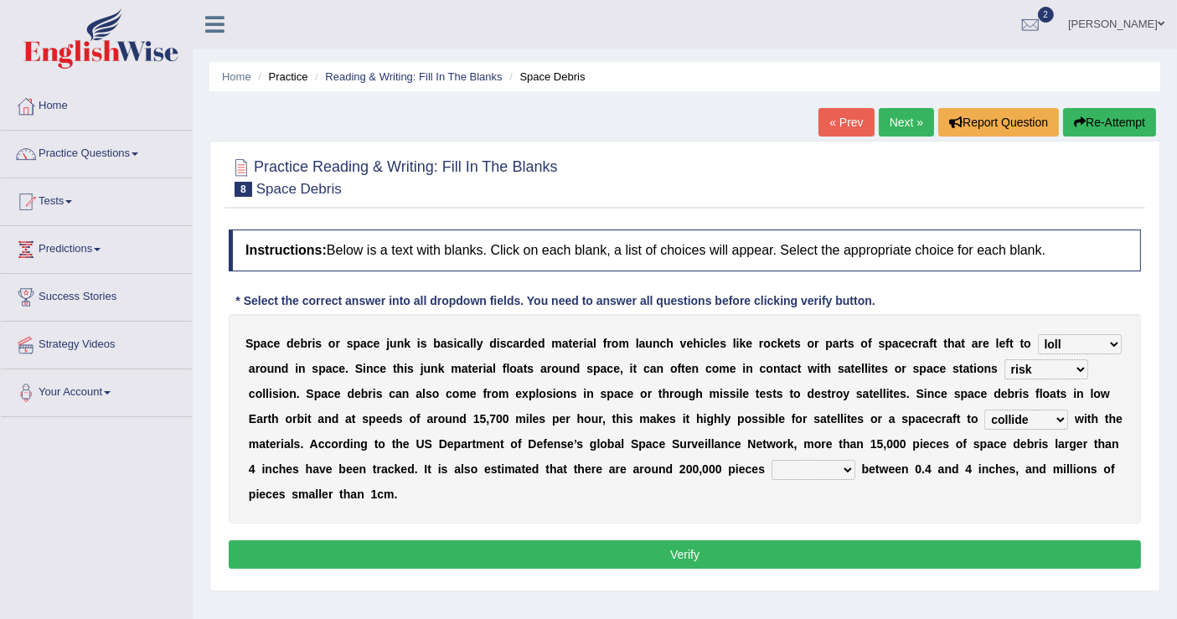
select select "size"
click at [772, 460] on select "sized sizing size sizes" at bounding box center [814, 470] width 84 height 20
click at [758, 556] on button "Verify" at bounding box center [685, 555] width 913 height 28
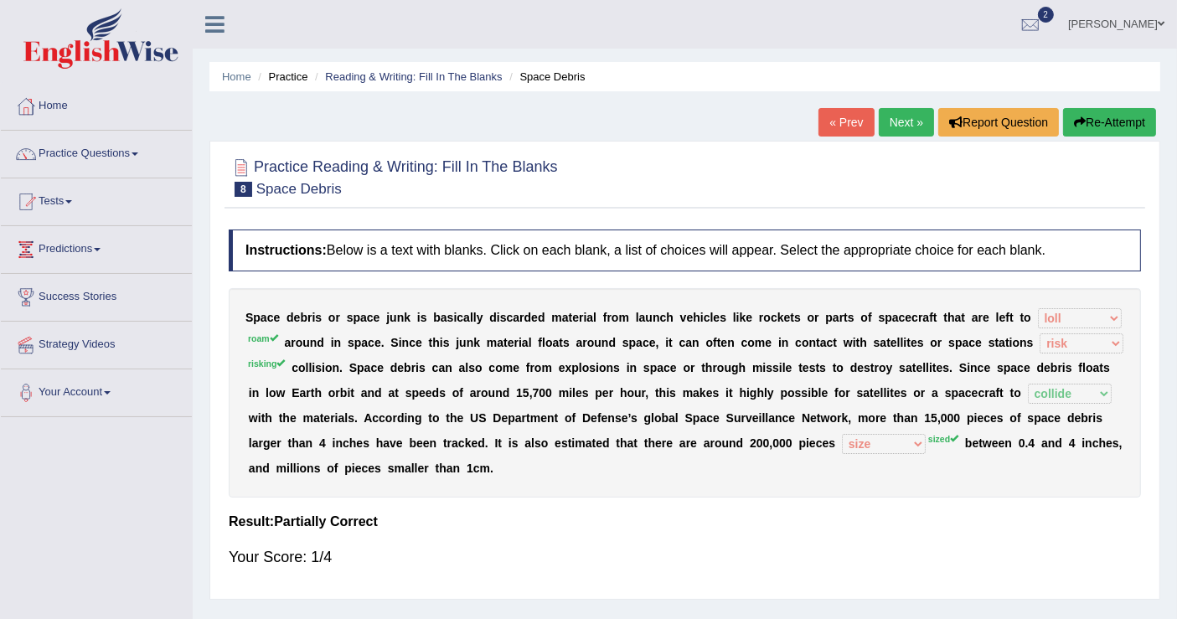
click at [1135, 113] on button "Re-Attempt" at bounding box center [1109, 122] width 93 height 28
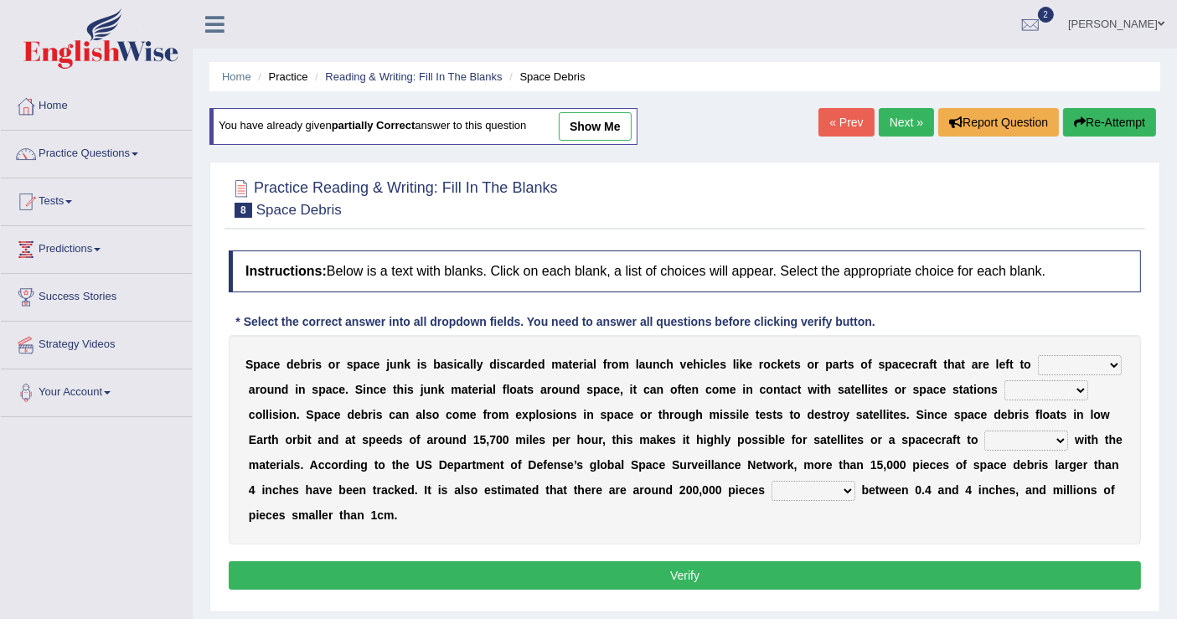
click at [1113, 358] on select "twist center roam loll" at bounding box center [1080, 365] width 84 height 20
select select "roam"
click at [1038, 355] on select "twist center roam loll" at bounding box center [1080, 365] width 84 height 20
click at [1060, 385] on select "risks risk risked risking" at bounding box center [1047, 390] width 84 height 20
select select "risking"
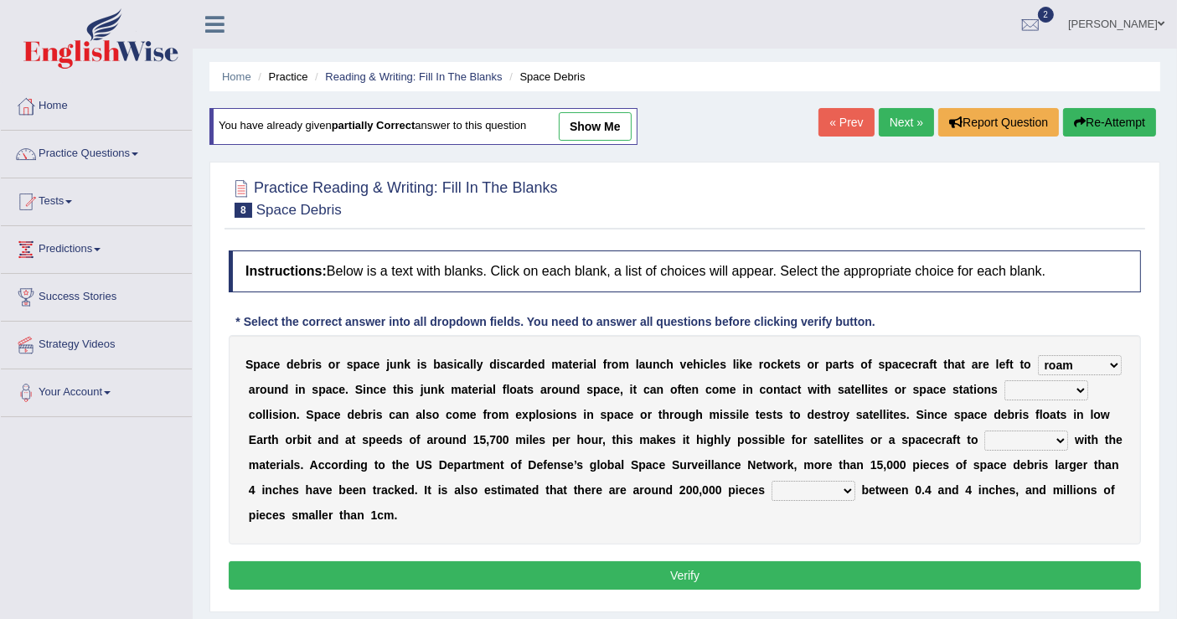
click at [1005, 380] on select "risks risk risked risking" at bounding box center [1047, 390] width 84 height 20
click at [1061, 433] on select "collect collate collide collocate" at bounding box center [1027, 441] width 84 height 20
click at [985, 431] on select "collect collate collide collocate" at bounding box center [1027, 441] width 84 height 20
click at [1058, 438] on div "S p a c e d e b r i s o r s p a c e j u n k i s b a s i c a l l y d i s c a r d…" at bounding box center [685, 440] width 913 height 210
click at [1058, 437] on select "collect collate collide collocate" at bounding box center [1027, 441] width 84 height 20
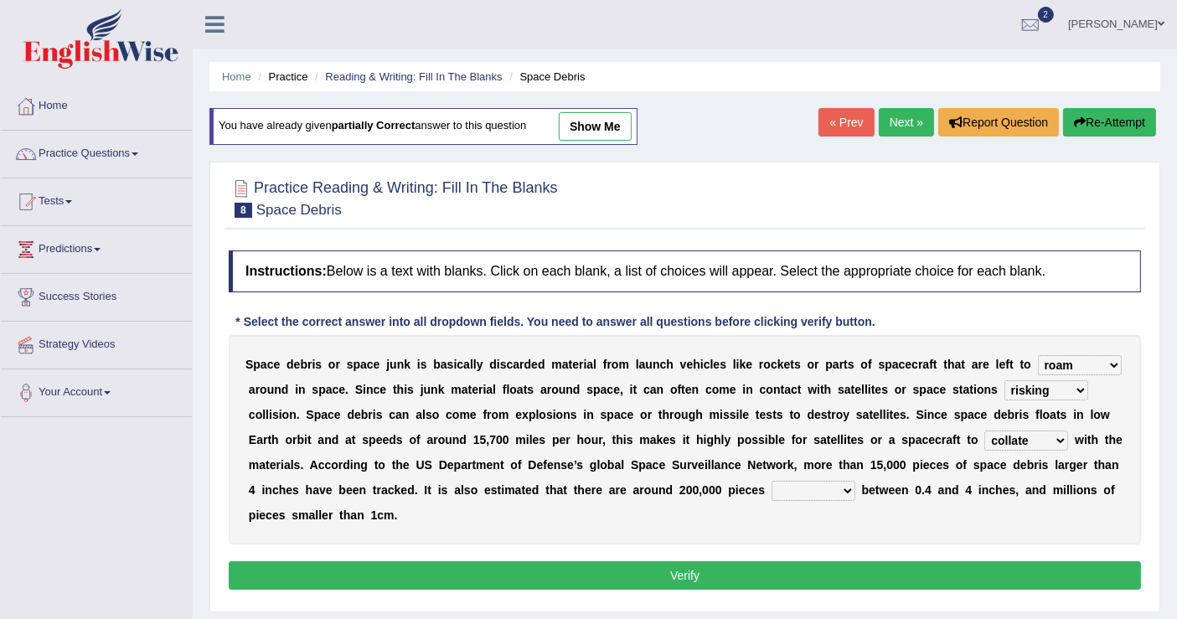
select select "collide"
click at [985, 431] on select "collect collate collide collocate" at bounding box center [1027, 441] width 84 height 20
click at [850, 481] on select "sized sizing size sizes" at bounding box center [814, 491] width 84 height 20
select select "sized"
click at [772, 481] on select "sized sizing size sizes" at bounding box center [814, 491] width 84 height 20
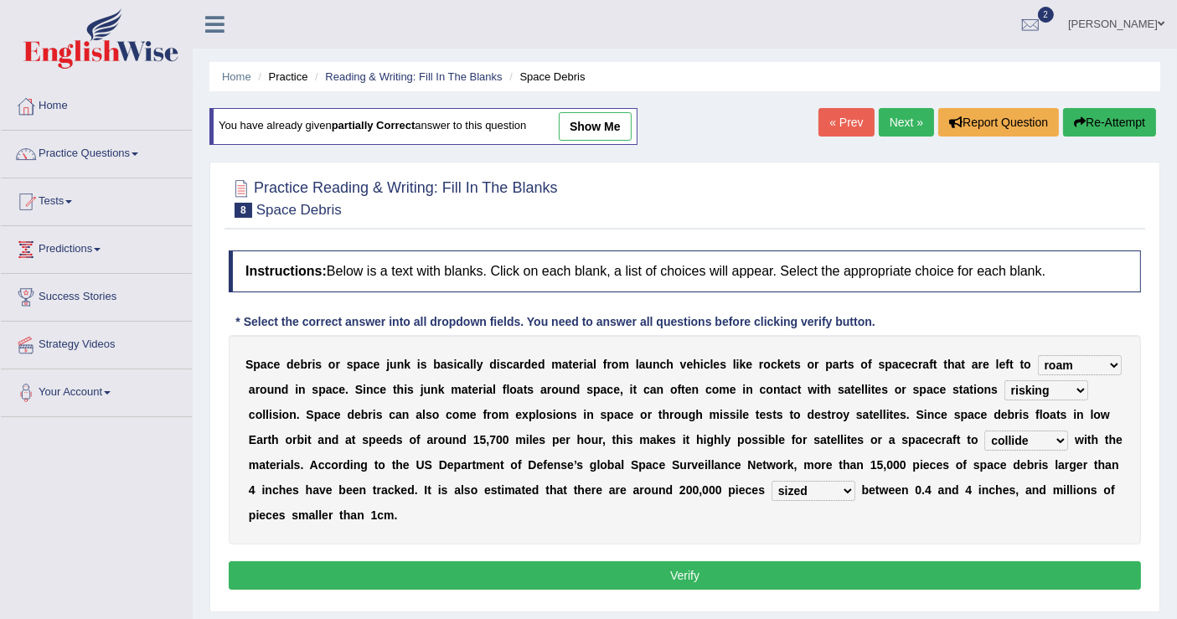
click at [1058, 436] on select "collect collate collide collocate" at bounding box center [1027, 441] width 84 height 20
drag, startPoint x: 890, startPoint y: 546, endPoint x: 890, endPoint y: 537, distance: 9.2
click at [890, 544] on div "Instructions: Below is a text with blanks. Click on each blank, a list of choic…" at bounding box center [685, 422] width 921 height 361
click at [851, 568] on button "Verify" at bounding box center [685, 575] width 913 height 28
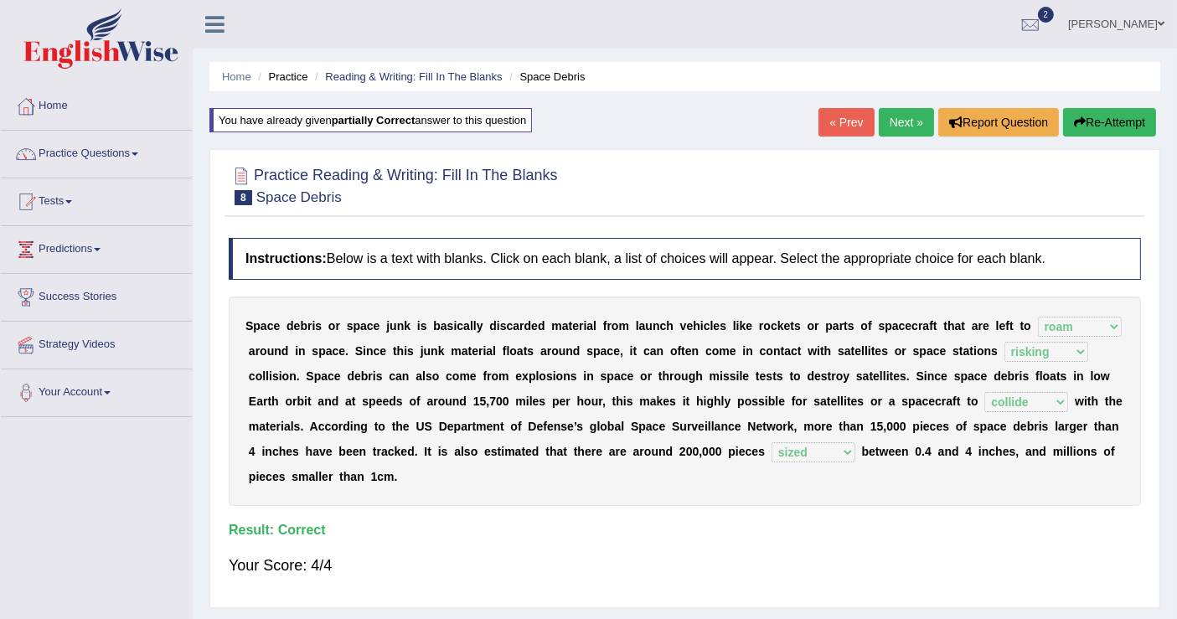
click at [902, 113] on link "Next »" at bounding box center [906, 122] width 55 height 28
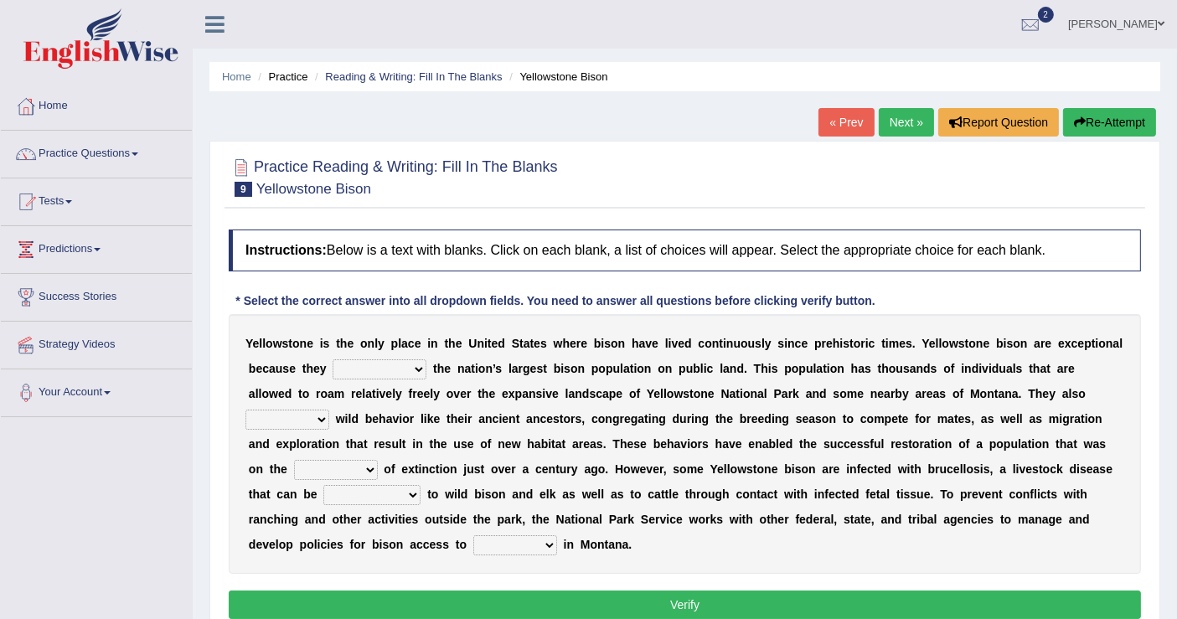
click at [413, 365] on select "congregate comprise consist compromise" at bounding box center [380, 370] width 94 height 20
select select "comprise"
click at [333, 360] on select "congregate comprise consist compromise" at bounding box center [380, 370] width 94 height 20
click at [316, 417] on select "exhibit disregard resist encourage" at bounding box center [288, 420] width 84 height 20
select select "exhibit"
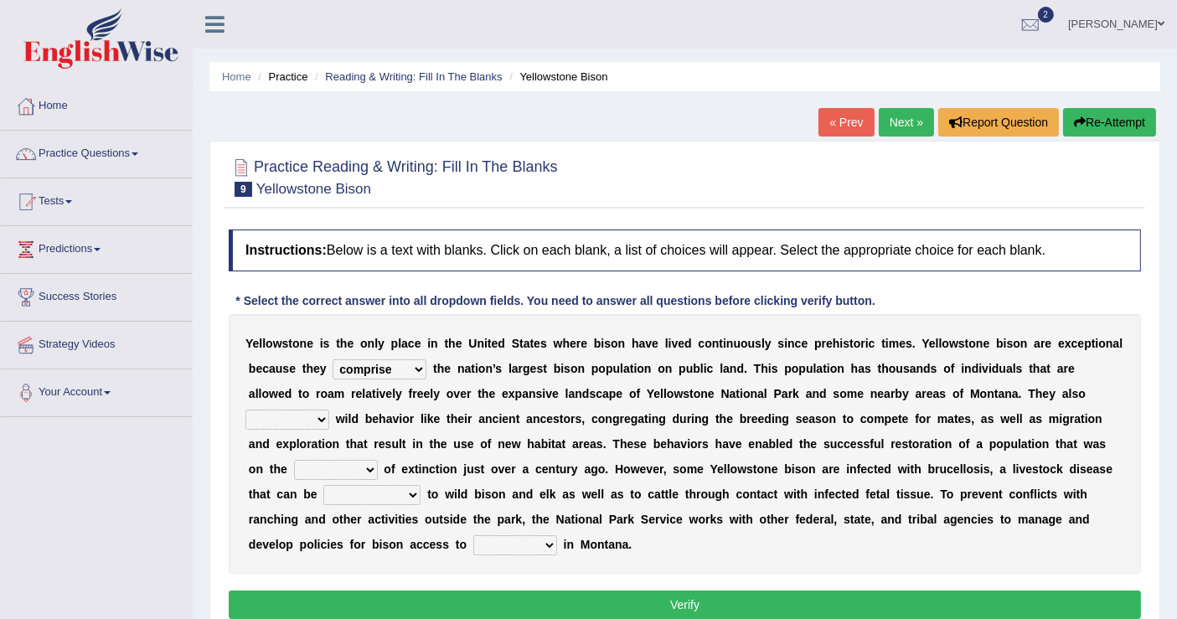
click at [246, 410] on select "exhibit disregard resist encourage" at bounding box center [288, 420] width 84 height 20
click at [370, 465] on select "brine brink danger brindle" at bounding box center [336, 470] width 84 height 20
select select "danger"
click at [294, 460] on select "brine brink danger brindle" at bounding box center [336, 470] width 84 height 20
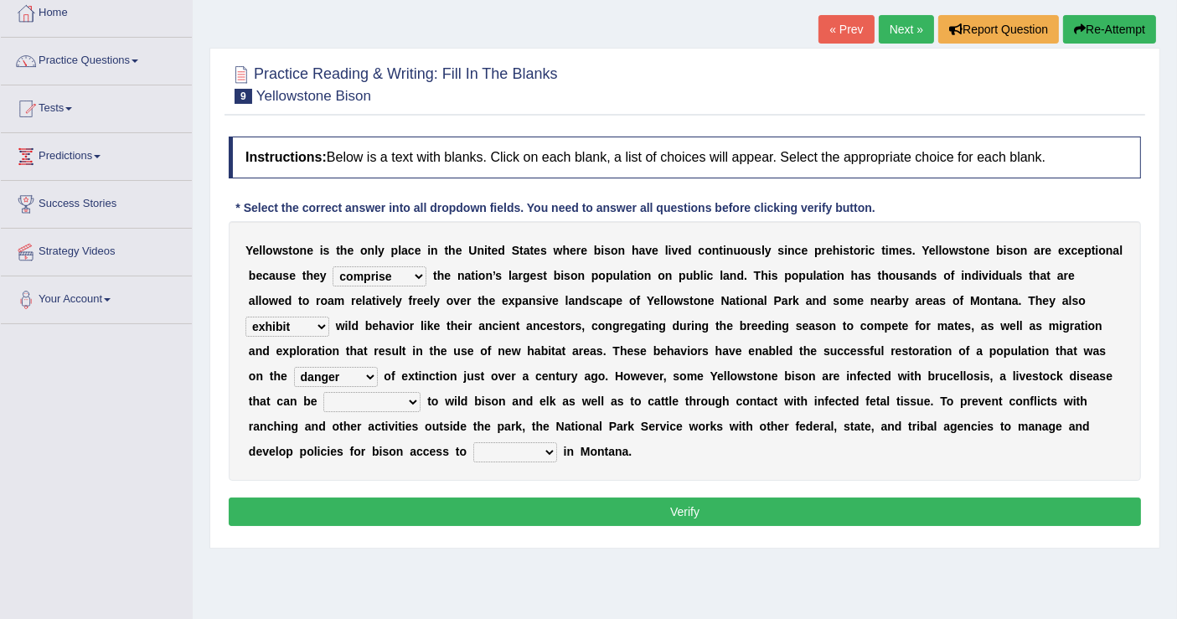
click at [372, 370] on select "brine brink danger brindle" at bounding box center [336, 377] width 84 height 20
click at [435, 403] on b "o" at bounding box center [436, 401] width 8 height 13
click at [408, 398] on select "transplanted transported transgressed transmitted" at bounding box center [371, 402] width 97 height 20
select select "transmitted"
click at [323, 392] on select "transplanted transported transgressed transmitted" at bounding box center [371, 402] width 97 height 20
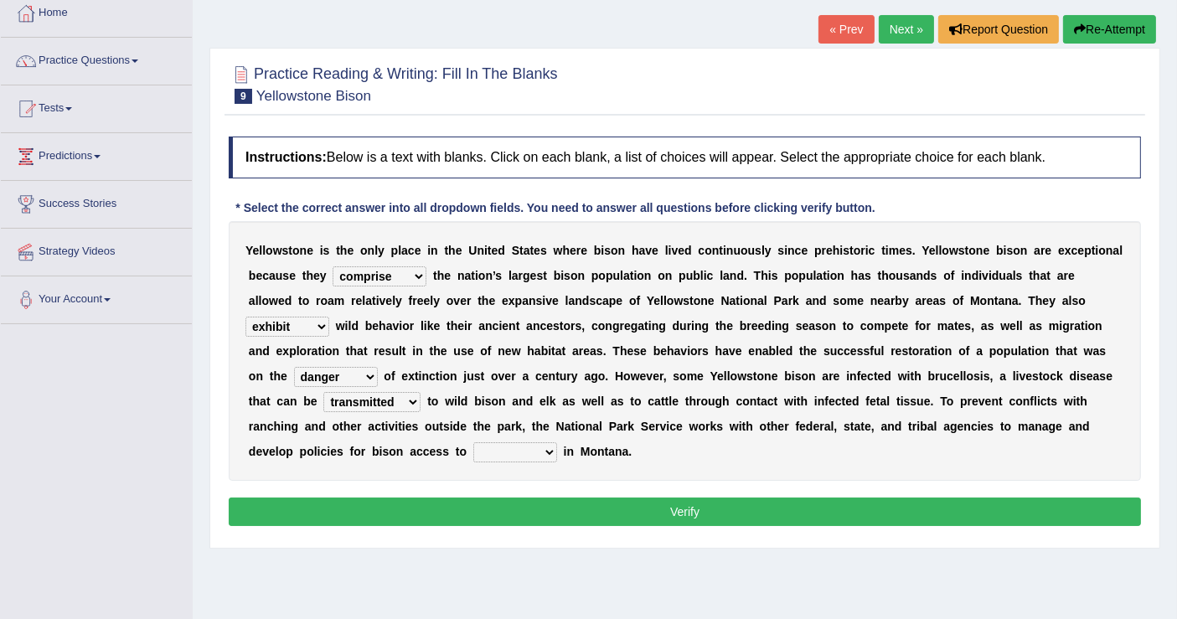
click at [546, 448] on select "habitat habitat habitant food" at bounding box center [515, 452] width 84 height 20
select select "habitat"
click at [473, 442] on select "habitat habitat habitant food" at bounding box center [515, 452] width 84 height 20
click at [665, 498] on button "Verify" at bounding box center [685, 512] width 913 height 28
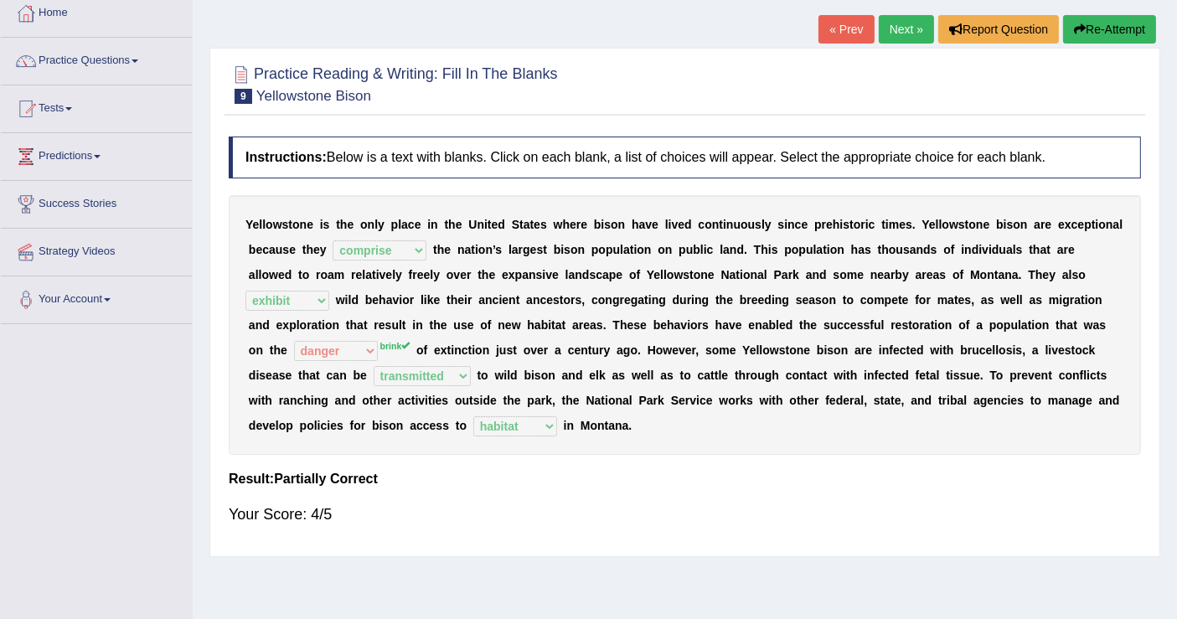
click at [1092, 18] on button "Re-Attempt" at bounding box center [1109, 29] width 93 height 28
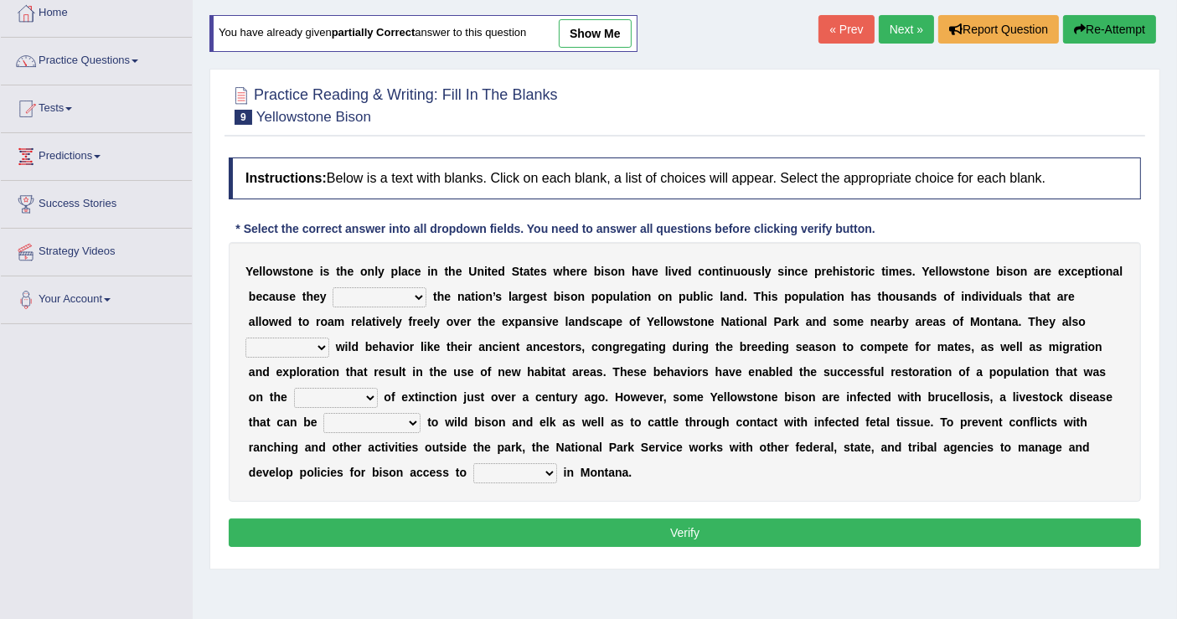
click at [402, 293] on select "congregate comprise consist compromise" at bounding box center [380, 297] width 94 height 20
select select "comprise"
click at [333, 287] on select "congregate comprise consist compromise" at bounding box center [380, 297] width 94 height 20
click at [320, 344] on select "exhibit disregard resist encourage" at bounding box center [288, 348] width 84 height 20
select select "exhibit"
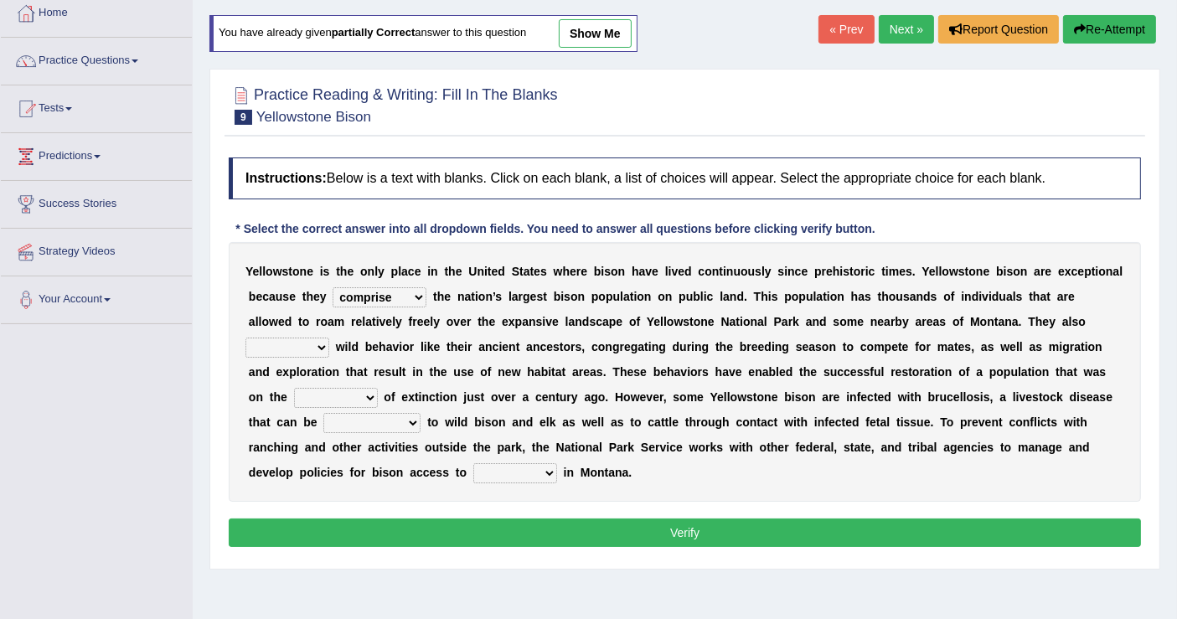
click at [246, 338] on select "exhibit disregard resist encourage" at bounding box center [288, 348] width 84 height 20
click at [354, 394] on select "brine brink danger brindle" at bounding box center [336, 398] width 84 height 20
select select "brink"
click at [294, 388] on select "brine brink danger brindle" at bounding box center [336, 398] width 84 height 20
click at [370, 389] on select "brine brink danger brindle" at bounding box center [336, 398] width 84 height 20
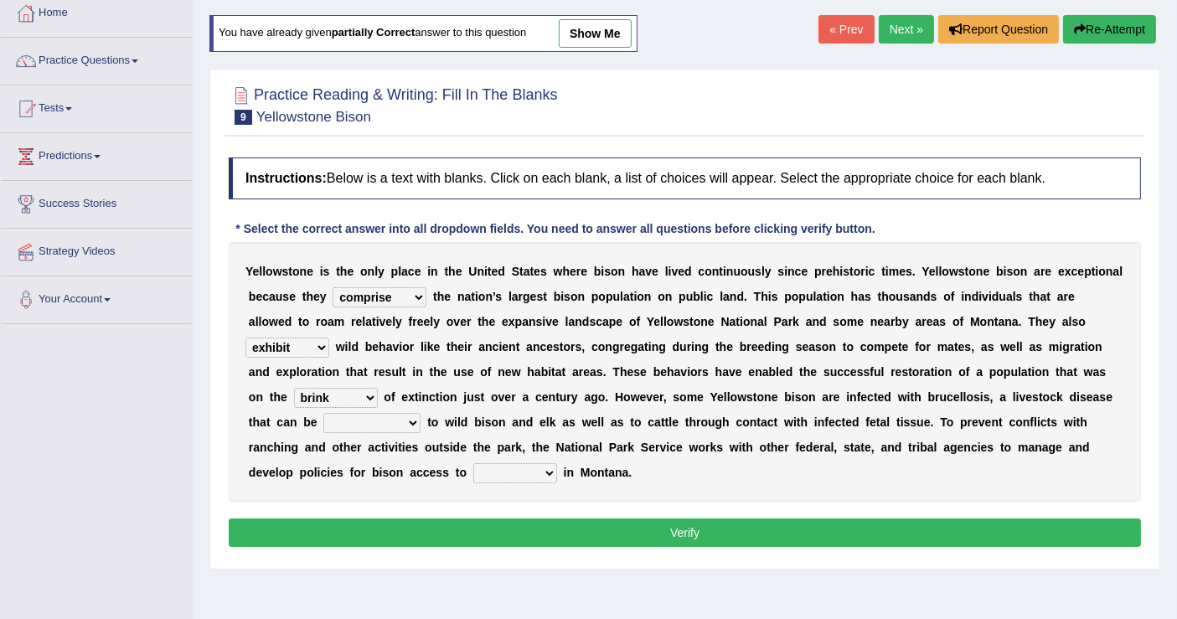
click at [294, 388] on select "brine brink danger brindle" at bounding box center [336, 398] width 84 height 20
click at [411, 413] on select "transplanted transported transgressed transmitted" at bounding box center [371, 423] width 97 height 20
select select "transmitted"
click at [323, 413] on select "transplanted transported transgressed transmitted" at bounding box center [371, 423] width 97 height 20
click at [543, 468] on select "habitat habitat habitant food" at bounding box center [515, 473] width 84 height 20
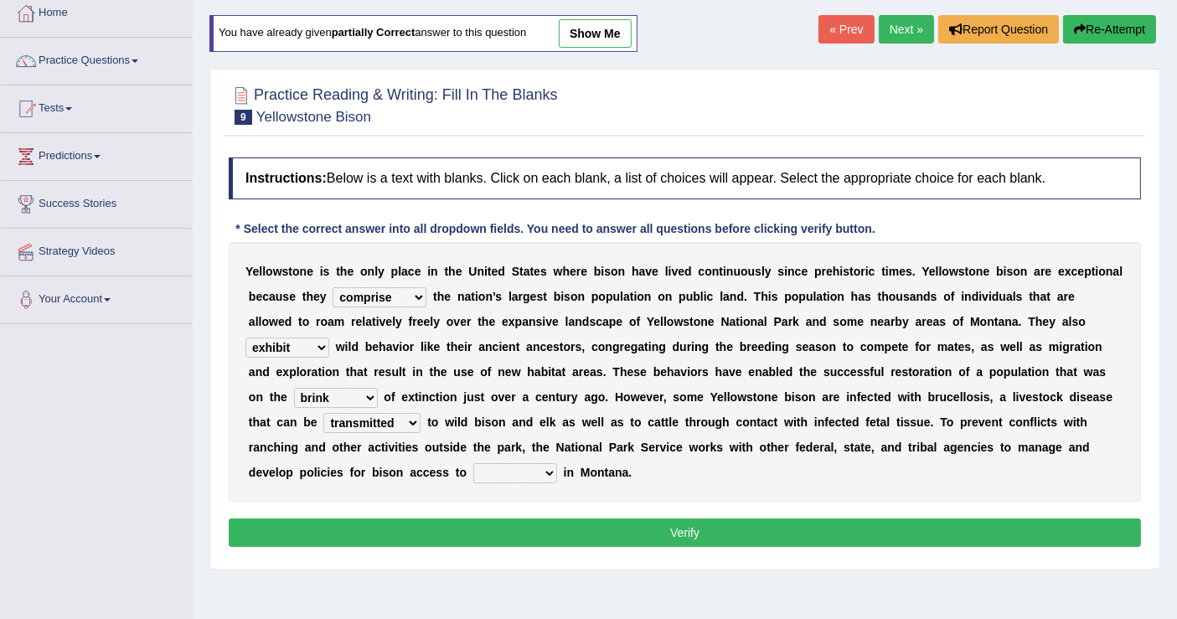
select select "habitat"
click at [473, 463] on select "habitat habitat habitant food" at bounding box center [515, 473] width 84 height 20
click at [670, 530] on button "Verify" at bounding box center [685, 533] width 913 height 28
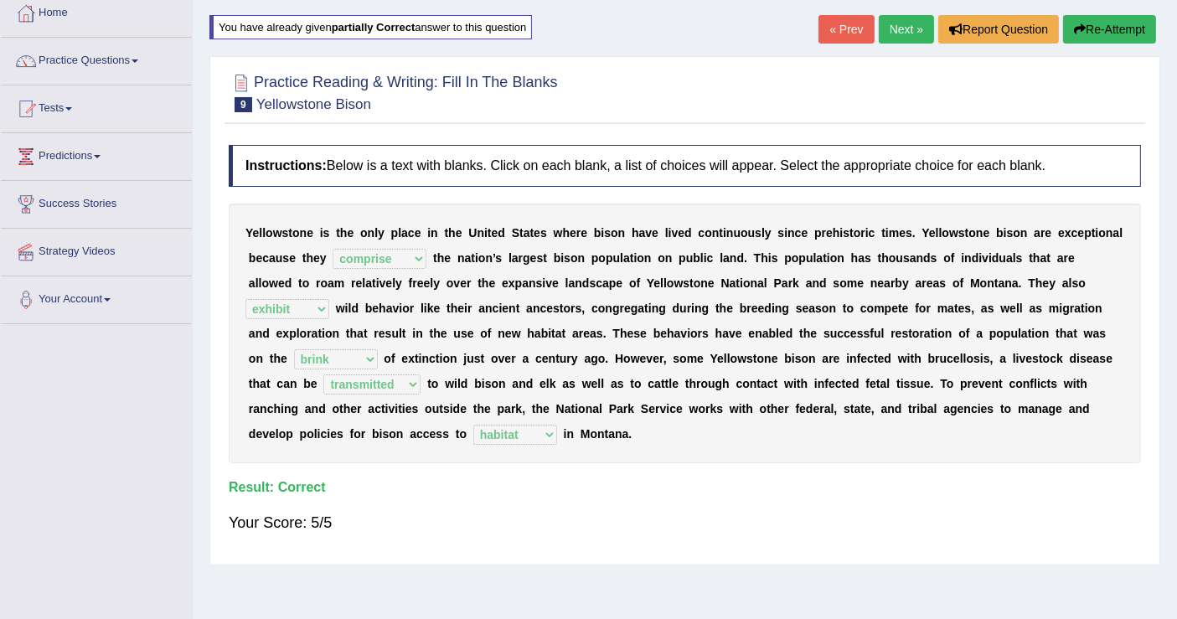
click at [905, 29] on link "Next »" at bounding box center [906, 29] width 55 height 28
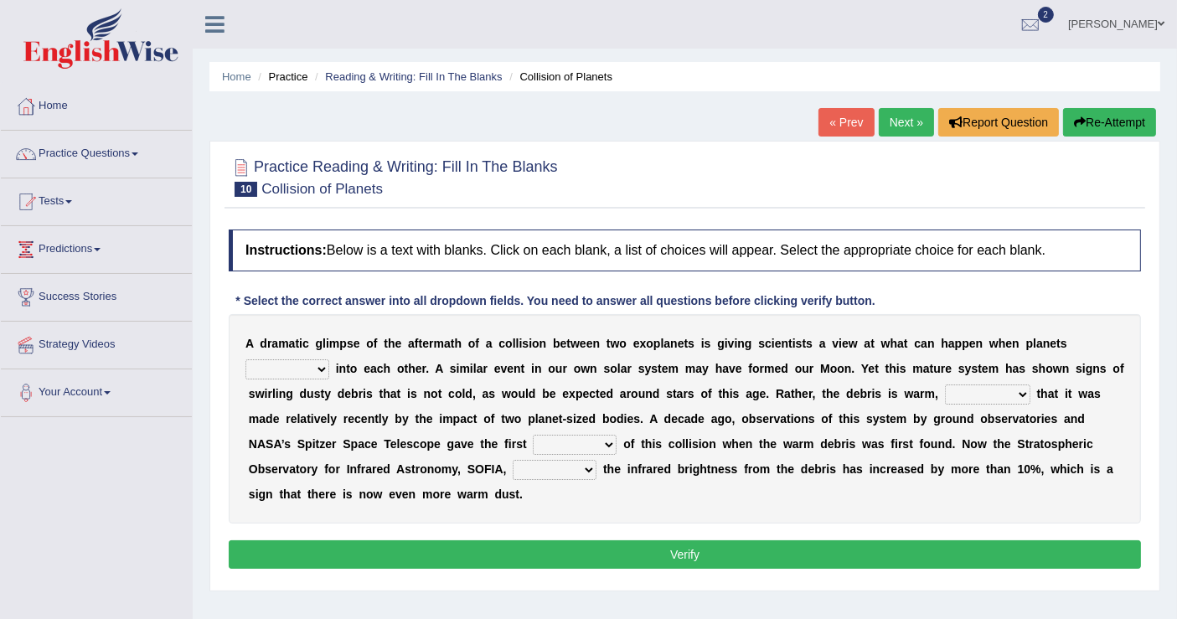
click at [318, 372] on select "crash explore roam implode" at bounding box center [288, 370] width 84 height 20
select select "crash"
click at [246, 360] on select "crash explore roam implode" at bounding box center [288, 370] width 84 height 20
click at [1019, 389] on select "reinforcing sentencing forging conducing" at bounding box center [987, 395] width 85 height 20
click at [1007, 385] on select "reinforcing sentencing forging conducing" at bounding box center [987, 395] width 85 height 20
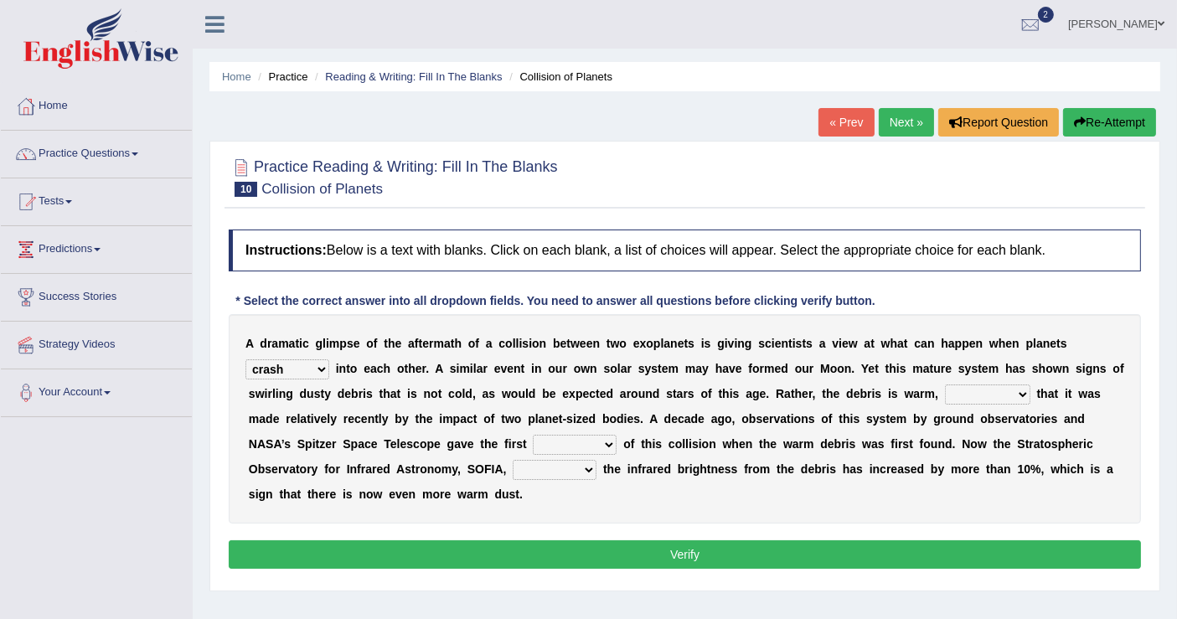
click at [1022, 394] on select "reinforcing sentencing forging conducing" at bounding box center [987, 395] width 85 height 20
select select "reinforcing"
click at [945, 385] on select "reinforcing sentencing forging conducing" at bounding box center [987, 395] width 85 height 20
click at [603, 440] on select "pints faints hints taints" at bounding box center [575, 445] width 84 height 20
select select "hints"
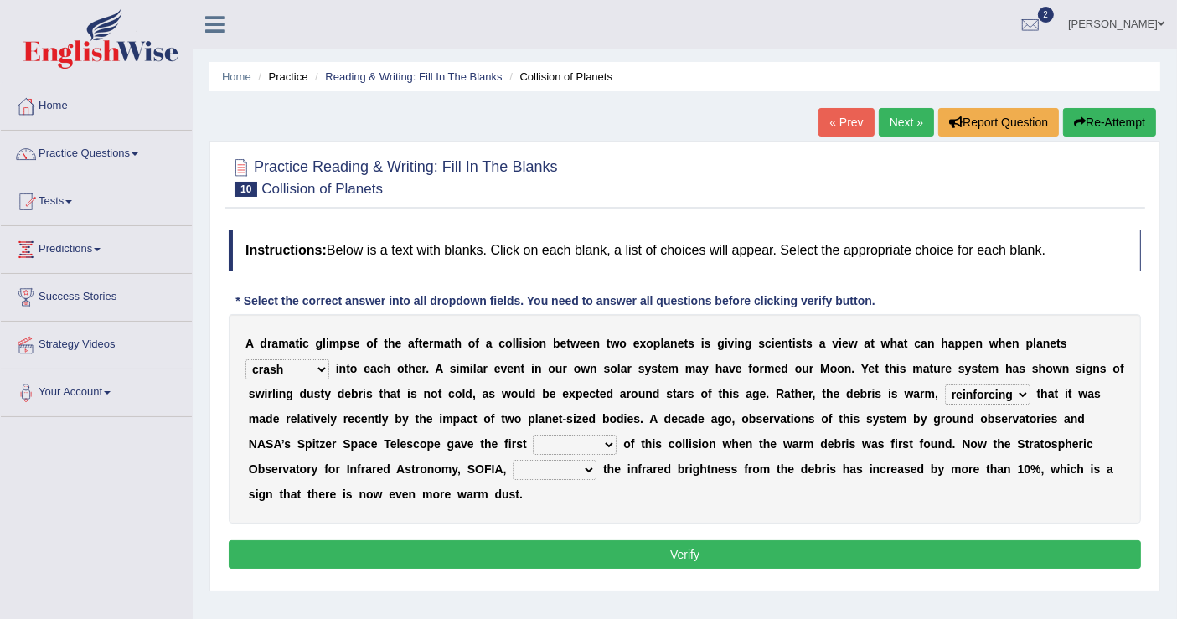
click at [533, 435] on select "pints faints hints taints" at bounding box center [575, 445] width 84 height 20
click at [587, 468] on select "concealed revealed repealed unsealed" at bounding box center [555, 470] width 84 height 20
click at [641, 493] on div "A d r a m a t i c g l i m p s e o f t h e a f t e r m a t h o f a c o l l i s i…" at bounding box center [685, 419] width 913 height 210
click at [586, 468] on select "concealed revealed repealed unsealed" at bounding box center [555, 470] width 84 height 20
select select "revealed"
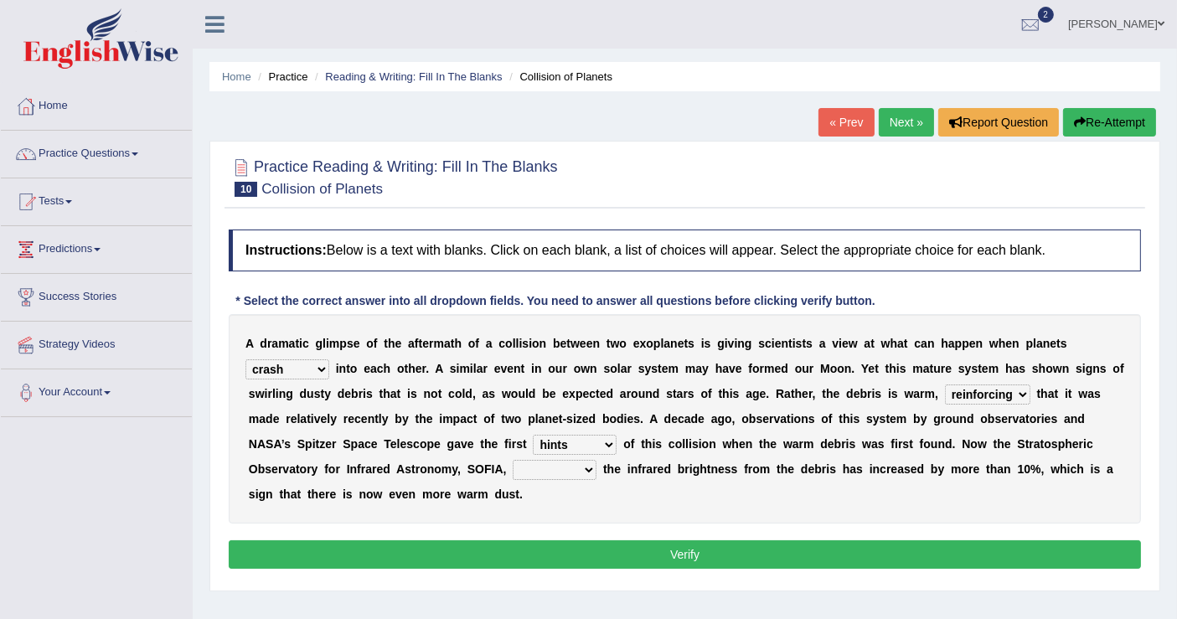
click at [513, 460] on select "concealed revealed repealed unsealed" at bounding box center [555, 470] width 84 height 20
click at [668, 545] on button "Verify" at bounding box center [685, 555] width 913 height 28
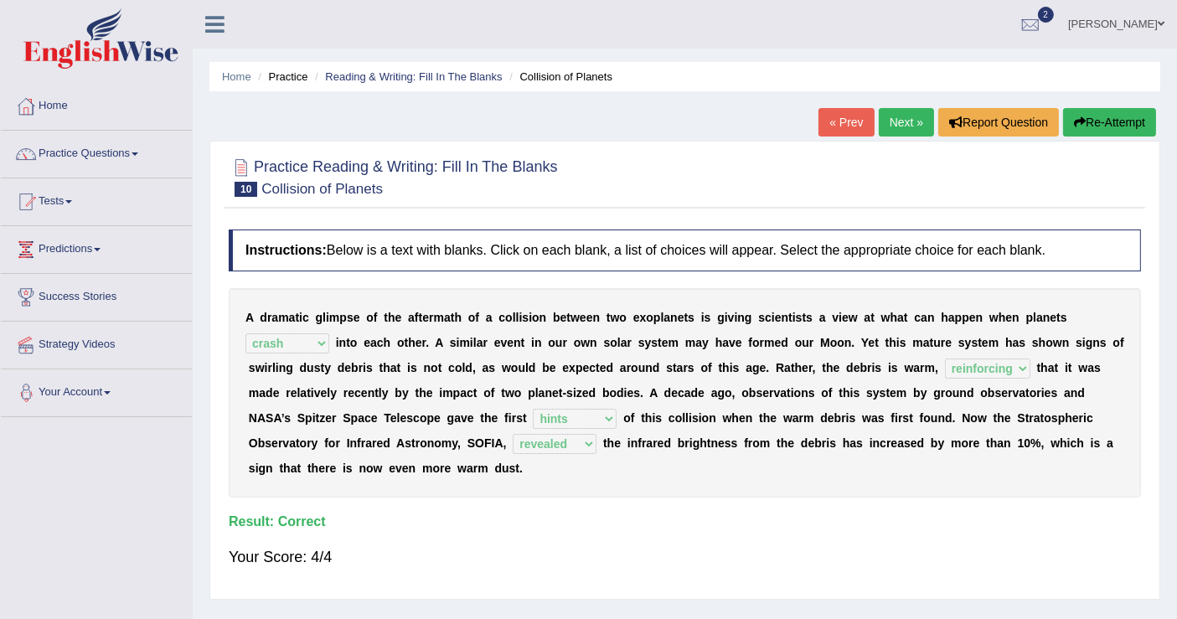
click at [902, 121] on link "Next »" at bounding box center [906, 122] width 55 height 28
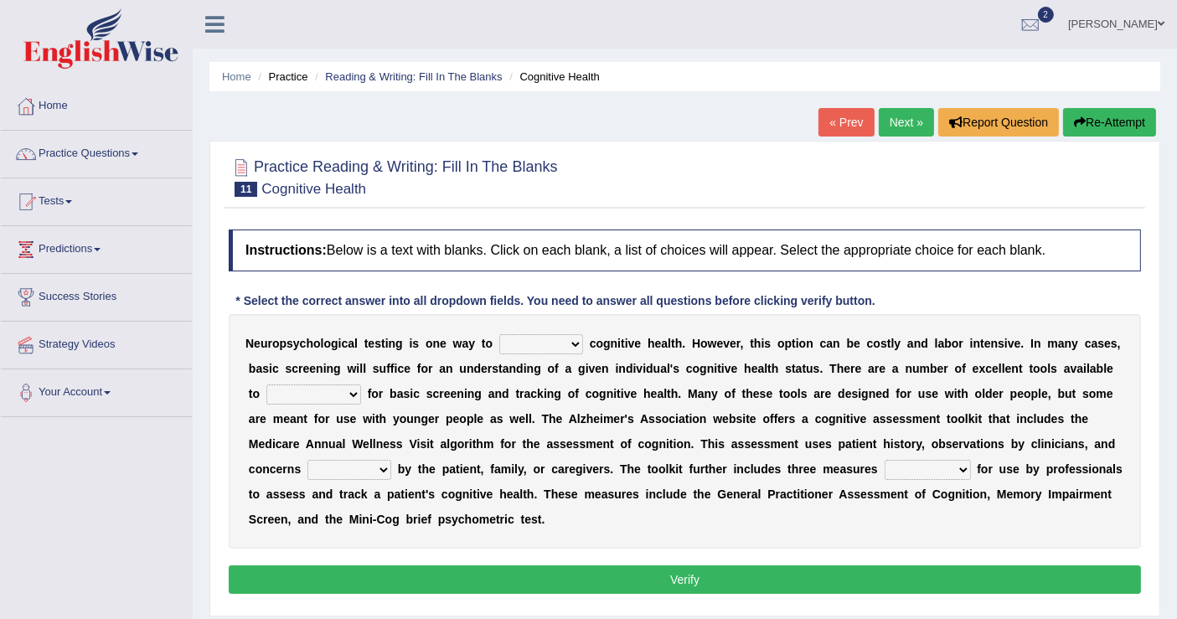
click at [579, 343] on select "obsess assess possess access" at bounding box center [541, 344] width 84 height 20
select select "assess"
click at [499, 334] on select "obsess assess possess access" at bounding box center [541, 344] width 84 height 20
click at [350, 396] on select "stationers practitioners petitioners questioners" at bounding box center [313, 395] width 95 height 20
select select "practitioners"
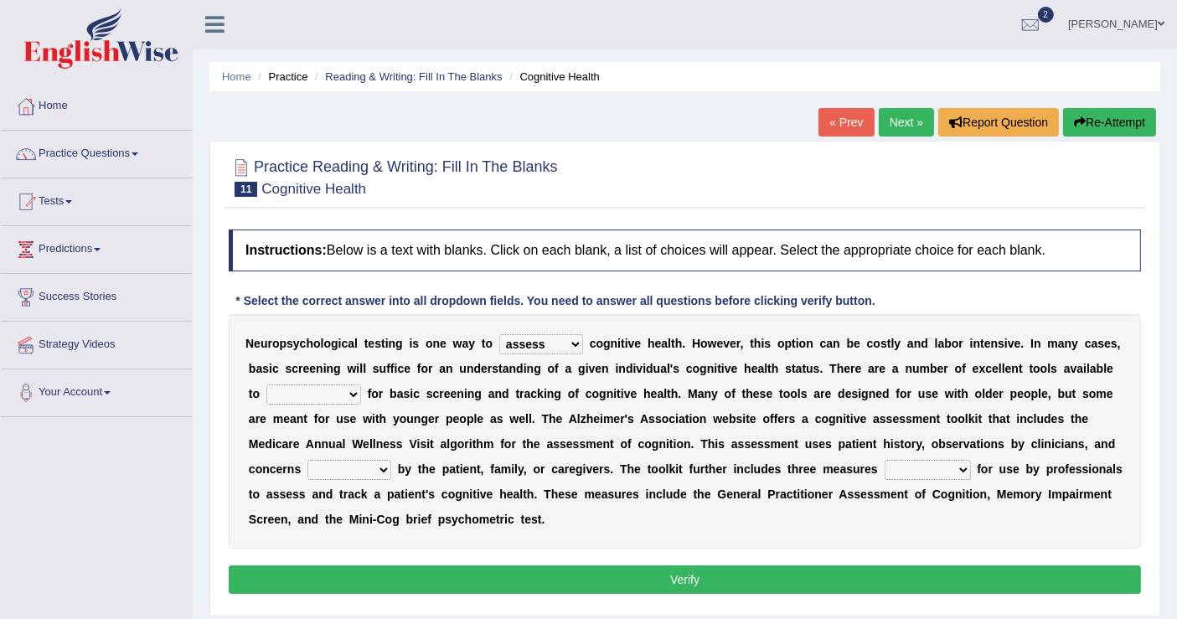
click at [266, 385] on select "stationers practitioners petitioners questioners" at bounding box center [313, 395] width 95 height 20
click at [385, 466] on select "raised rising arising praised" at bounding box center [350, 470] width 84 height 20
select select "raised"
click at [308, 460] on select "raised rising arising praised" at bounding box center [350, 470] width 84 height 20
click at [960, 465] on select "validated intimidated dilapidated antedated" at bounding box center [928, 470] width 86 height 20
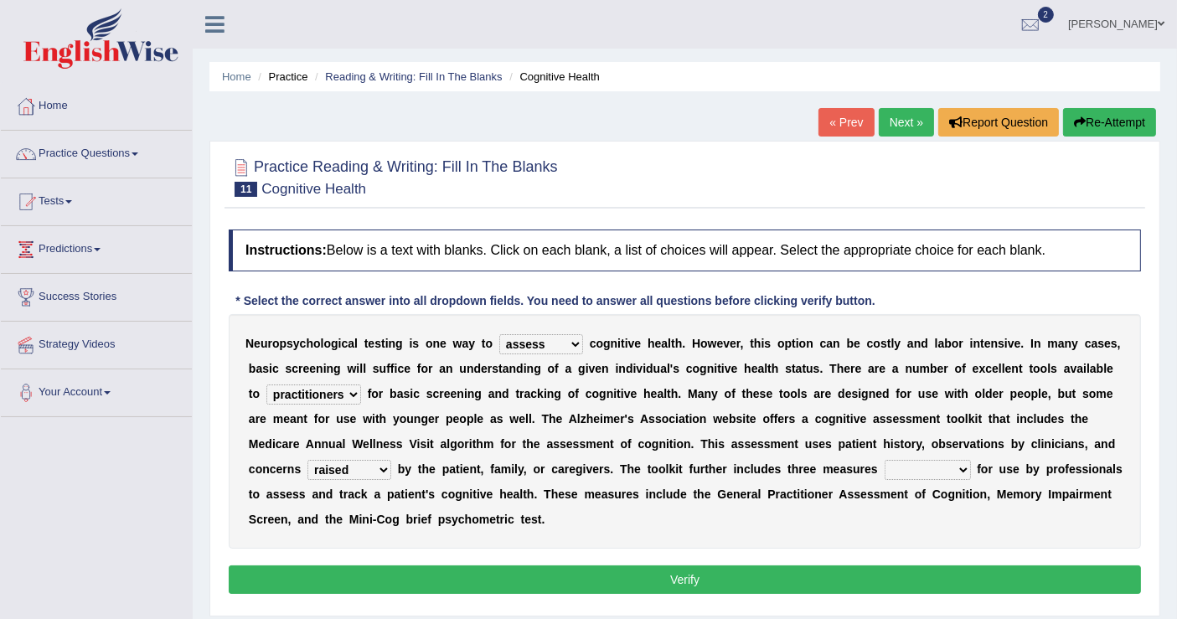
select select "intimidated"
click at [885, 460] on select "validated intimidated dilapidated antedated" at bounding box center [928, 470] width 86 height 20
click at [676, 576] on button "Verify" at bounding box center [685, 580] width 913 height 28
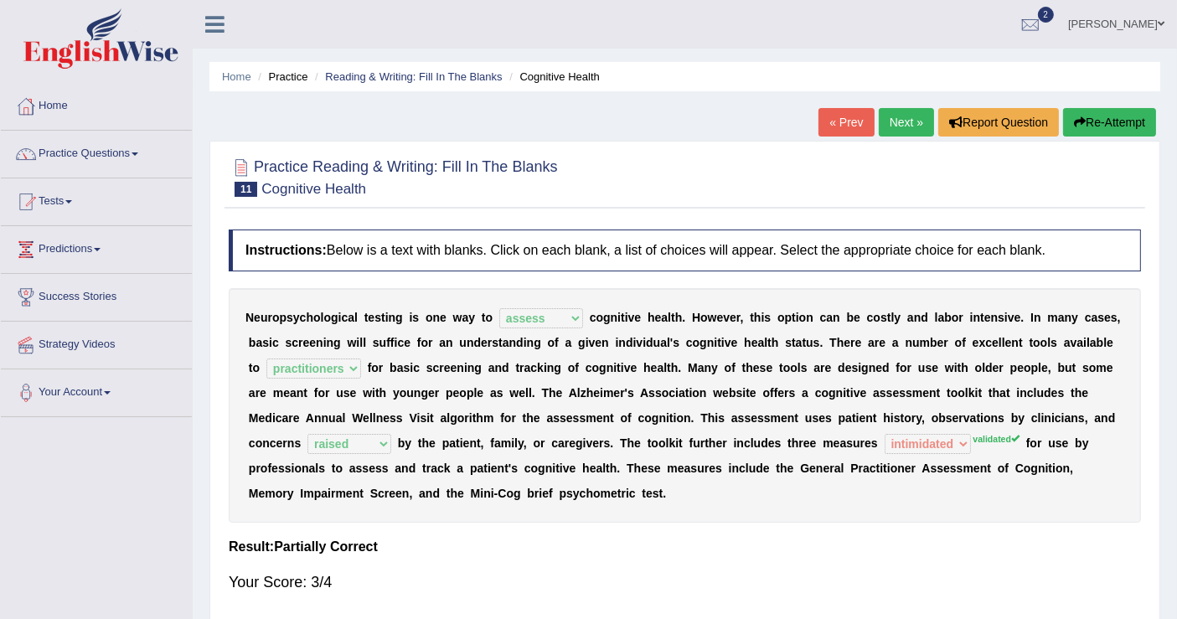
drag, startPoint x: 1110, startPoint y: 117, endPoint x: 1104, endPoint y: 126, distance: 10.2
click at [1110, 122] on button "Re-Attempt" at bounding box center [1109, 122] width 93 height 28
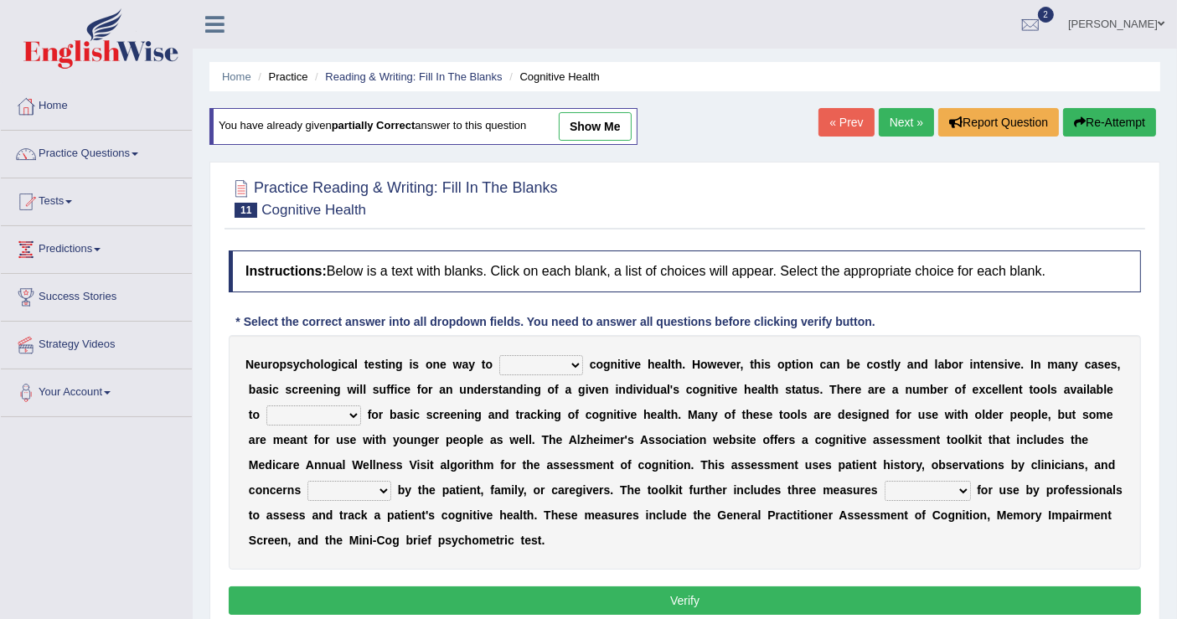
click at [570, 360] on select "obsess assess possess access" at bounding box center [541, 365] width 84 height 20
select select "assess"
click at [499, 355] on select "obsess assess possess access" at bounding box center [541, 365] width 84 height 20
click at [347, 408] on select "stationers practitioners petitioners questioners" at bounding box center [313, 416] width 95 height 20
select select "practitioners"
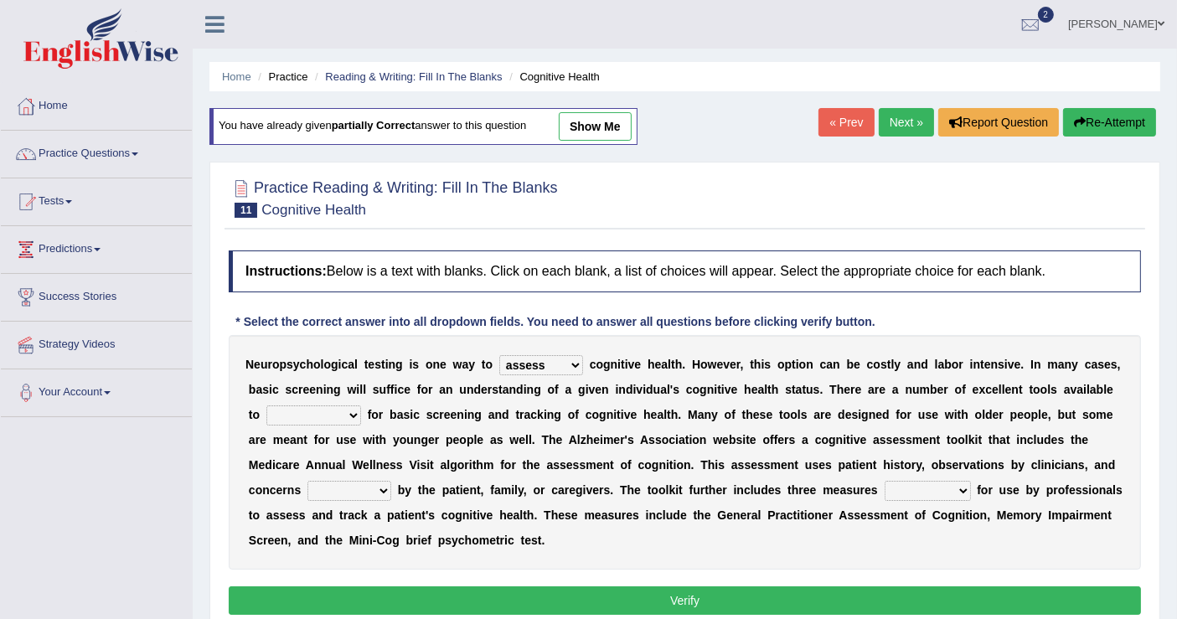
click at [266, 406] on select "stationers practitioners petitioners questioners" at bounding box center [313, 416] width 95 height 20
click at [369, 487] on select "raised rising arising praised" at bounding box center [350, 491] width 84 height 20
select select "raised"
click at [308, 481] on select "raised rising arising praised" at bounding box center [350, 491] width 84 height 20
click at [958, 481] on select "validated intimidated dilapidated antedated" at bounding box center [928, 491] width 86 height 20
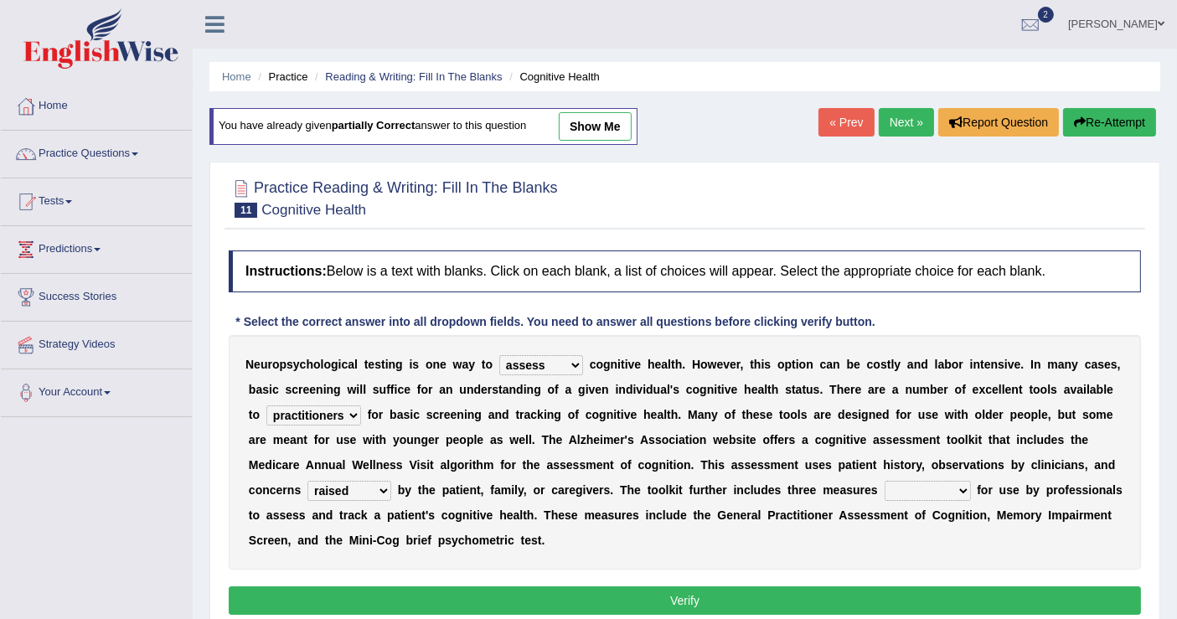
select select "validated"
click at [885, 481] on select "validated intimidated dilapidated antedated" at bounding box center [928, 491] width 86 height 20
click at [819, 587] on button "Verify" at bounding box center [685, 601] width 913 height 28
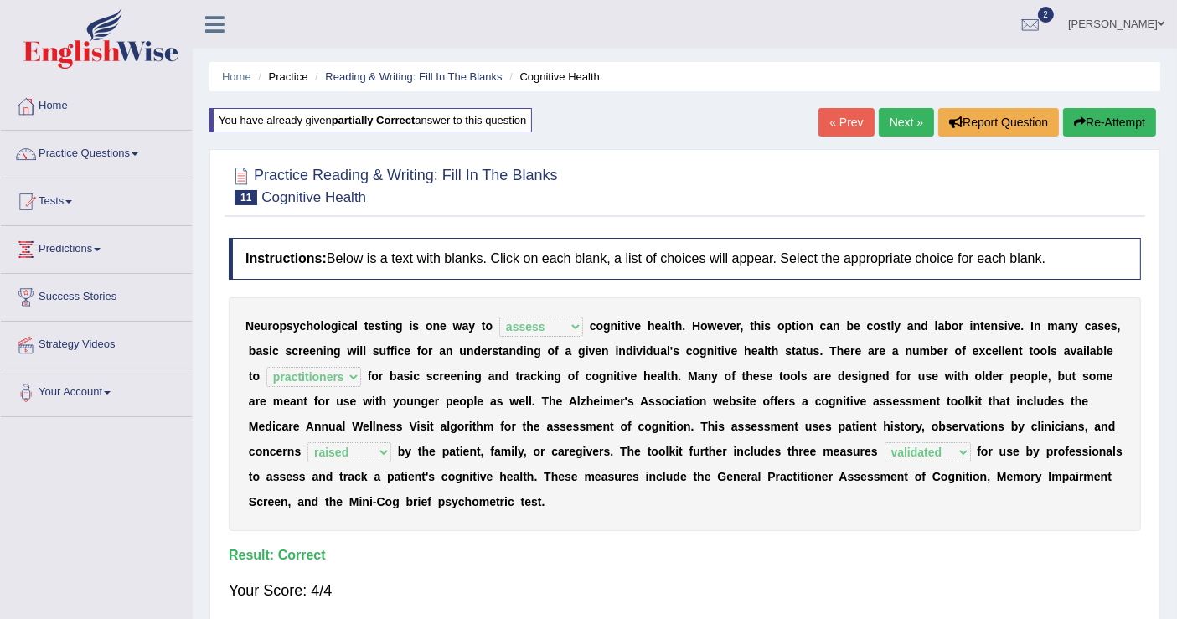
click at [901, 122] on link "Next »" at bounding box center [906, 122] width 55 height 28
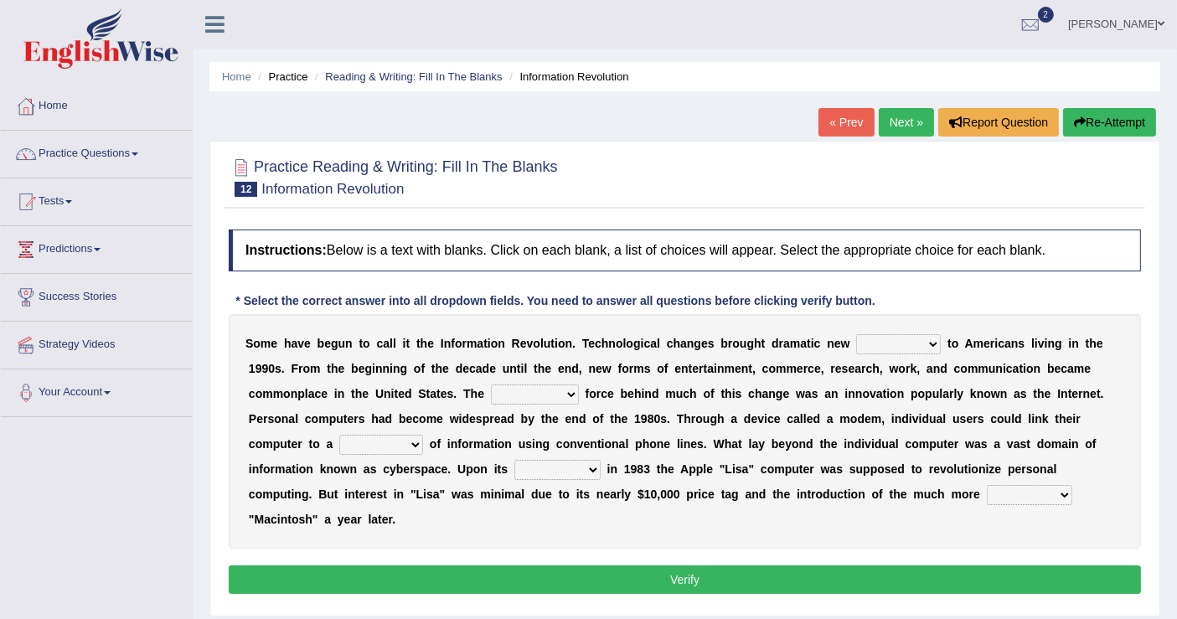
click at [931, 343] on select "challenges puzzles options confusion" at bounding box center [898, 344] width 85 height 20
click at [1008, 417] on b "u" at bounding box center [1009, 418] width 8 height 13
click at [934, 339] on select "challenges puzzles options confusion" at bounding box center [898, 344] width 85 height 20
select select "options"
click at [856, 334] on select "challenges puzzles options confusion" at bounding box center [898, 344] width 85 height 20
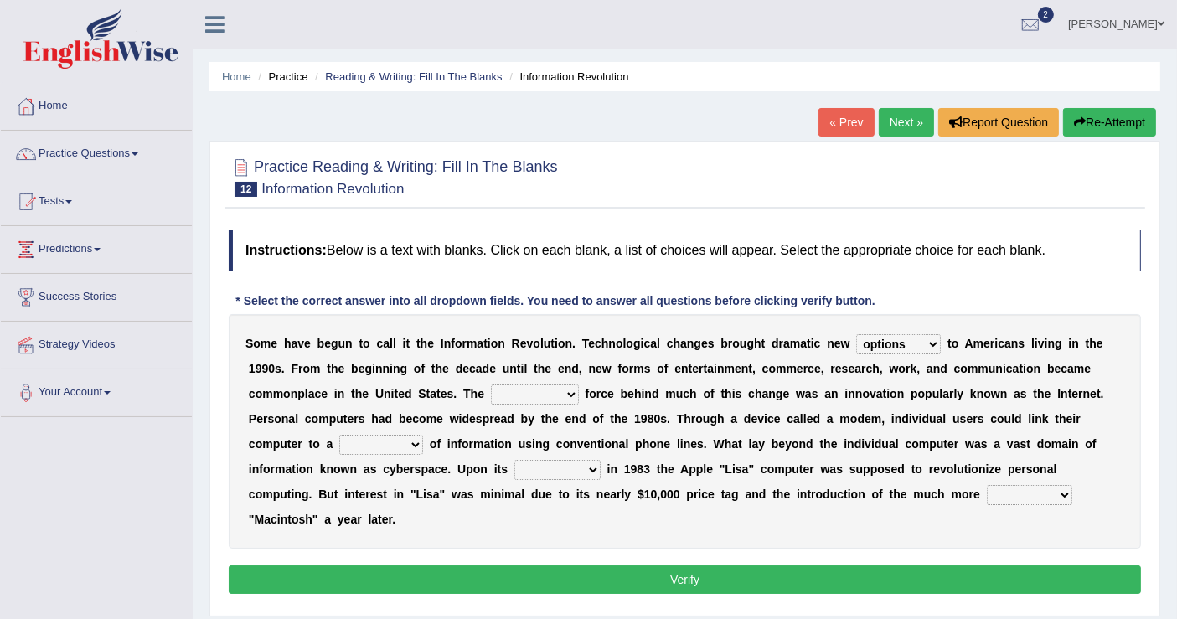
click at [572, 385] on select "unremitting uninspiring driving insinuating" at bounding box center [535, 395] width 88 height 20
click at [678, 396] on b "u" at bounding box center [680, 393] width 8 height 13
click at [576, 398] on select "unremitting uninspiring driving insinuating" at bounding box center [535, 395] width 88 height 20
select select "driving"
click at [491, 385] on select "unremitting uninspiring driving insinuating" at bounding box center [535, 395] width 88 height 20
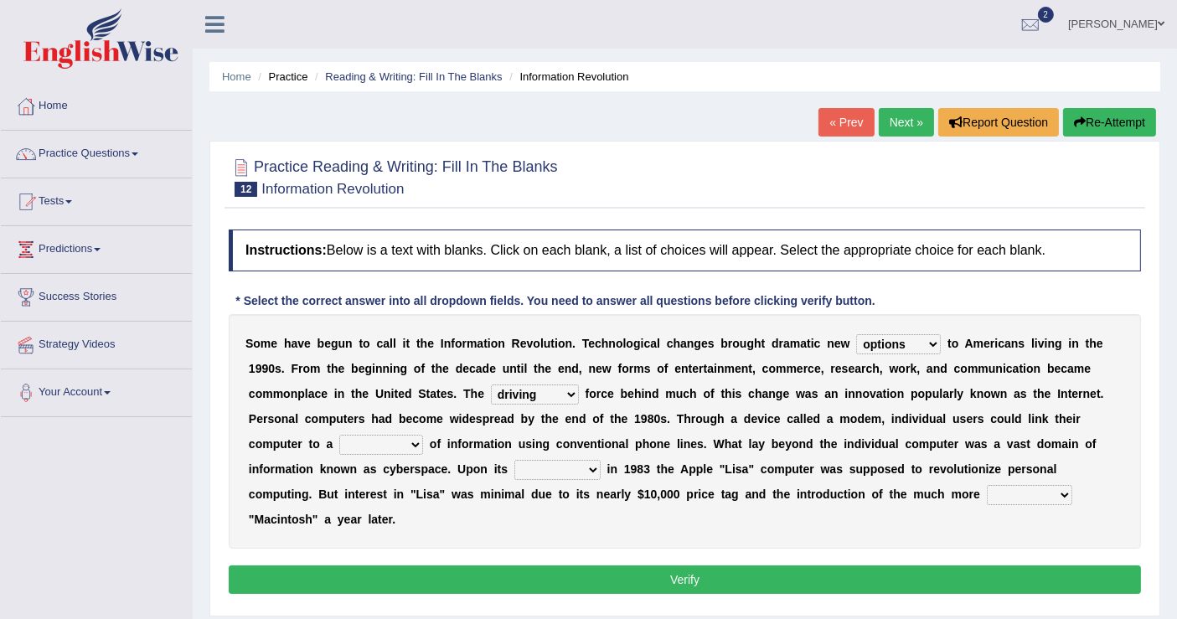
click at [413, 442] on select "magnitude bulk wealth volume" at bounding box center [381, 445] width 84 height 20
select select "bulk"
click at [339, 435] on select "magnitude bulk wealth volume" at bounding box center [381, 445] width 84 height 20
click at [591, 473] on select "relief release publication emission" at bounding box center [558, 470] width 86 height 20
select select "publication"
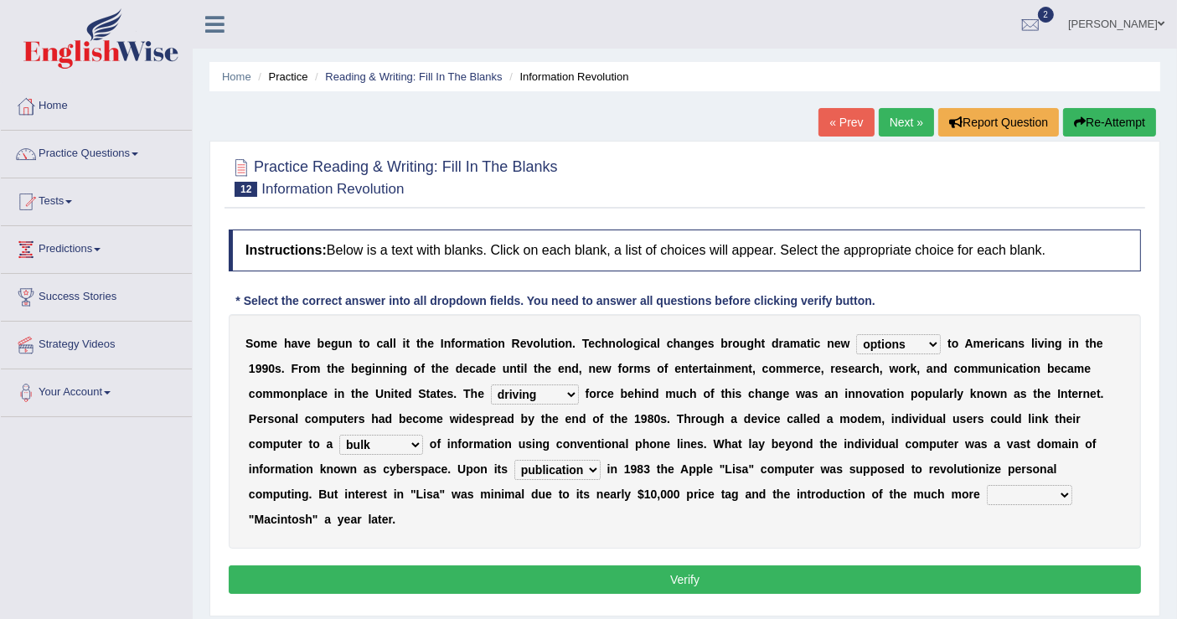
click at [515, 460] on select "relief release publication emission" at bounding box center [558, 470] width 86 height 20
click at [1061, 492] on select "convenient affordable advanced formidable" at bounding box center [1029, 495] width 85 height 20
click at [987, 485] on select "convenient affordable advanced formidable" at bounding box center [1029, 495] width 85 height 20
click at [1051, 494] on select "convenient affordable advanced formidable" at bounding box center [1029, 495] width 85 height 20
click at [1090, 499] on div "S o m e h a v e b e g u n t o c a l l i t t h e I n f o r m a t i o n R e v o l…" at bounding box center [685, 431] width 913 height 235
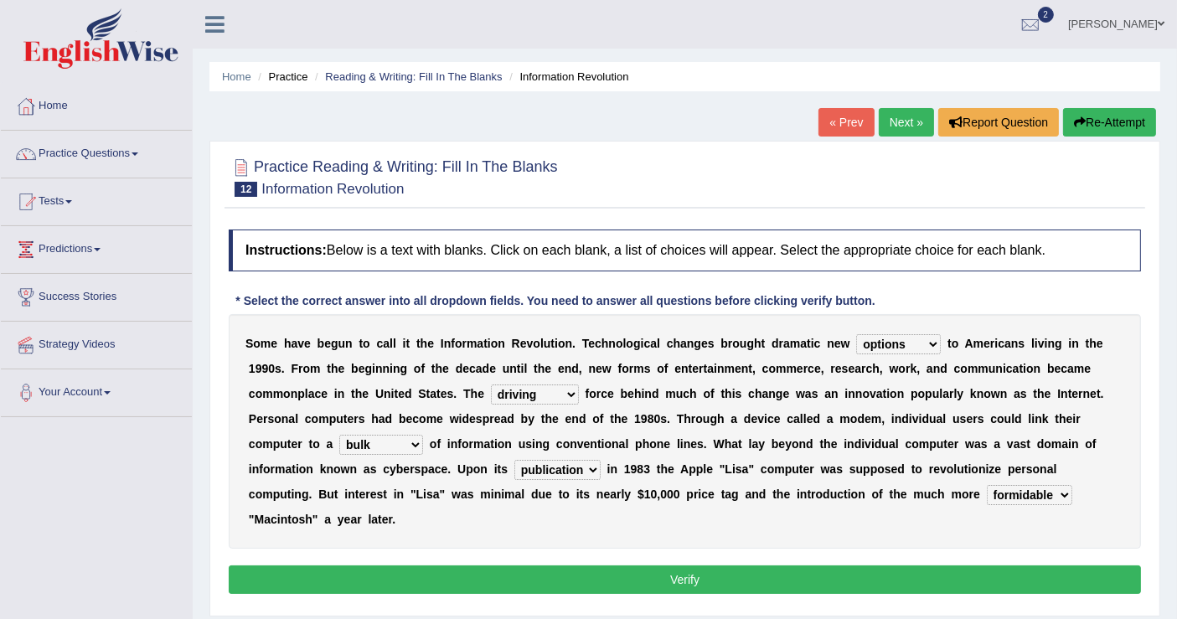
click at [1064, 492] on select "convenient affordable advanced formidable" at bounding box center [1029, 495] width 85 height 20
select select "advanced"
click at [987, 485] on select "convenient affordable advanced formidable" at bounding box center [1029, 495] width 85 height 20
click at [706, 569] on button "Verify" at bounding box center [685, 580] width 913 height 28
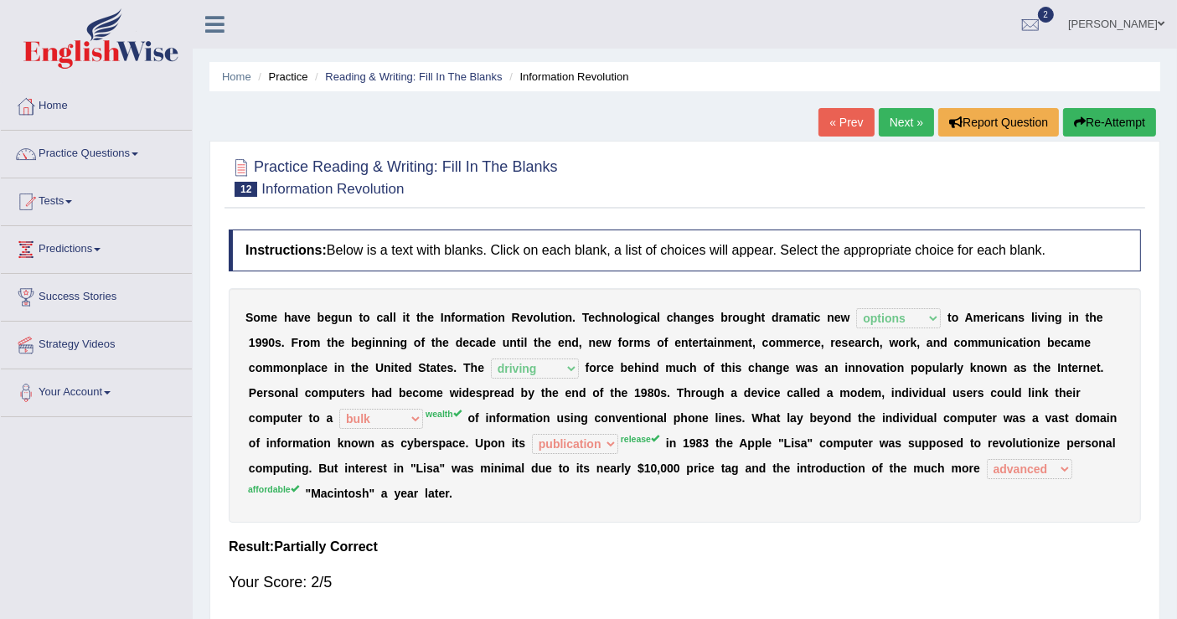
click at [1121, 118] on button "Re-Attempt" at bounding box center [1109, 122] width 93 height 28
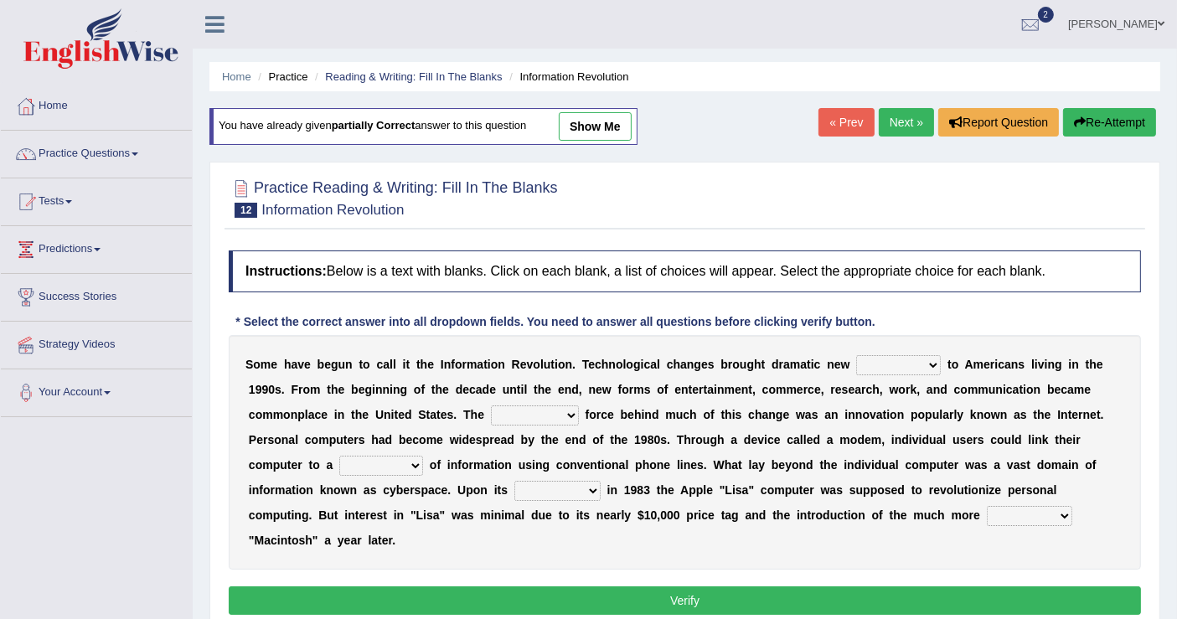
click at [923, 362] on select "challenges puzzles options confusion" at bounding box center [898, 365] width 85 height 20
select select "options"
click at [856, 355] on select "challenges puzzles options confusion" at bounding box center [898, 365] width 85 height 20
drag, startPoint x: 583, startPoint y: 397, endPoint x: 573, endPoint y: 406, distance: 13.6
click at [583, 398] on div "S o m e h a v e b e g u n t o c a l l i t t h e I n f o r m a t i o n R e v o l…" at bounding box center [685, 452] width 913 height 235
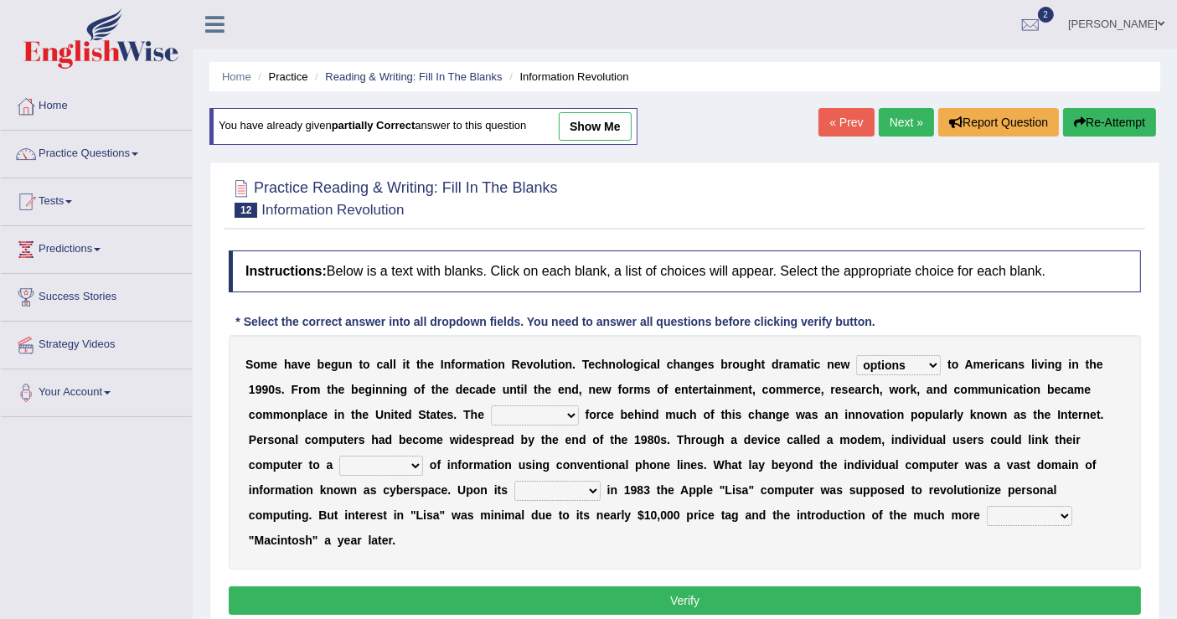
click at [571, 411] on select "unremitting uninspiring driving insinuating" at bounding box center [535, 416] width 88 height 20
select select "driving"
click at [491, 406] on select "unremitting uninspiring driving insinuating" at bounding box center [535, 416] width 88 height 20
click at [412, 456] on select "magnitude bulk wealth volume" at bounding box center [381, 466] width 84 height 20
select select "wealth"
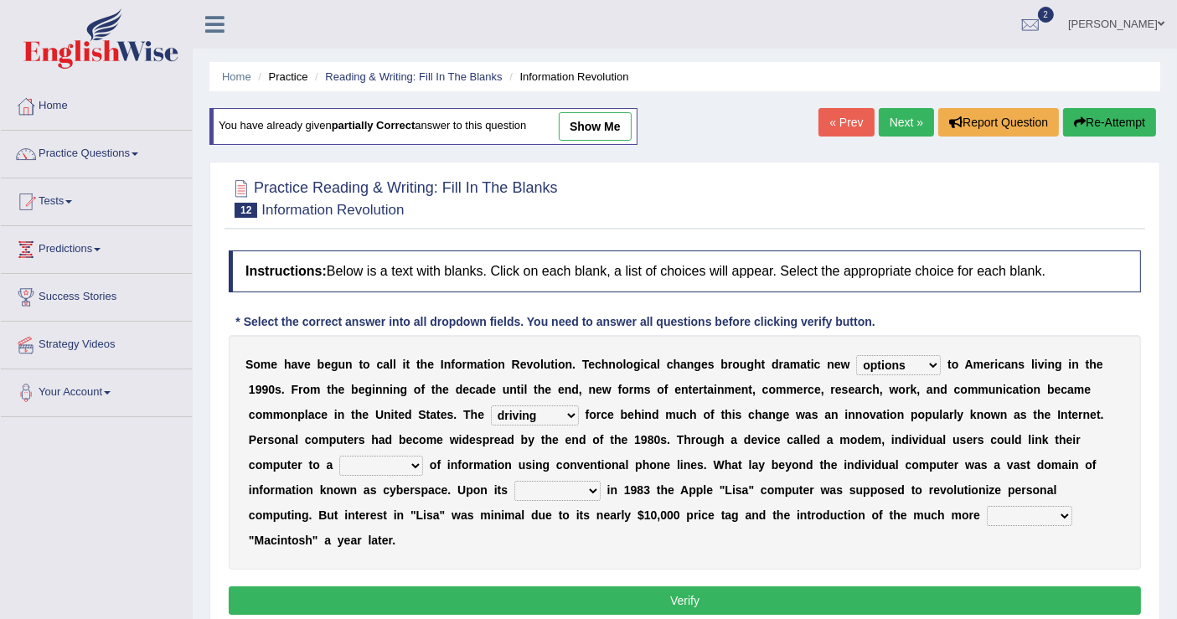
click at [339, 456] on select "magnitude bulk wealth volume" at bounding box center [381, 466] width 84 height 20
click at [597, 484] on select "relief release publication emission" at bounding box center [558, 491] width 86 height 20
select select "release"
click at [515, 481] on select "relief release publication emission" at bounding box center [558, 491] width 86 height 20
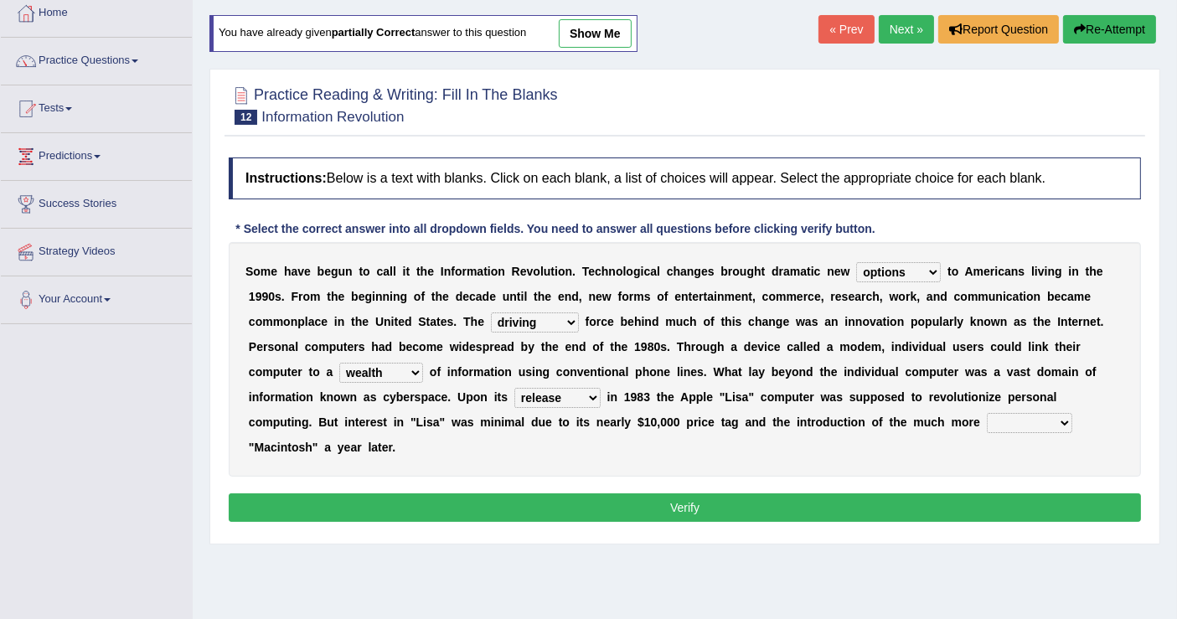
click at [1045, 415] on select "convenient affordable advanced formidable" at bounding box center [1029, 423] width 85 height 20
select select "affordable"
click at [987, 413] on select "convenient affordable advanced formidable" at bounding box center [1029, 423] width 85 height 20
click at [771, 494] on button "Verify" at bounding box center [685, 508] width 913 height 28
